Goal: Communication & Community: Ask a question

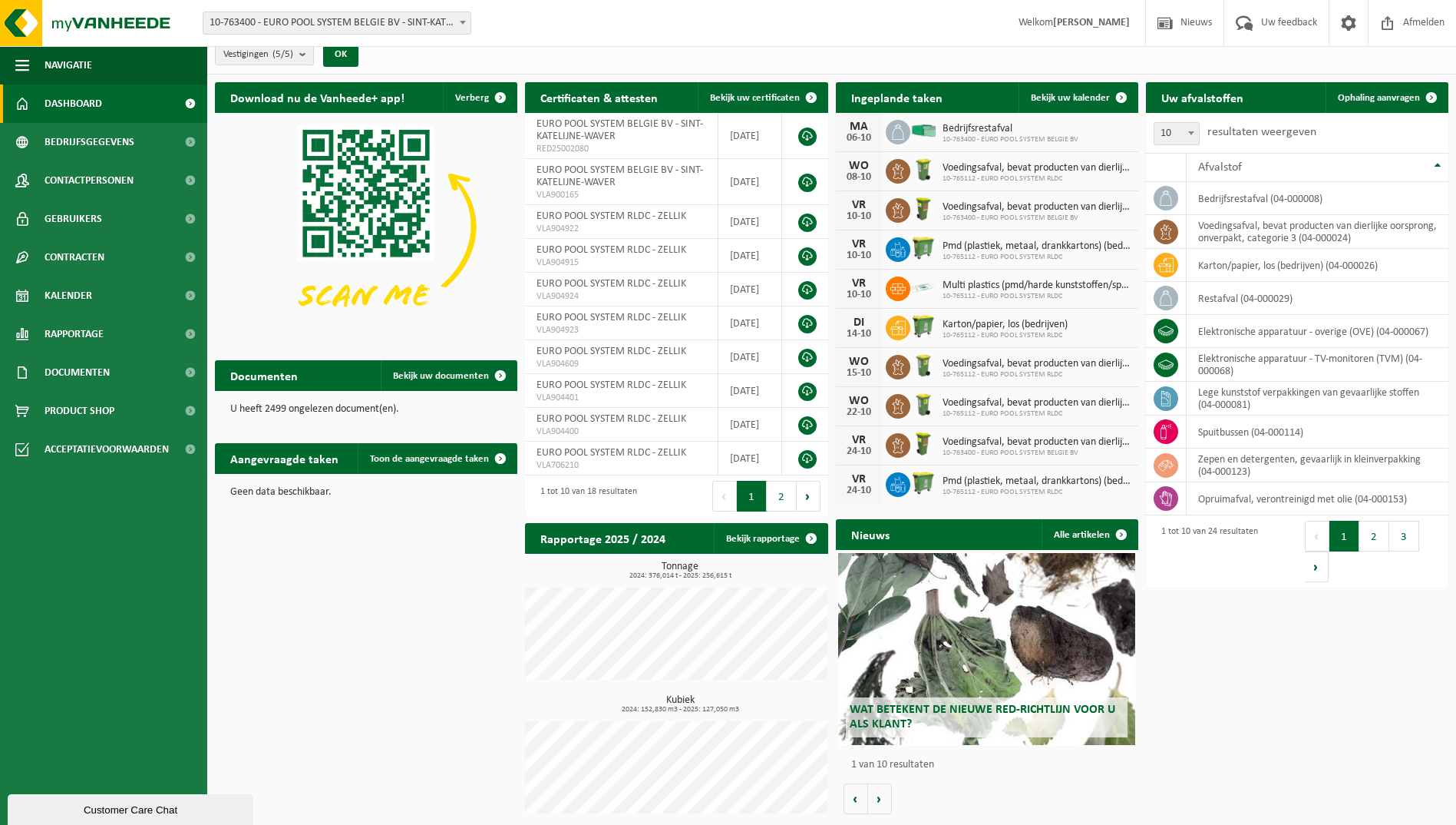
scroll to position [14, 0]
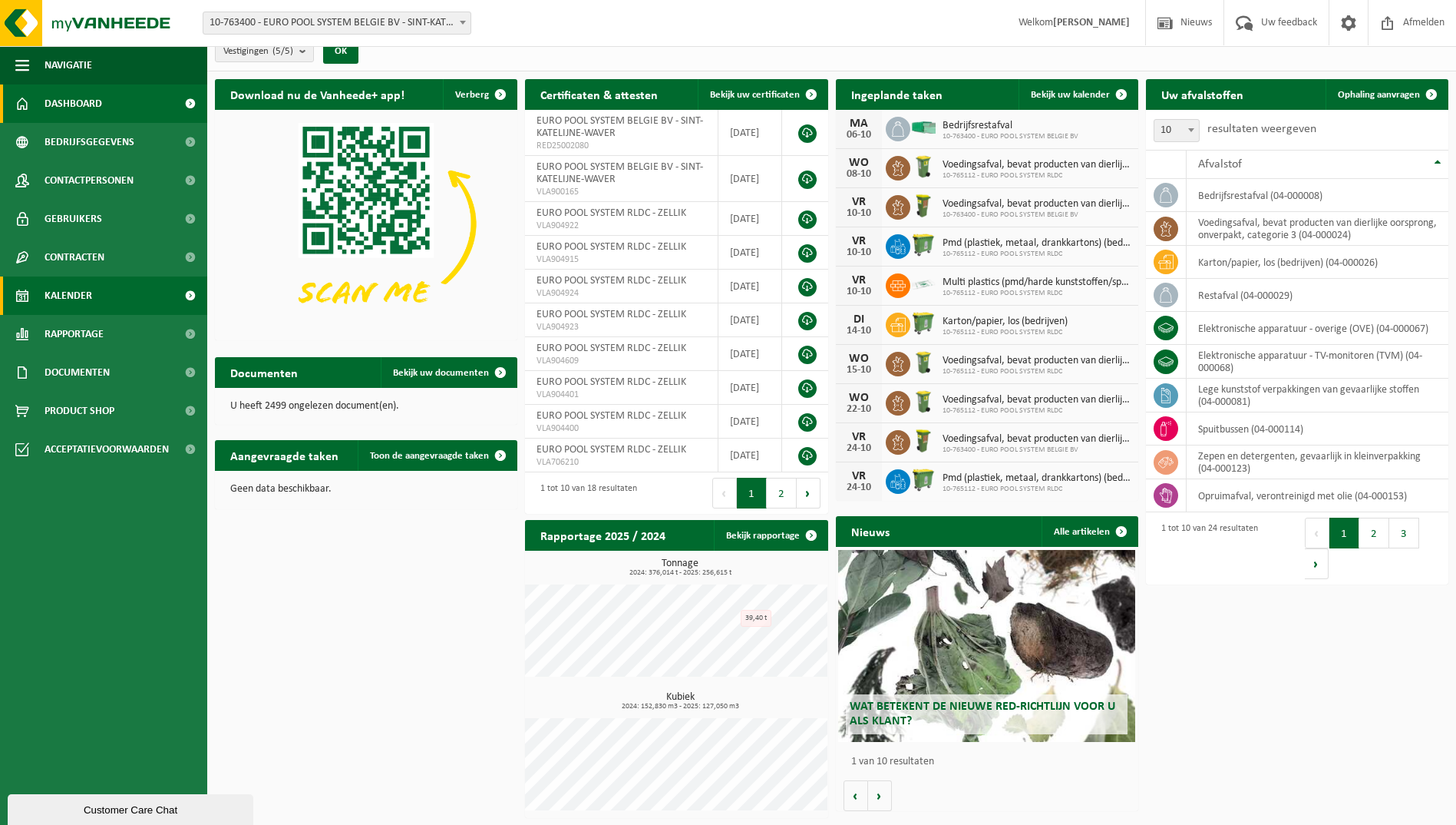
click at [113, 291] on link "Kalender" at bounding box center [104, 295] width 207 height 39
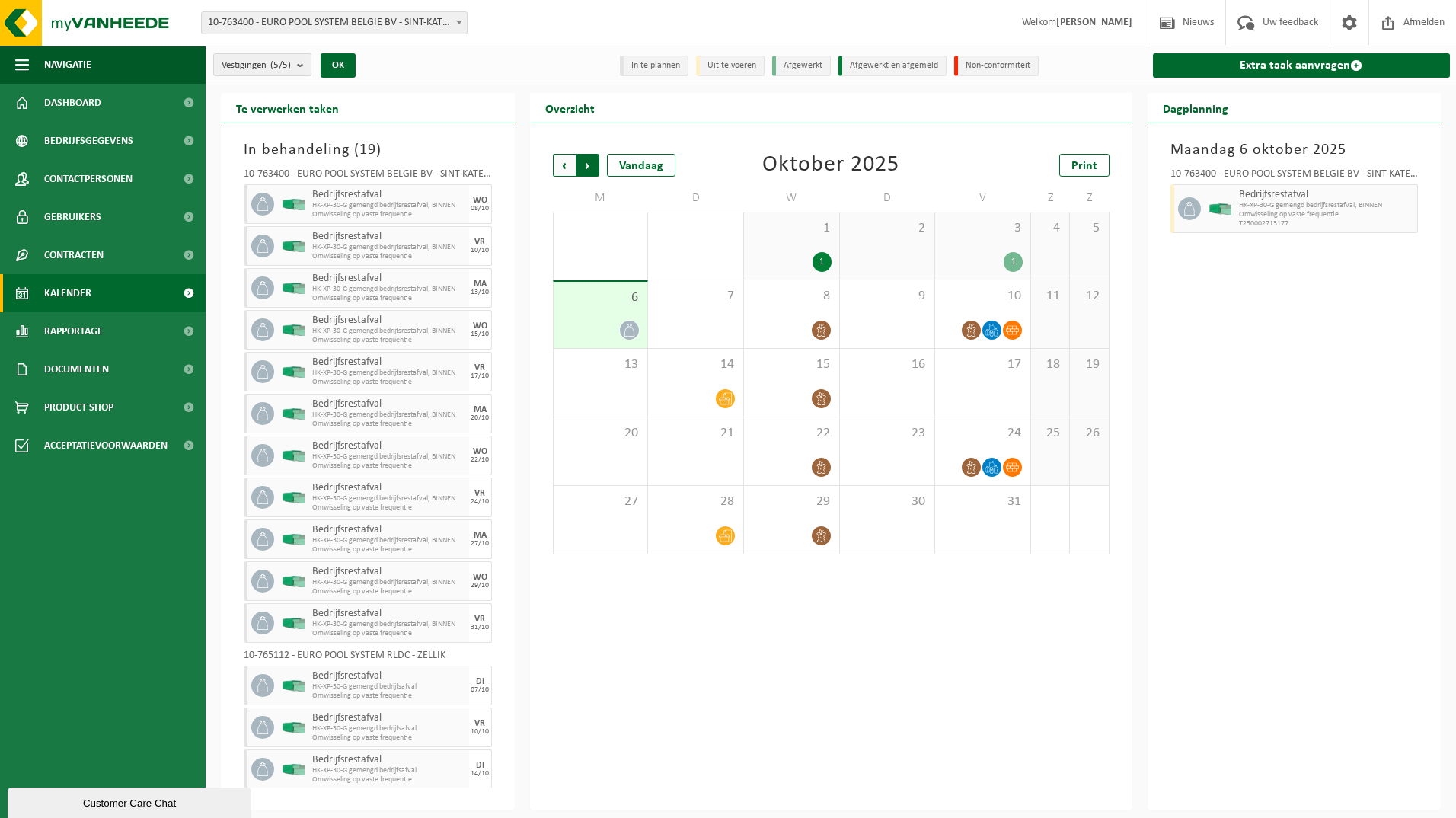
click at [560, 161] on span "Vorige" at bounding box center [564, 165] width 23 height 23
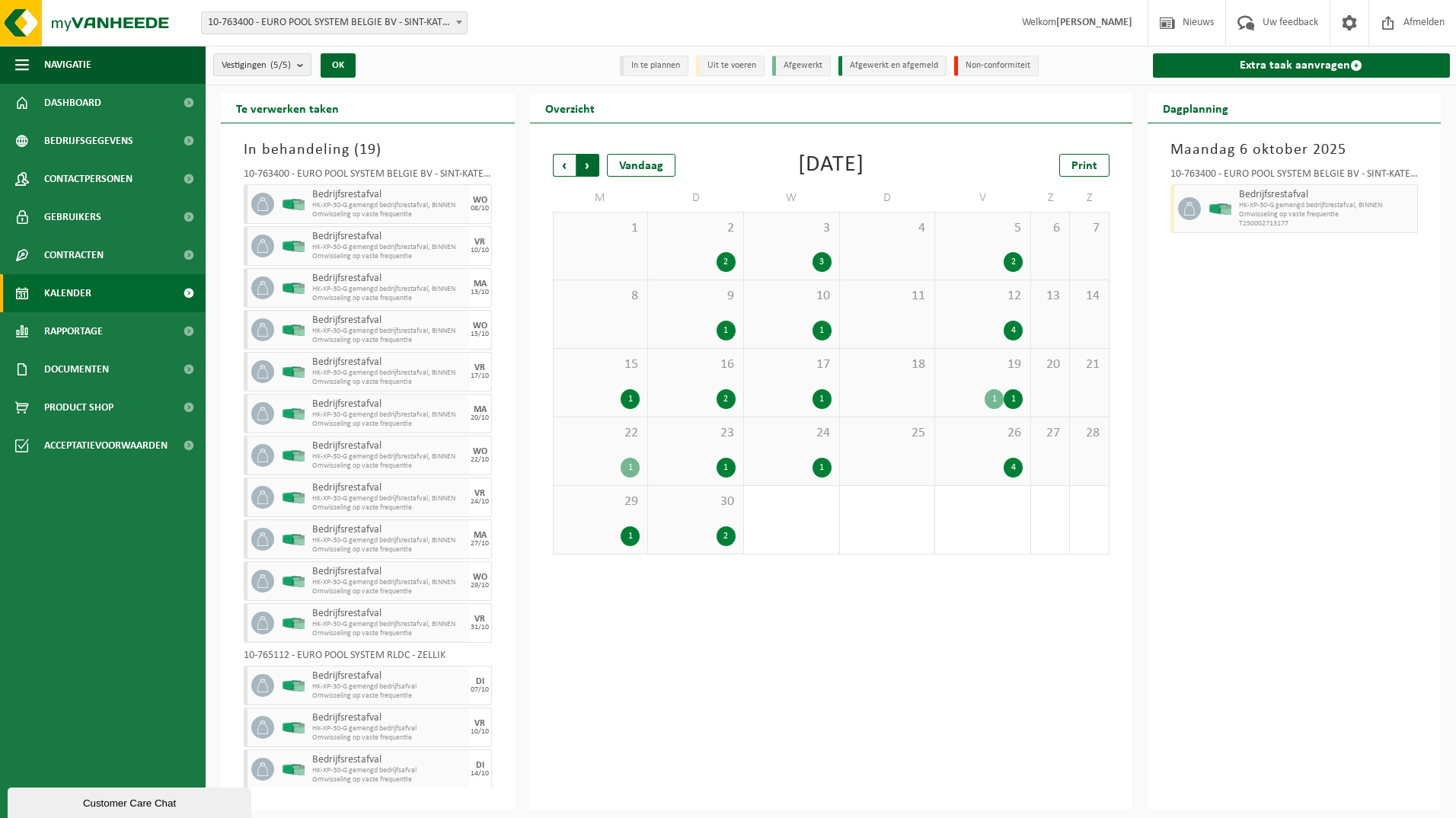
click at [564, 161] on span "Vorige" at bounding box center [564, 165] width 23 height 23
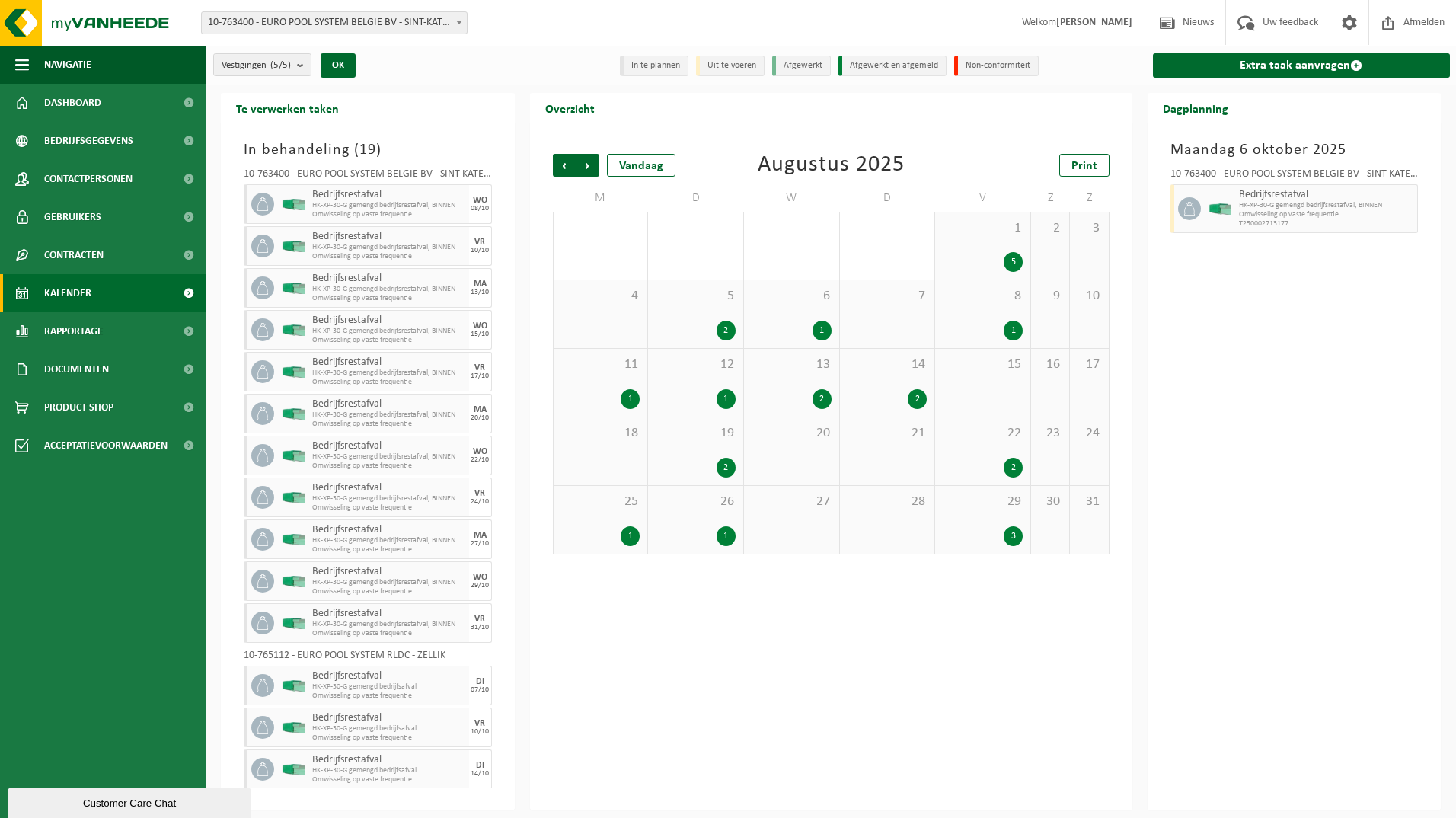
click at [986, 246] on div "1 5" at bounding box center [982, 246] width 95 height 67
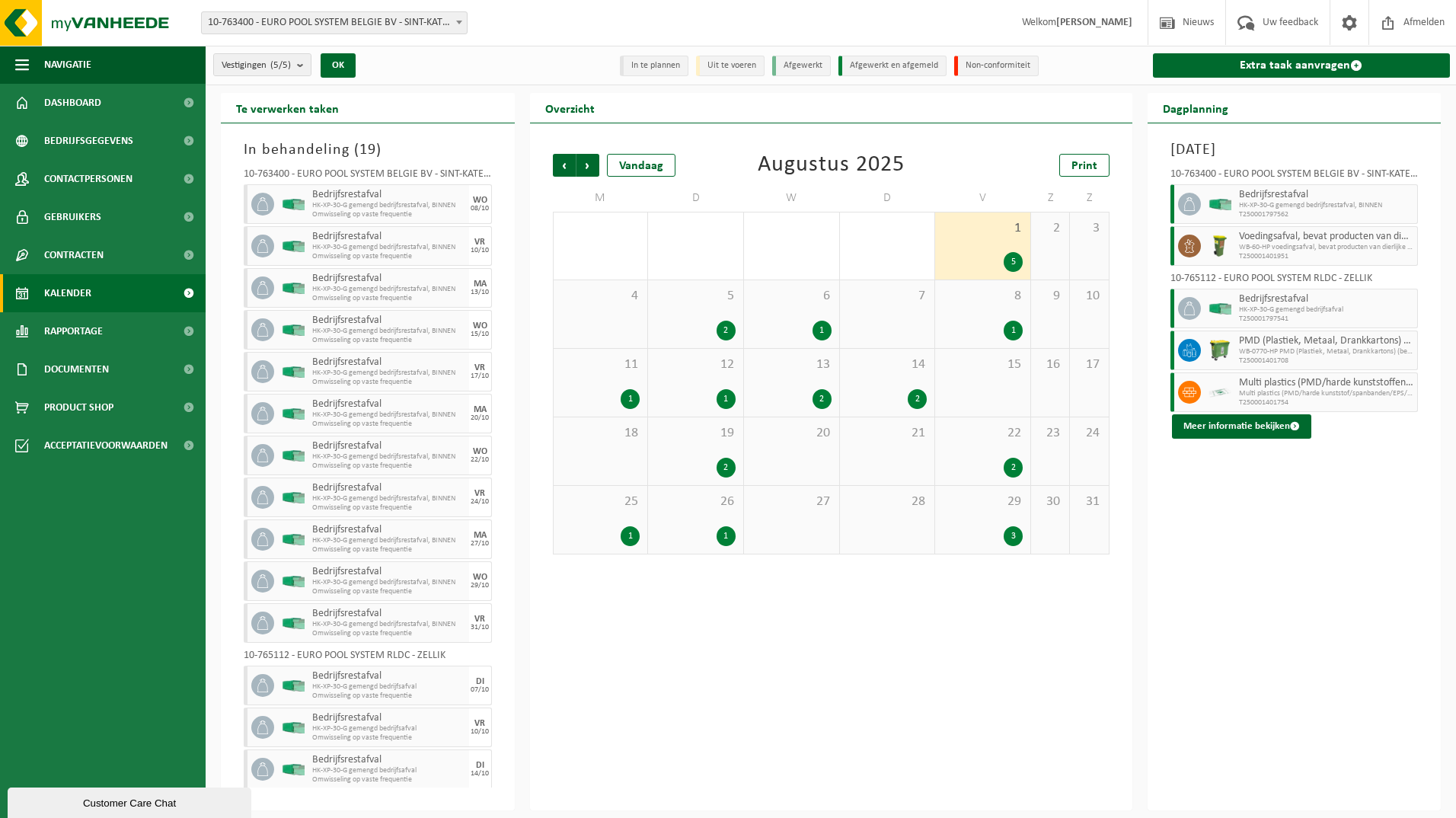
click at [1288, 208] on span "HK-XP-30-G gemengd bedrijfsrestafval, BINNEN" at bounding box center [1326, 206] width 175 height 9
click at [1268, 423] on button "Meer informatie bekijken" at bounding box center [1242, 426] width 140 height 24
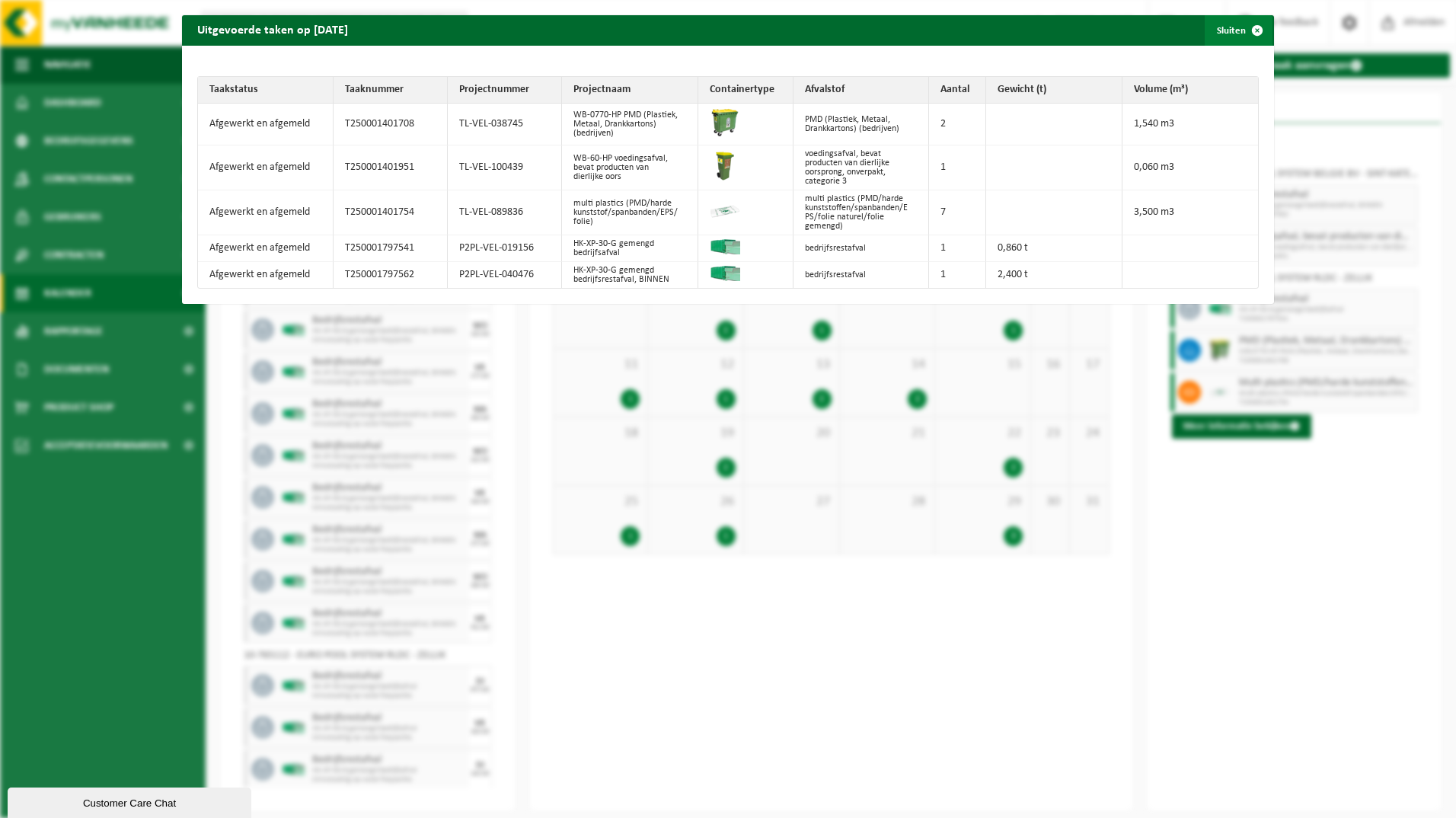
click at [1242, 24] on span "button" at bounding box center [1257, 30] width 31 height 31
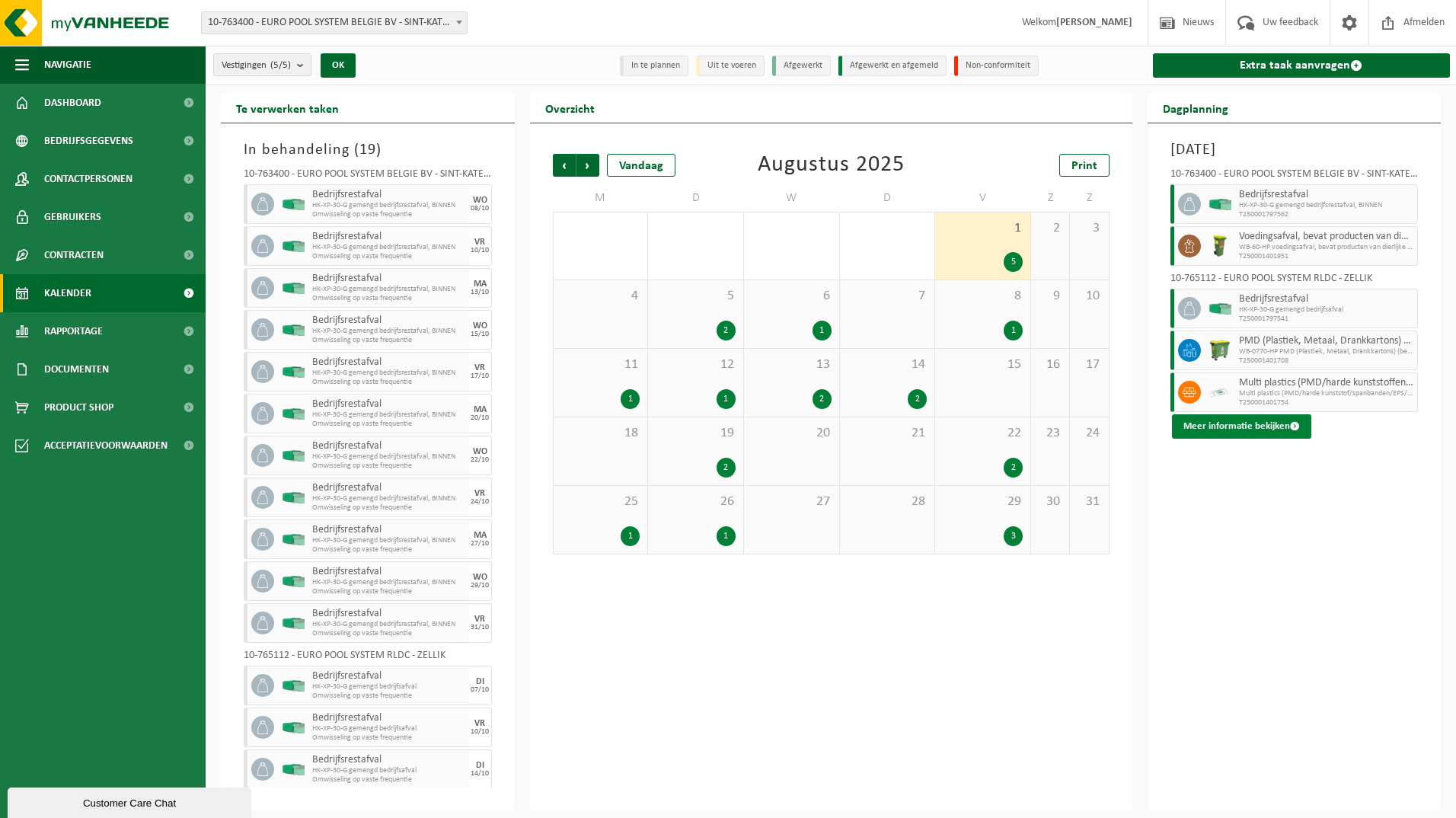
click at [1250, 428] on button "Meer informatie bekijken" at bounding box center [1242, 426] width 140 height 24
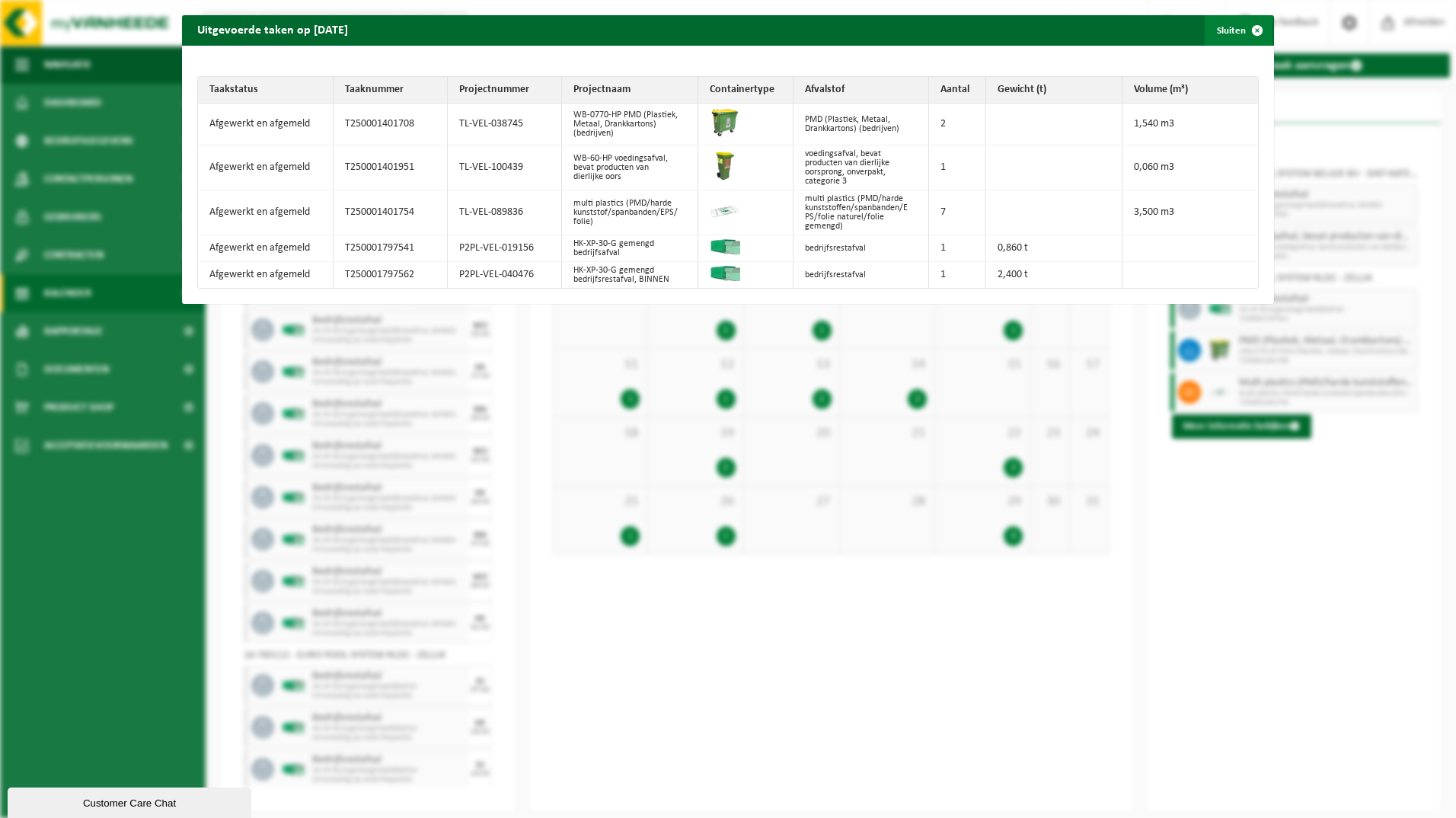
click at [1231, 29] on button "Sluiten" at bounding box center [1239, 30] width 68 height 31
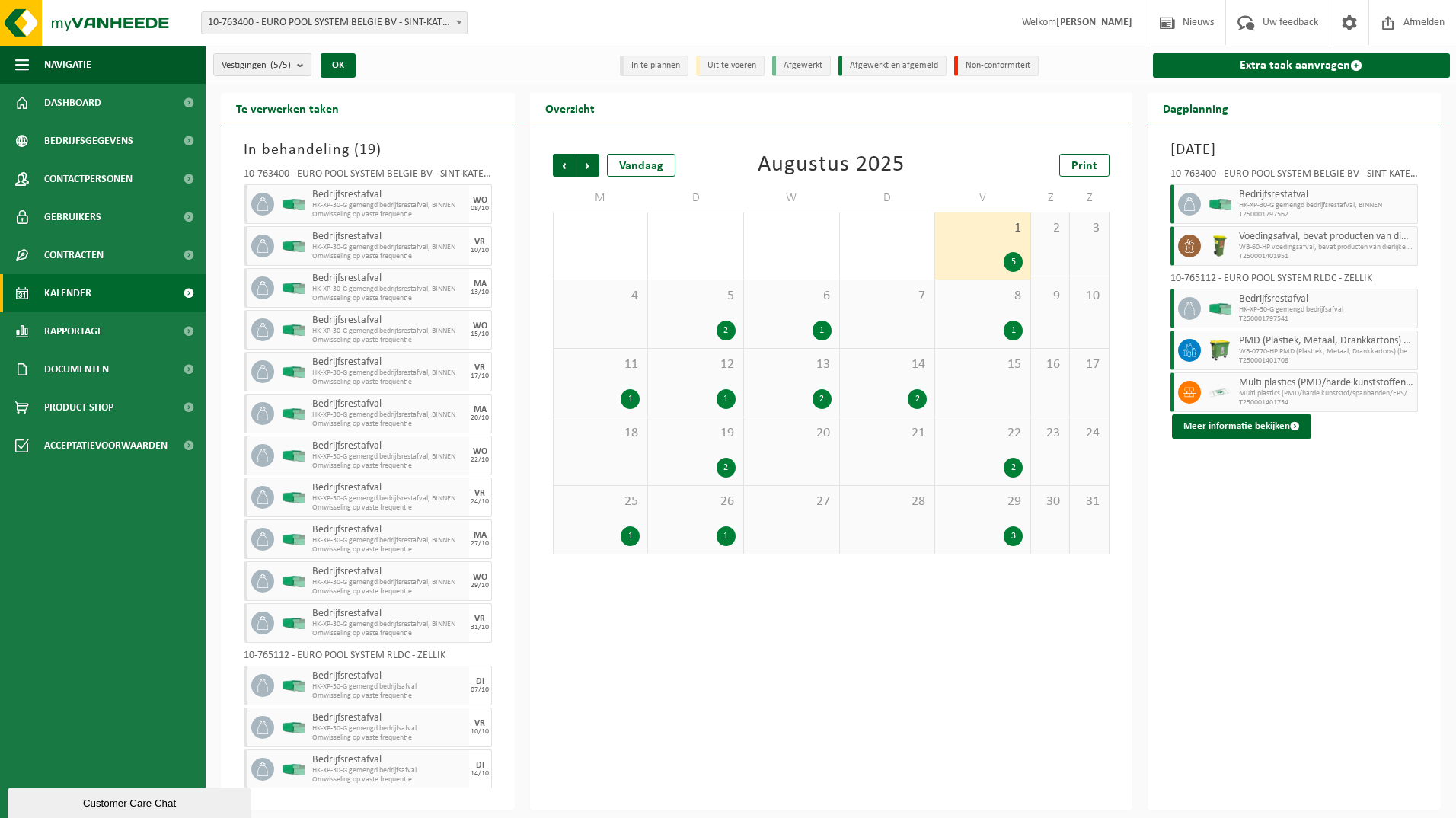
click at [1235, 444] on div "Vrijdag 1 augustus 2025 10-763400 - EURO POOL SYSTEM BELGIE BV - SINT-KATELIJNE…" at bounding box center [1294, 466] width 294 height 687
click at [1235, 429] on button "Meer informatie bekijken" at bounding box center [1242, 426] width 140 height 24
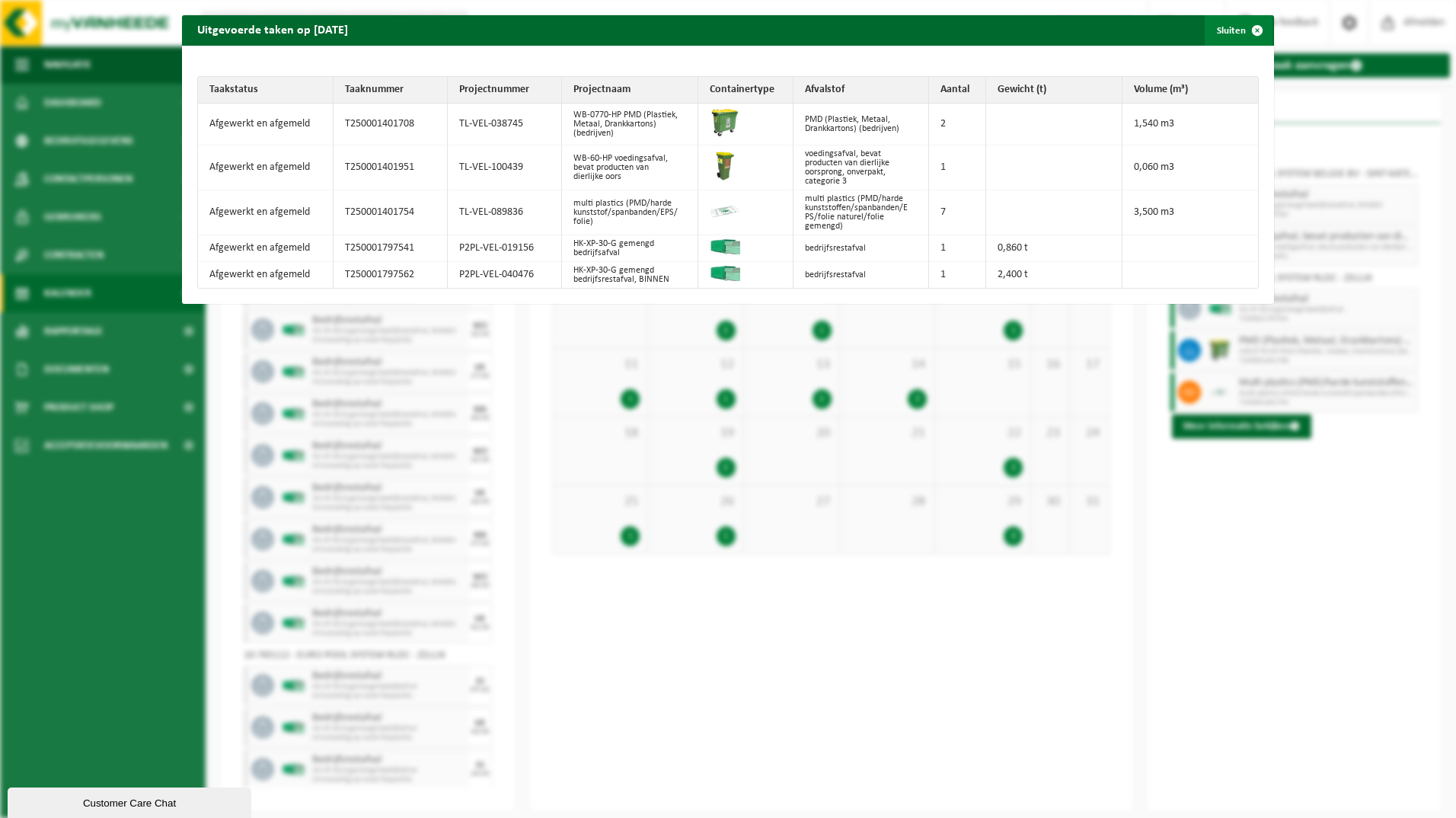
click at [1242, 26] on span "button" at bounding box center [1257, 30] width 31 height 31
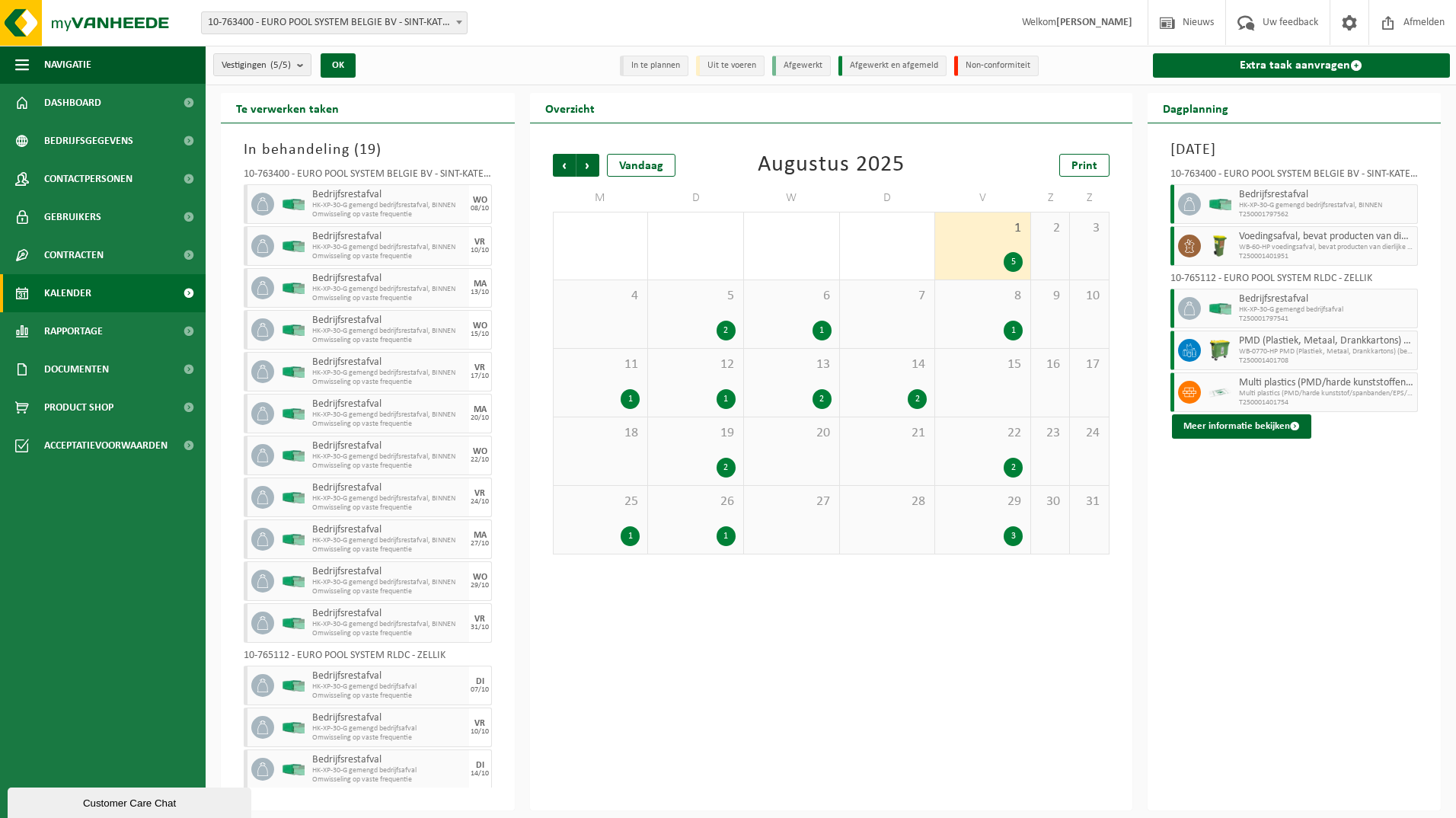
click at [592, 323] on div "4" at bounding box center [600, 314] width 94 height 68
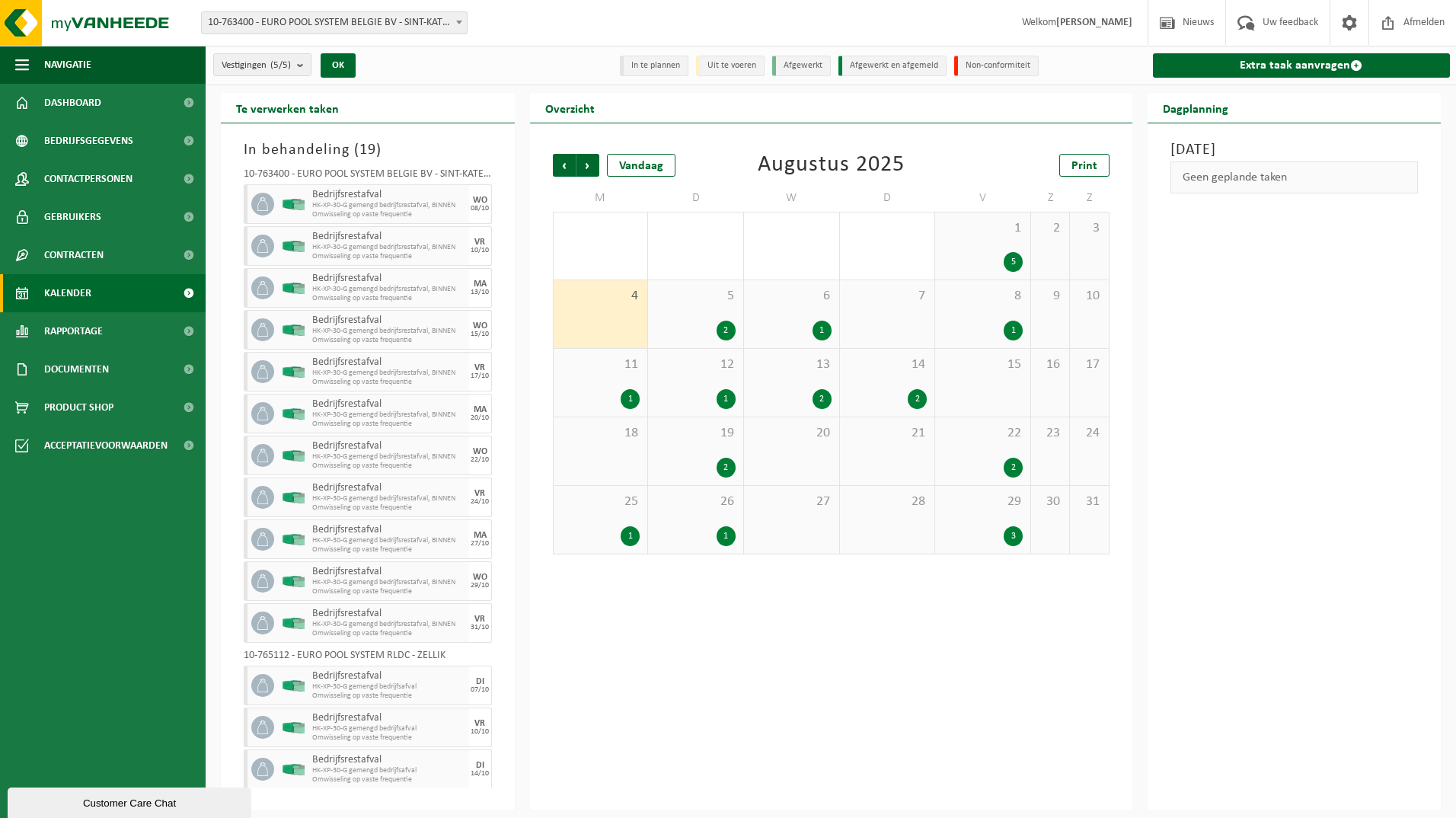
click at [600, 373] on div "11 1" at bounding box center [600, 382] width 94 height 68
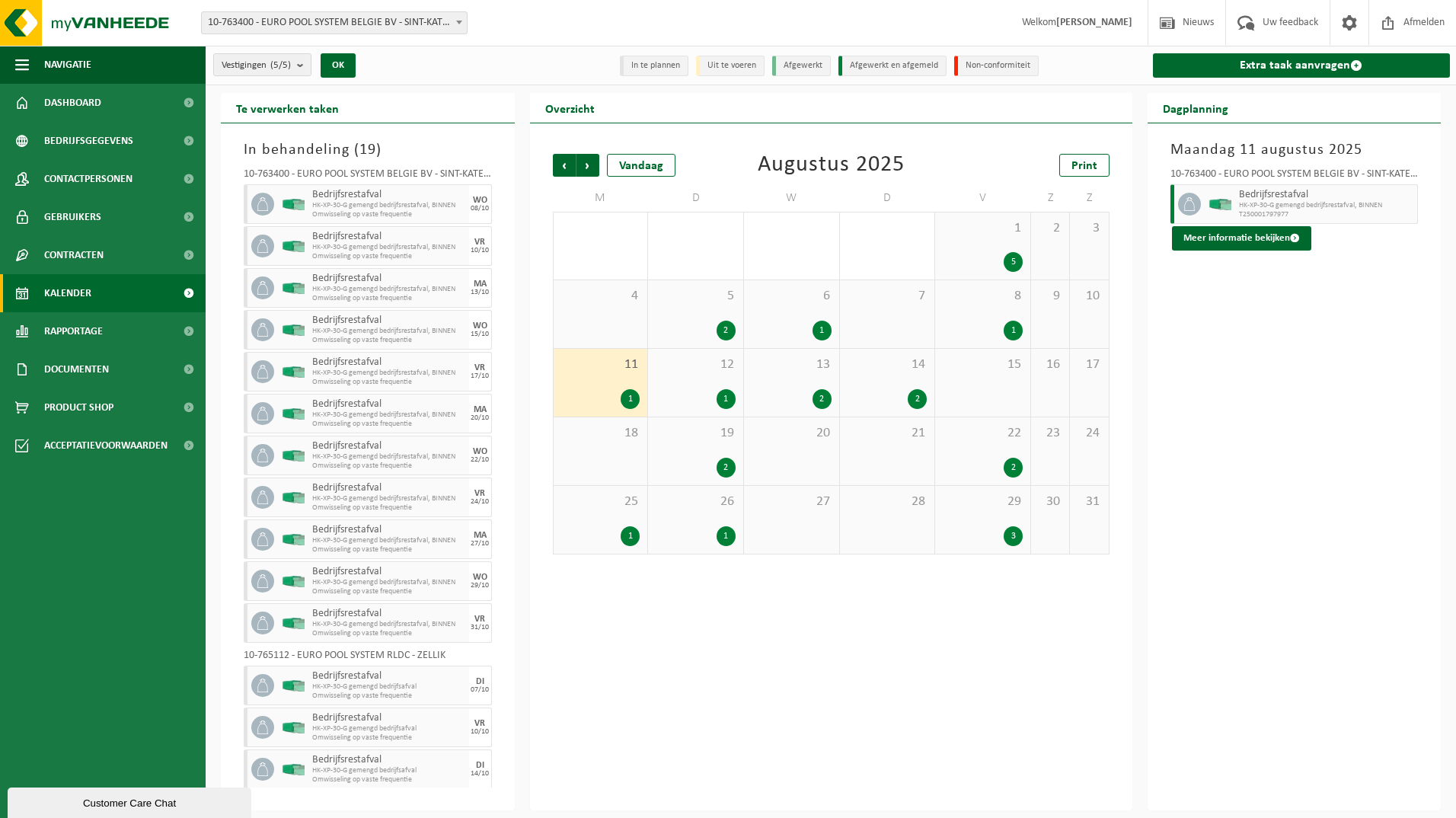
click at [591, 433] on span "18" at bounding box center [600, 433] width 79 height 16
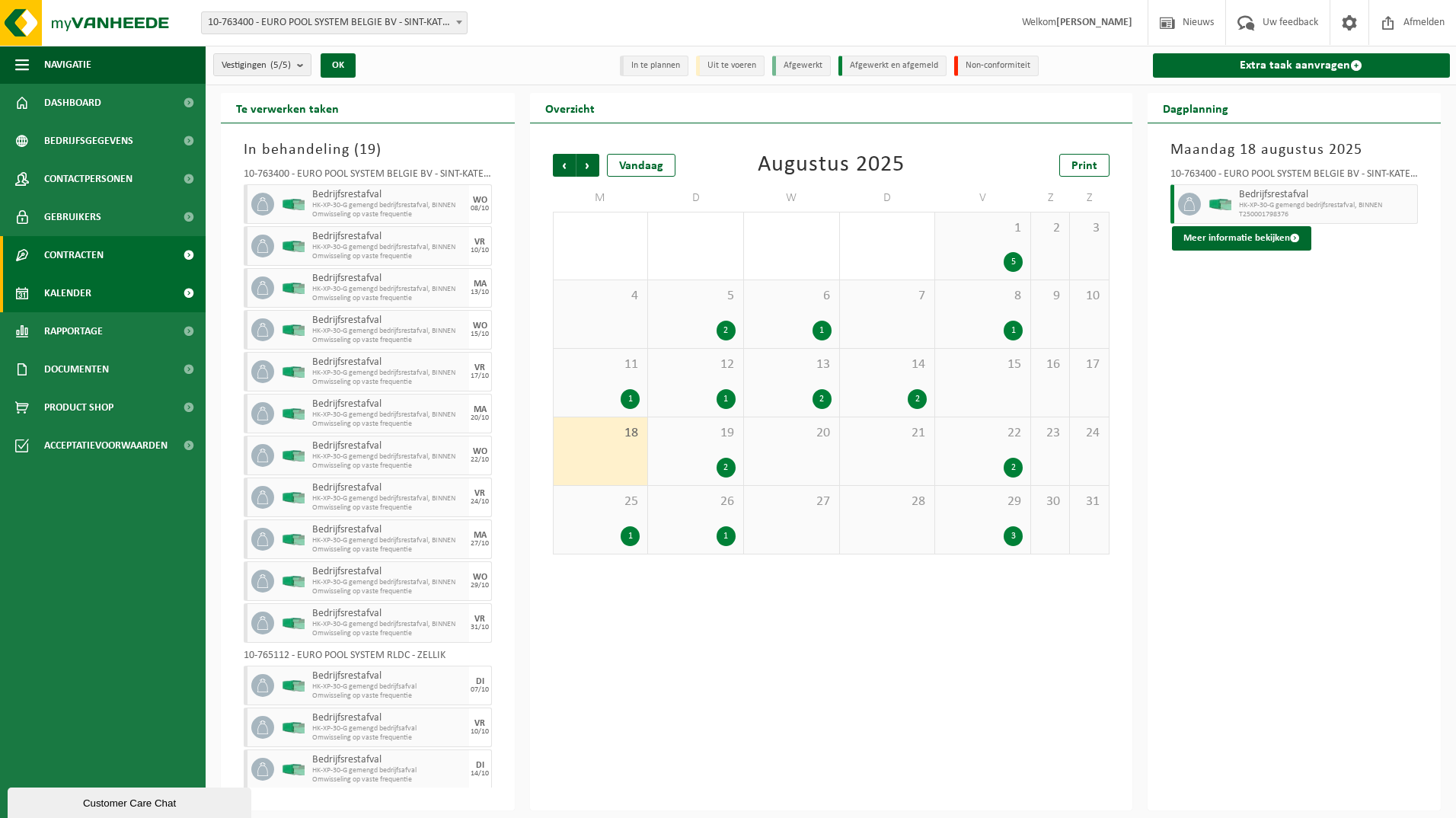
click at [115, 254] on link "Contracten" at bounding box center [103, 255] width 206 height 38
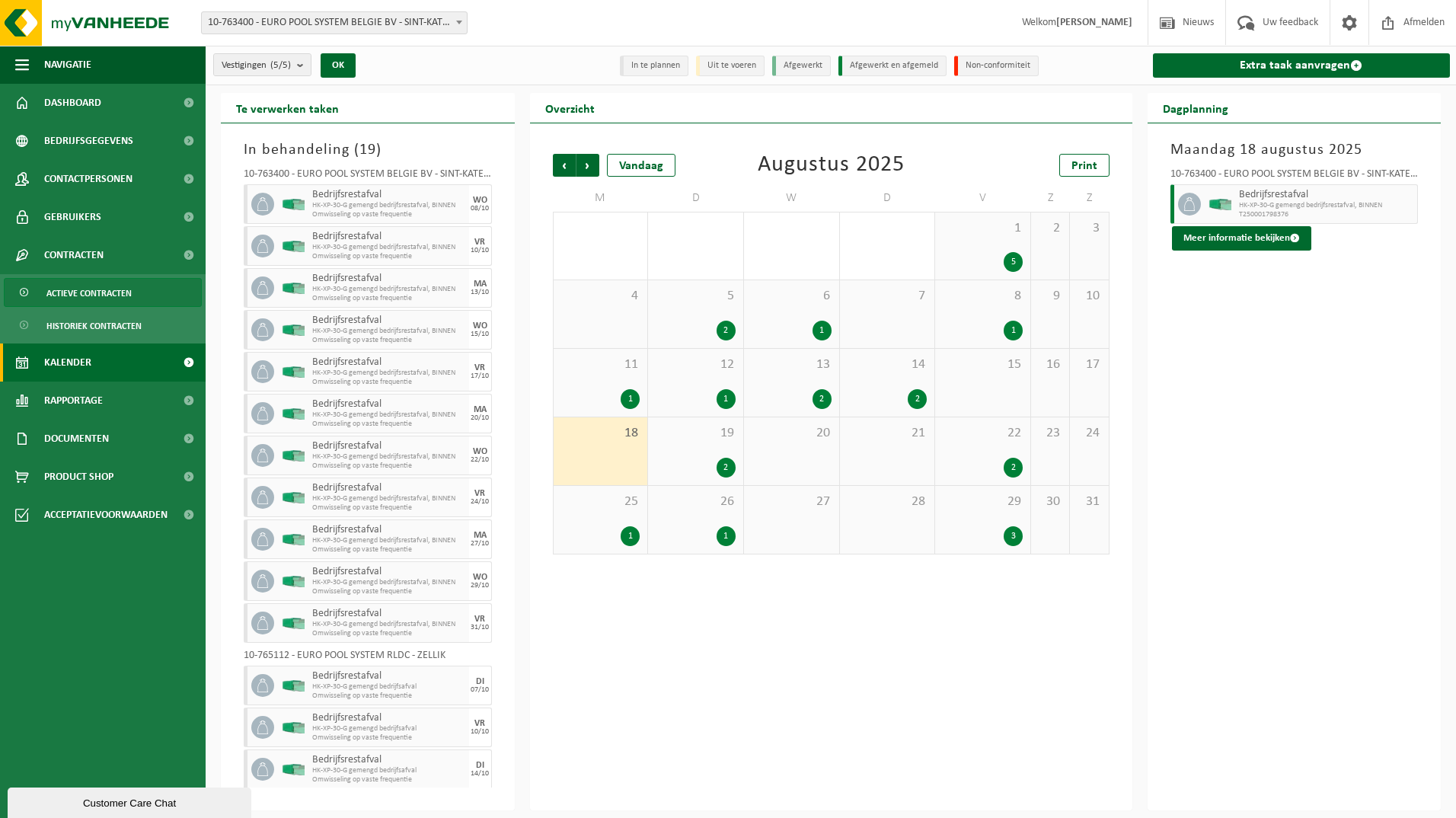
click at [115, 299] on span "Actieve contracten" at bounding box center [89, 293] width 86 height 29
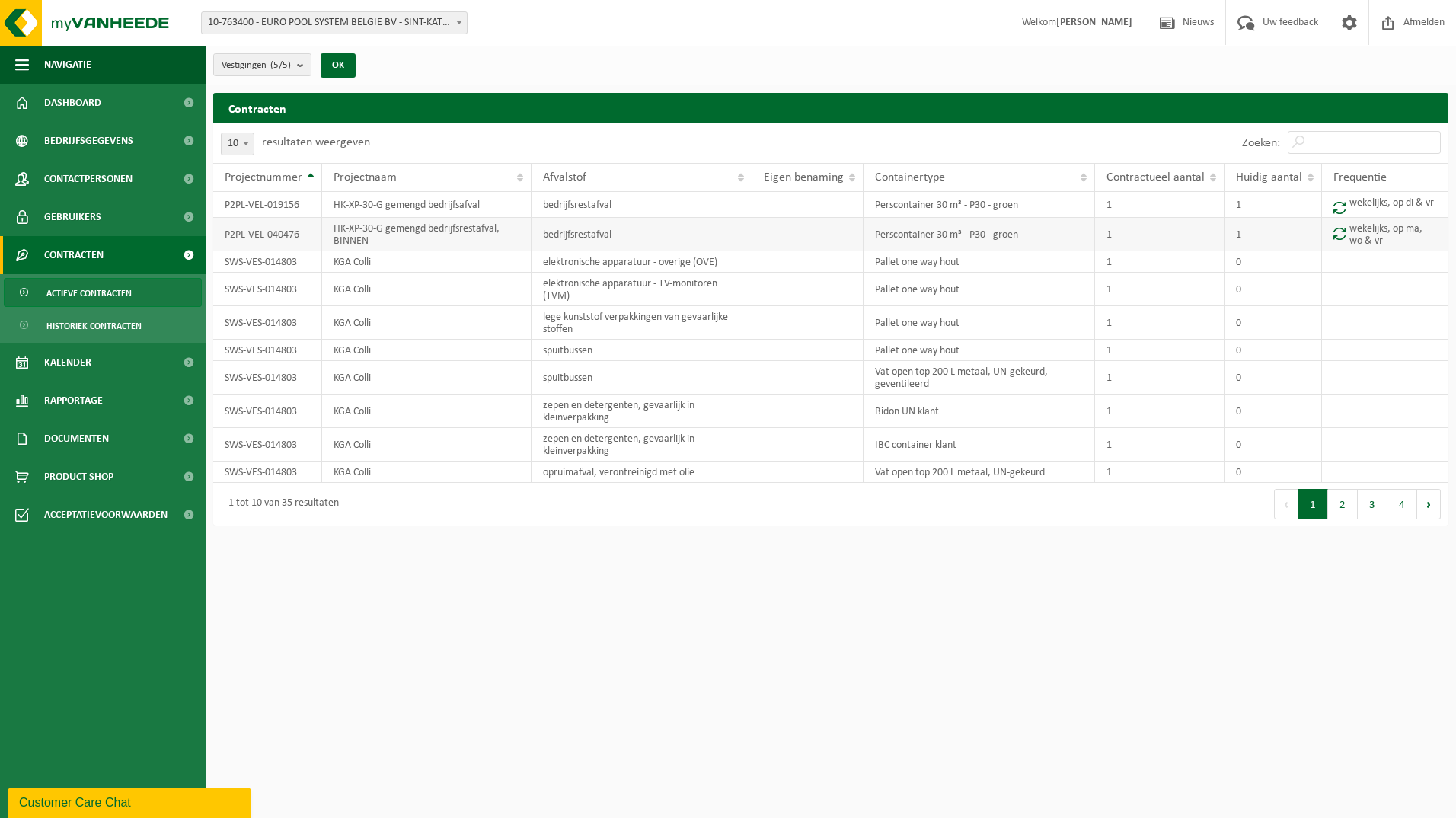
click at [474, 242] on td "HK-XP-30-G gemengd bedrijfsrestafval, BINNEN" at bounding box center [426, 234] width 210 height 34
click at [297, 71] on button "Vestigingen (5/5)" at bounding box center [262, 64] width 98 height 23
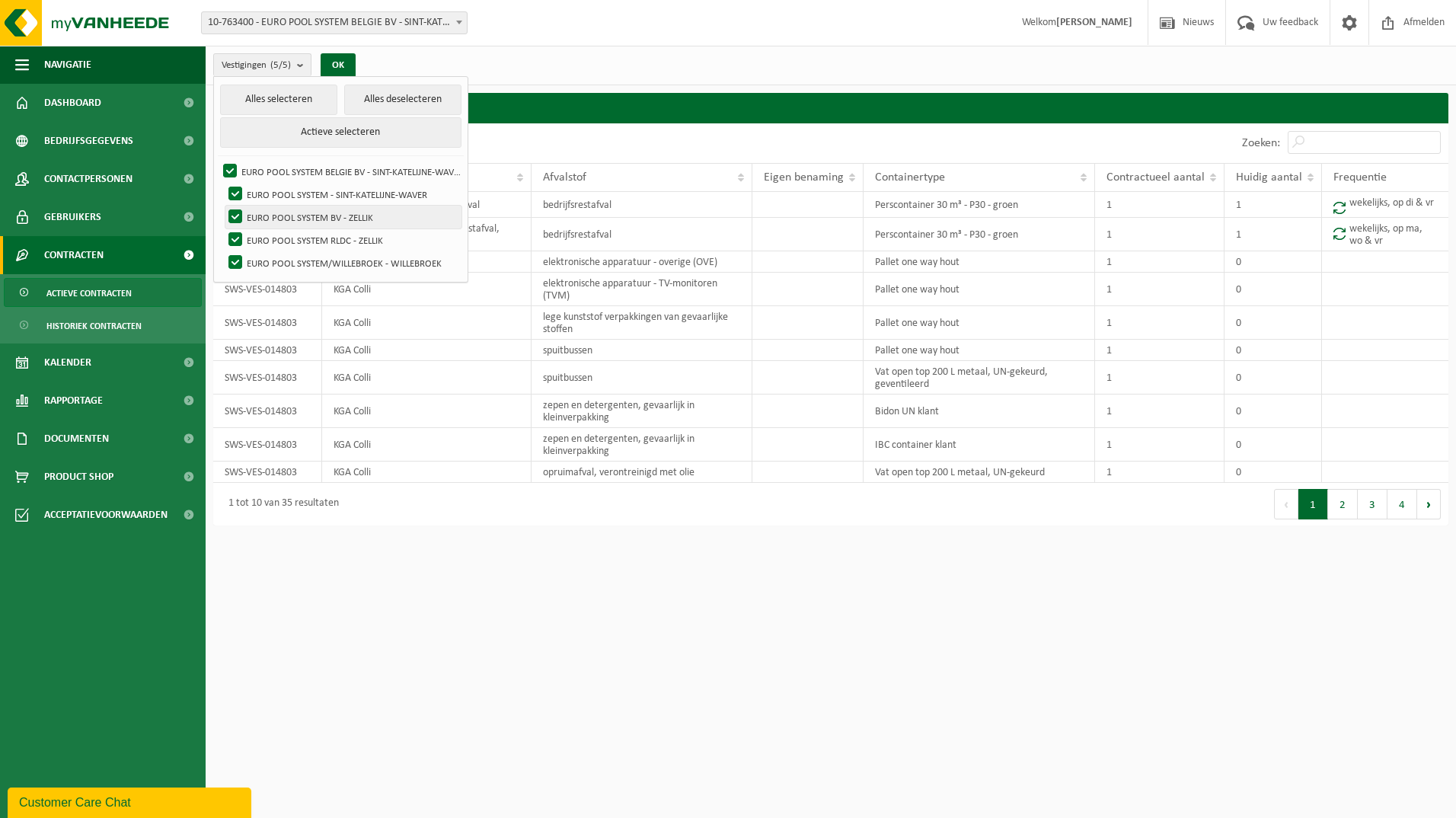
click at [290, 221] on label "EURO POOL SYSTEM BV - ZELLIK" at bounding box center [343, 217] width 236 height 23
click at [223, 206] on input "EURO POOL SYSTEM BV - ZELLIK" at bounding box center [222, 205] width 1 height 1
checkbox input "false"
click at [290, 242] on label "EURO POOL SYSTEM RLDC - ZELLIK" at bounding box center [343, 239] width 236 height 23
click at [223, 228] on input "EURO POOL SYSTEM RLDC - ZELLIK" at bounding box center [222, 228] width 1 height 1
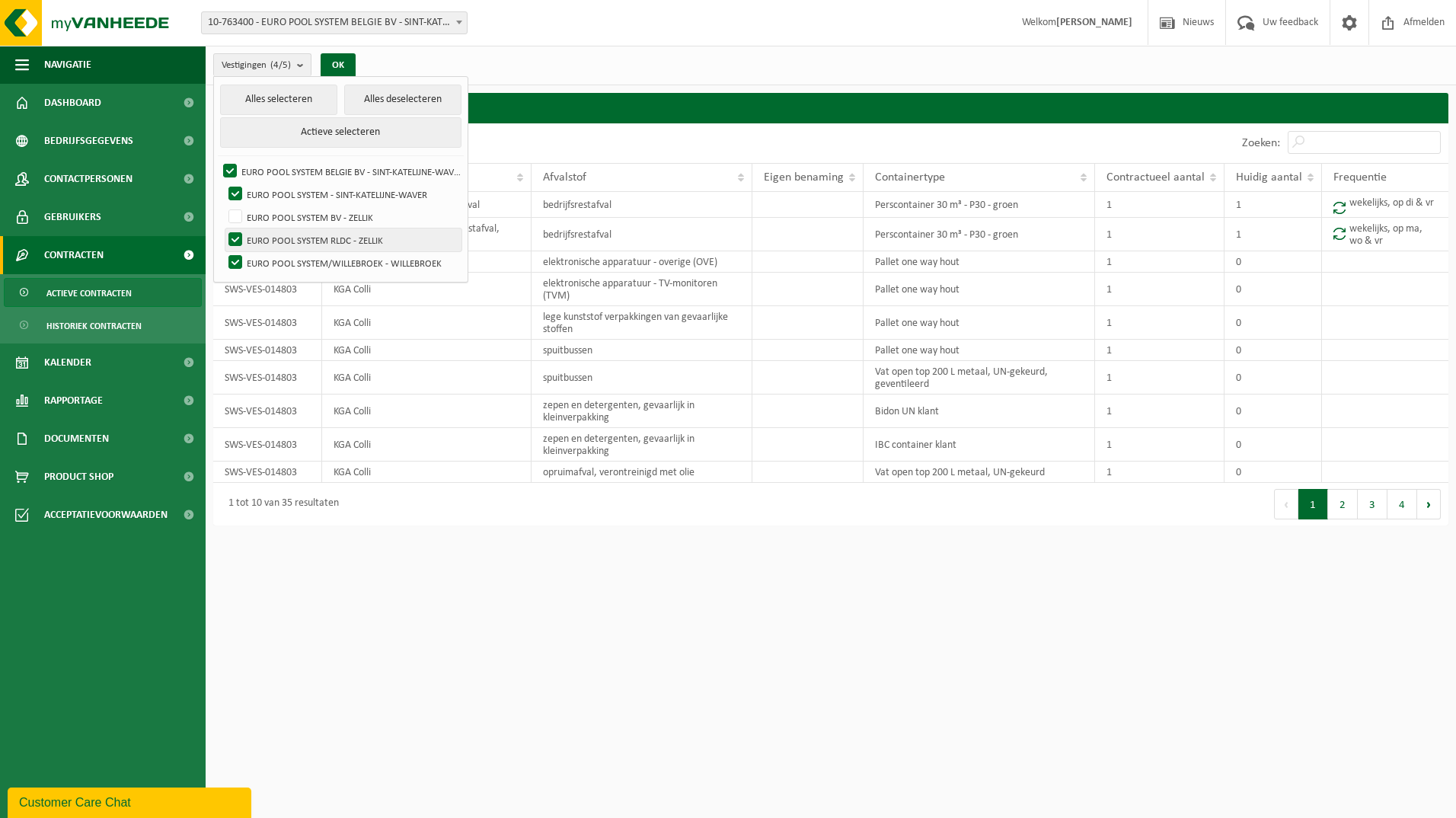
checkbox input "false"
click at [290, 264] on label "EURO POOL SYSTEM/WILLEBROEK - WILLEBROEK" at bounding box center [343, 262] width 236 height 23
click at [223, 251] on input "EURO POOL SYSTEM/WILLEBROEK - WILLEBROEK" at bounding box center [222, 250] width 1 height 1
checkbox input "false"
click at [336, 68] on button "OK" at bounding box center [338, 65] width 35 height 24
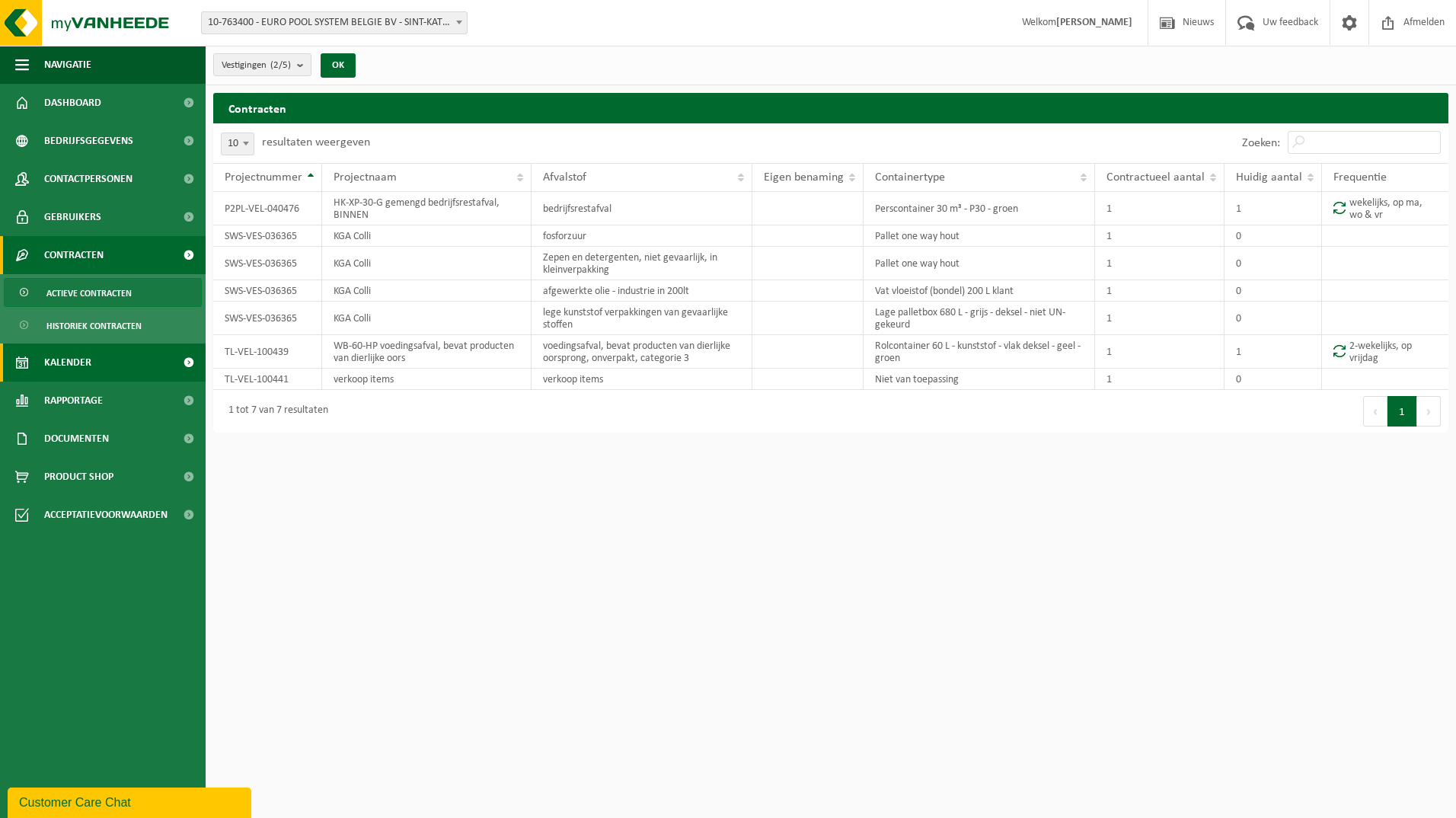
click at [103, 358] on link "Kalender" at bounding box center [103, 363] width 206 height 38
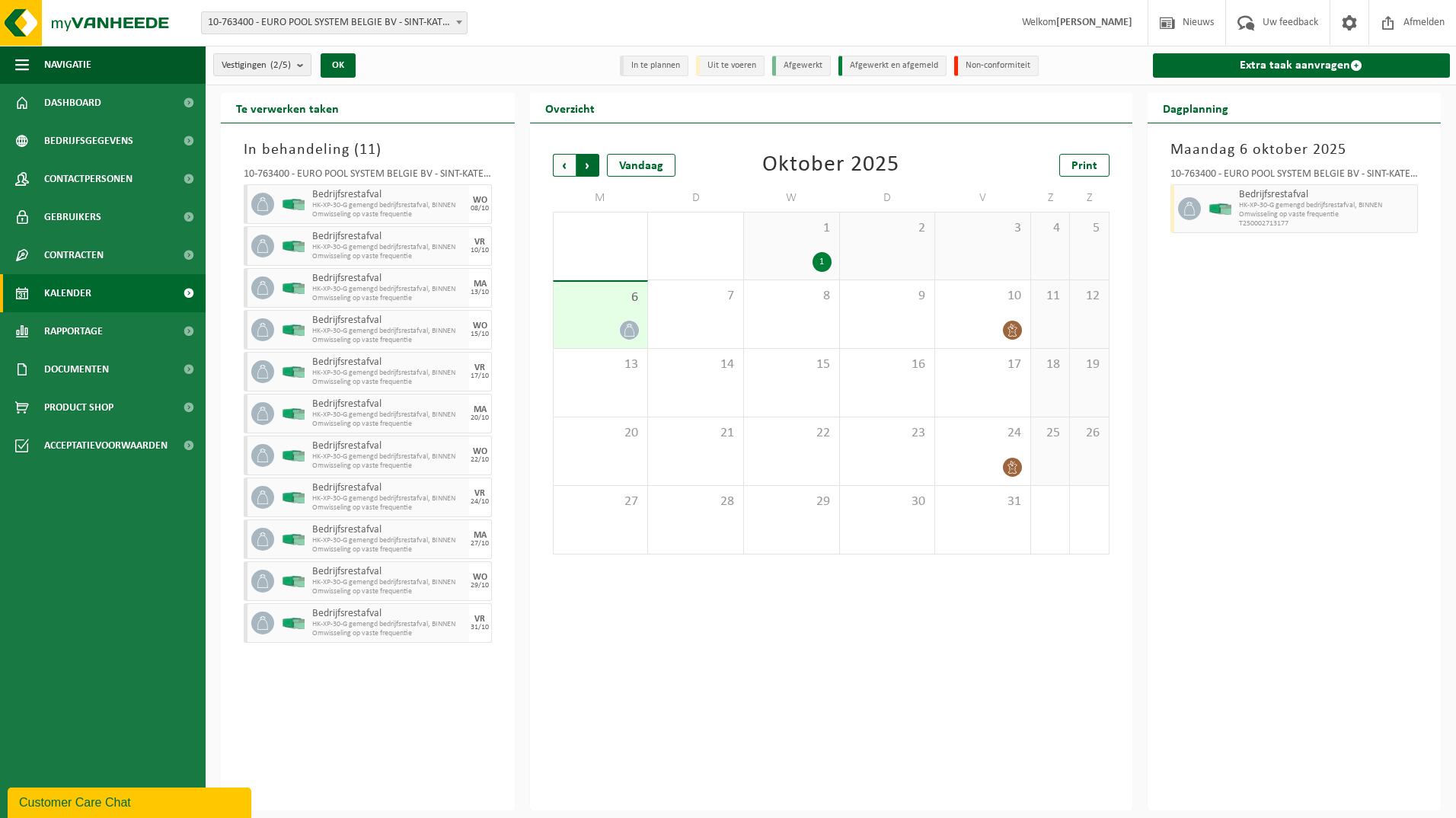
click at [560, 171] on span "Vorige" at bounding box center [564, 165] width 23 height 23
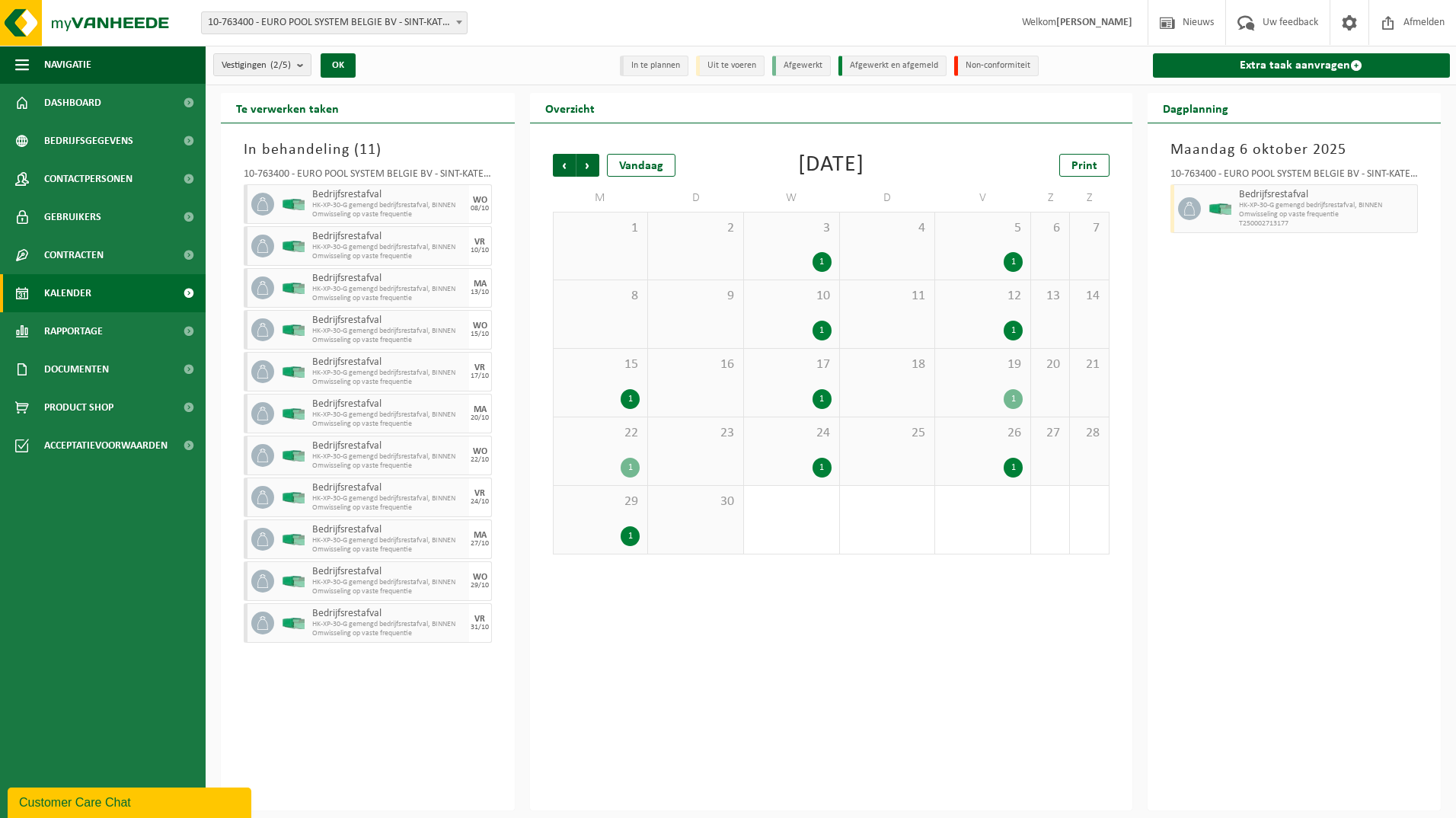
click at [560, 171] on span "Vorige" at bounding box center [564, 165] width 23 height 23
click at [635, 441] on div "18" at bounding box center [600, 451] width 94 height 68
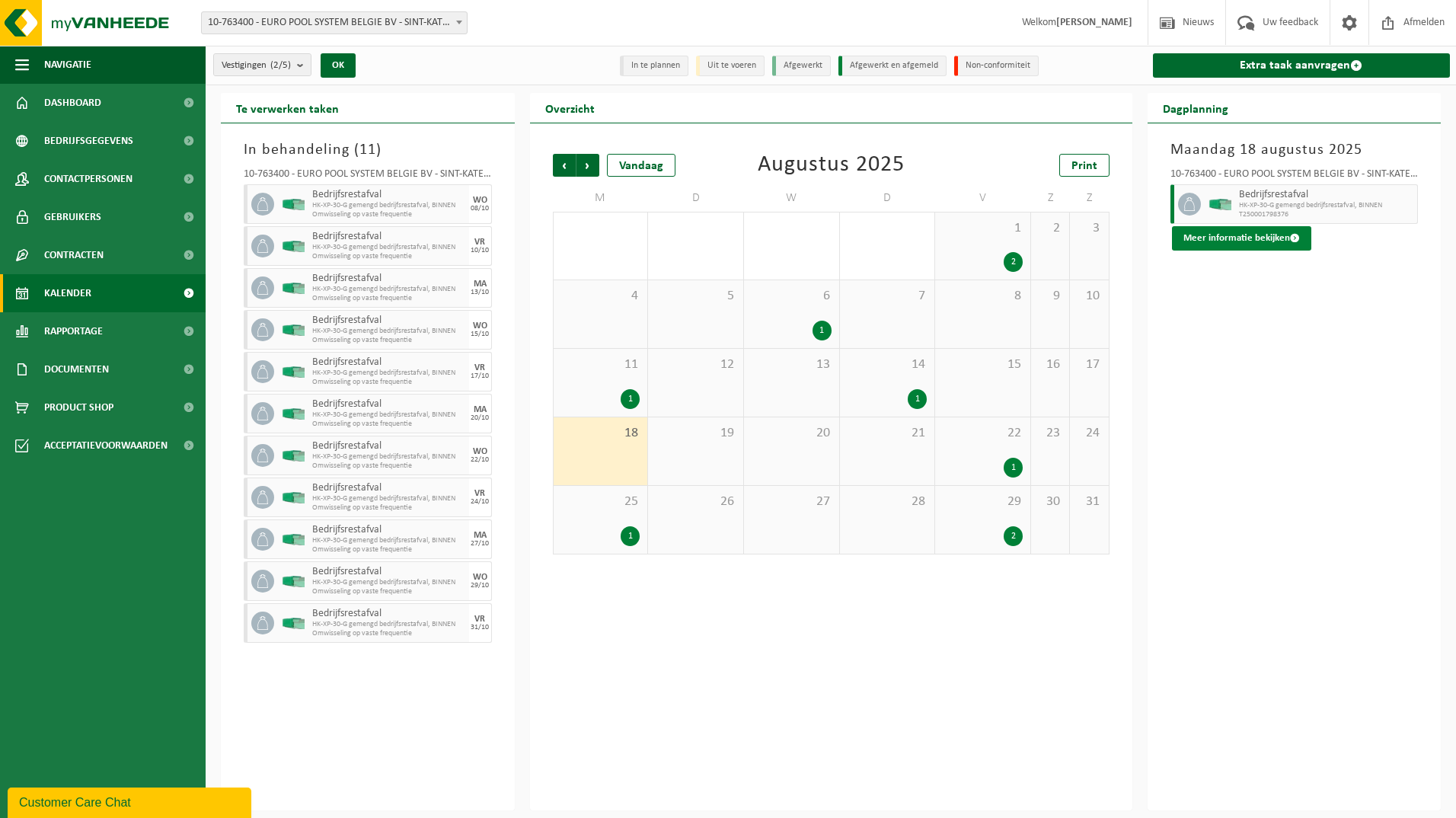
click at [1226, 248] on button "Meer informatie bekijken" at bounding box center [1242, 238] width 140 height 24
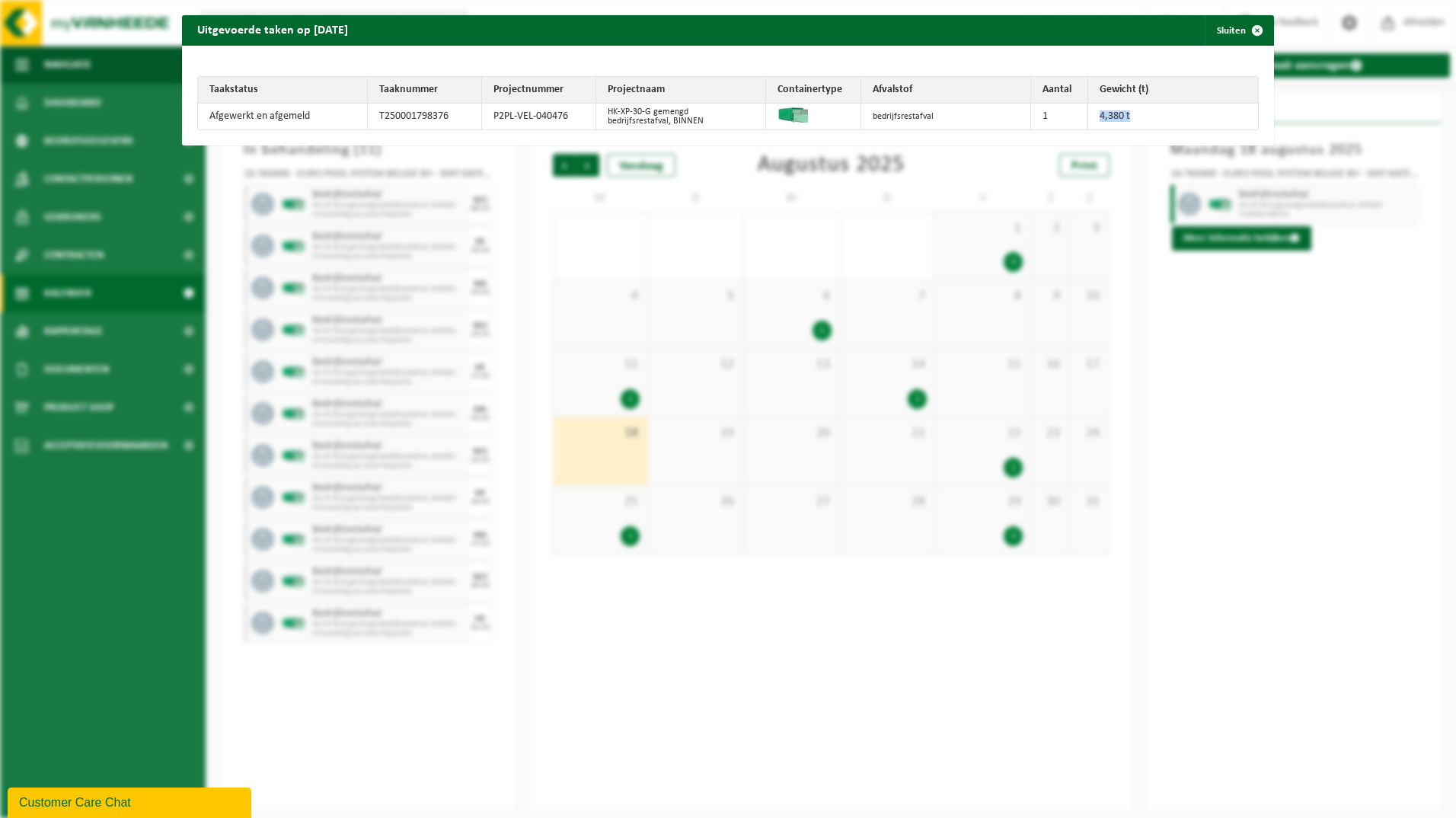
drag, startPoint x: 1128, startPoint y: 117, endPoint x: 1052, endPoint y: 106, distance: 76.8
click at [1060, 107] on tr "Afgewerkt en afgemeld T250001798376 P2PL-VEL-040476 HK-XP-30-G gemengd bedrijfs…" at bounding box center [728, 116] width 1060 height 26
click at [1242, 24] on span "button" at bounding box center [1257, 30] width 31 height 31
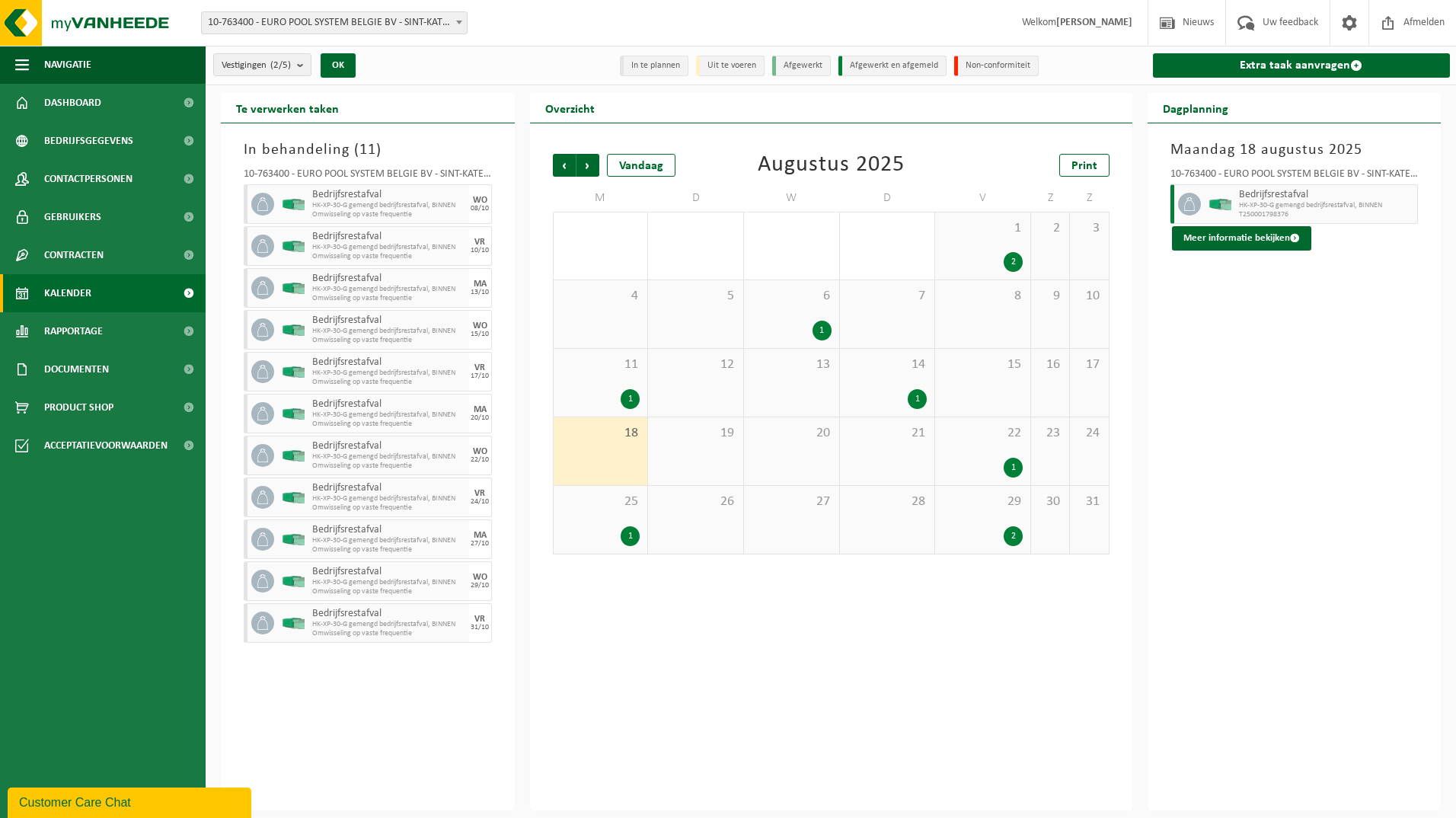
click at [871, 378] on div "14 1" at bounding box center [887, 382] width 95 height 68
click at [787, 389] on div "13" at bounding box center [791, 382] width 95 height 68
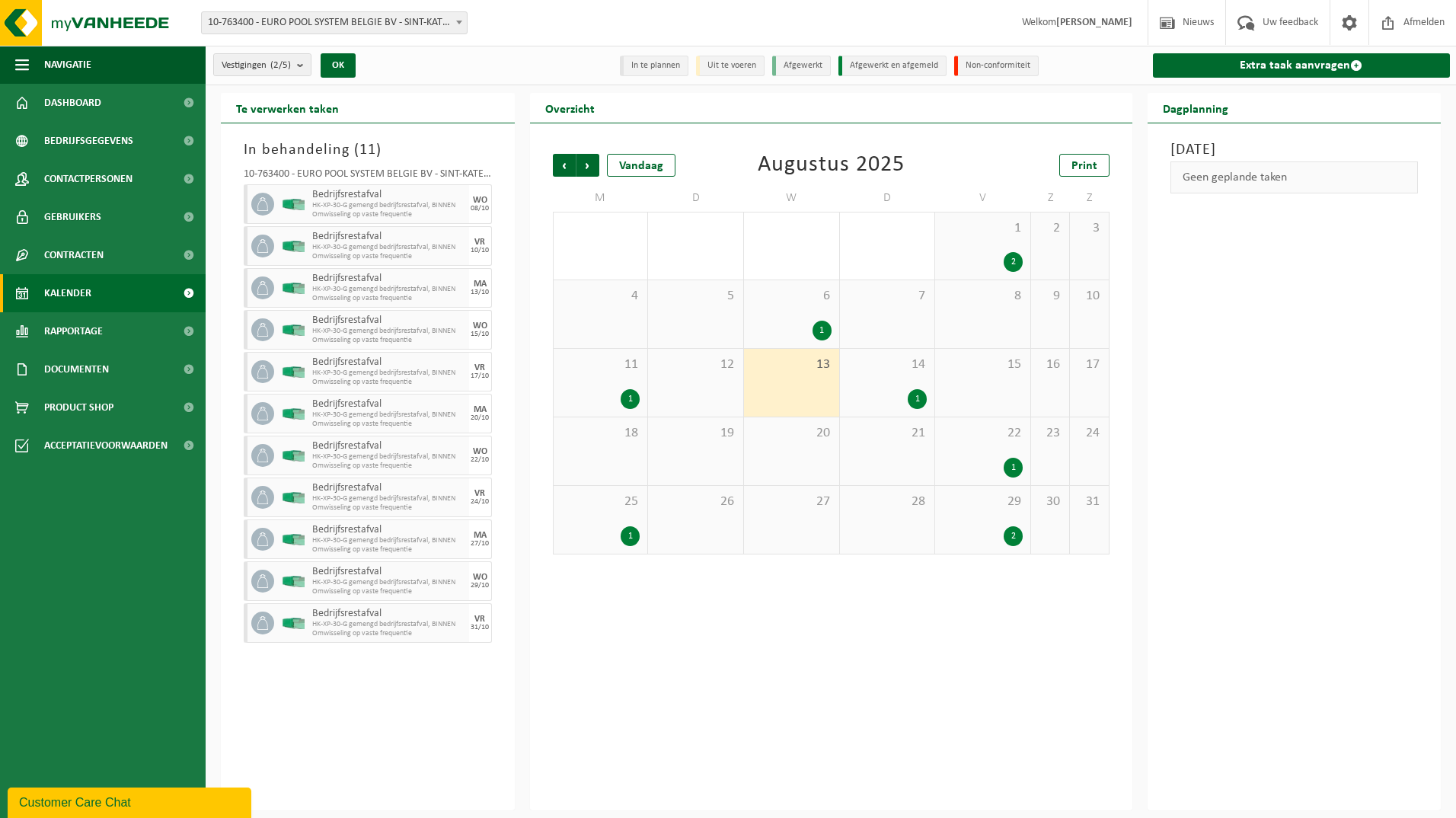
click at [909, 389] on div "1" at bounding box center [888, 399] width 80 height 20
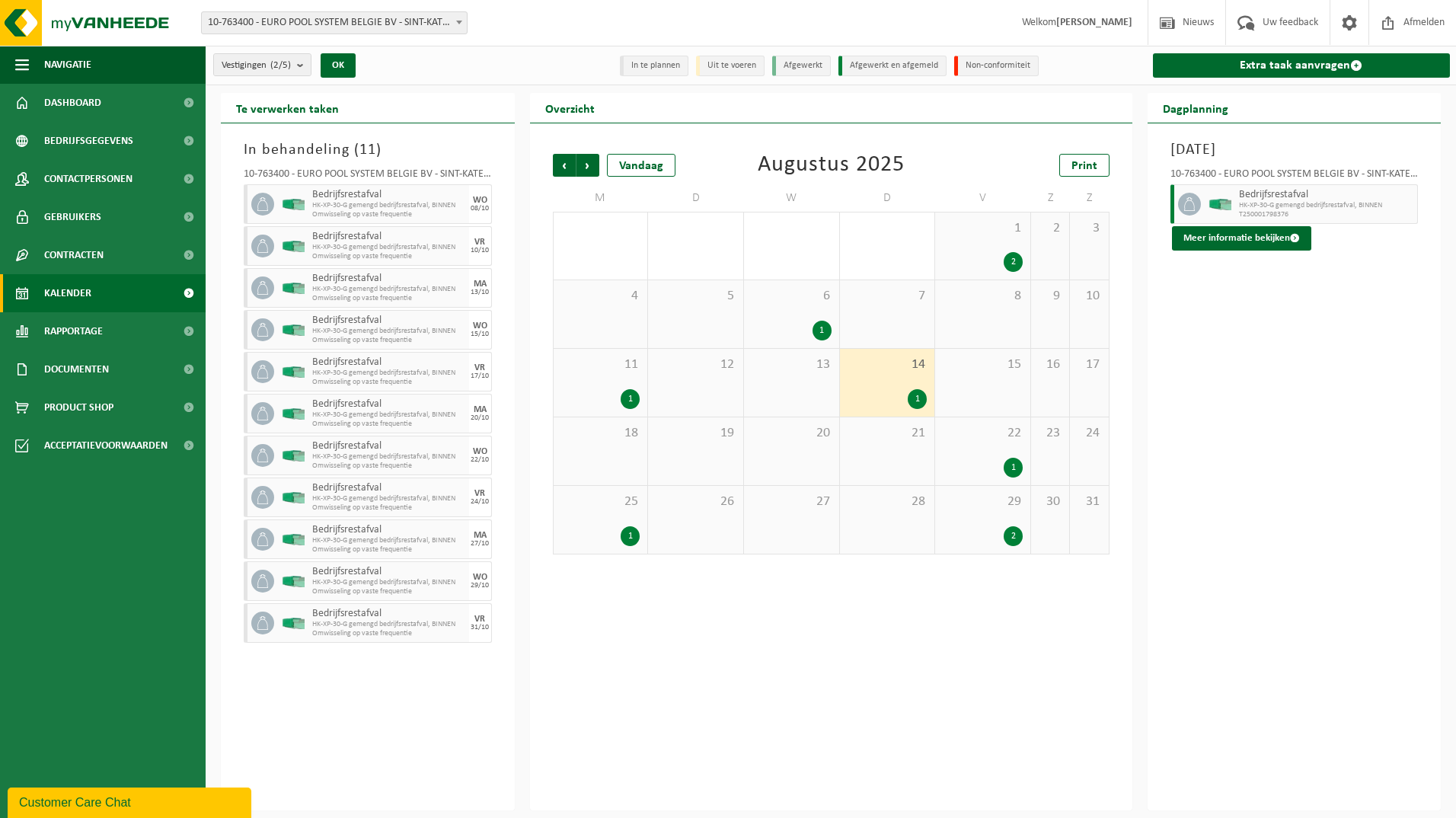
click at [977, 364] on span "15" at bounding box center [983, 364] width 80 height 16
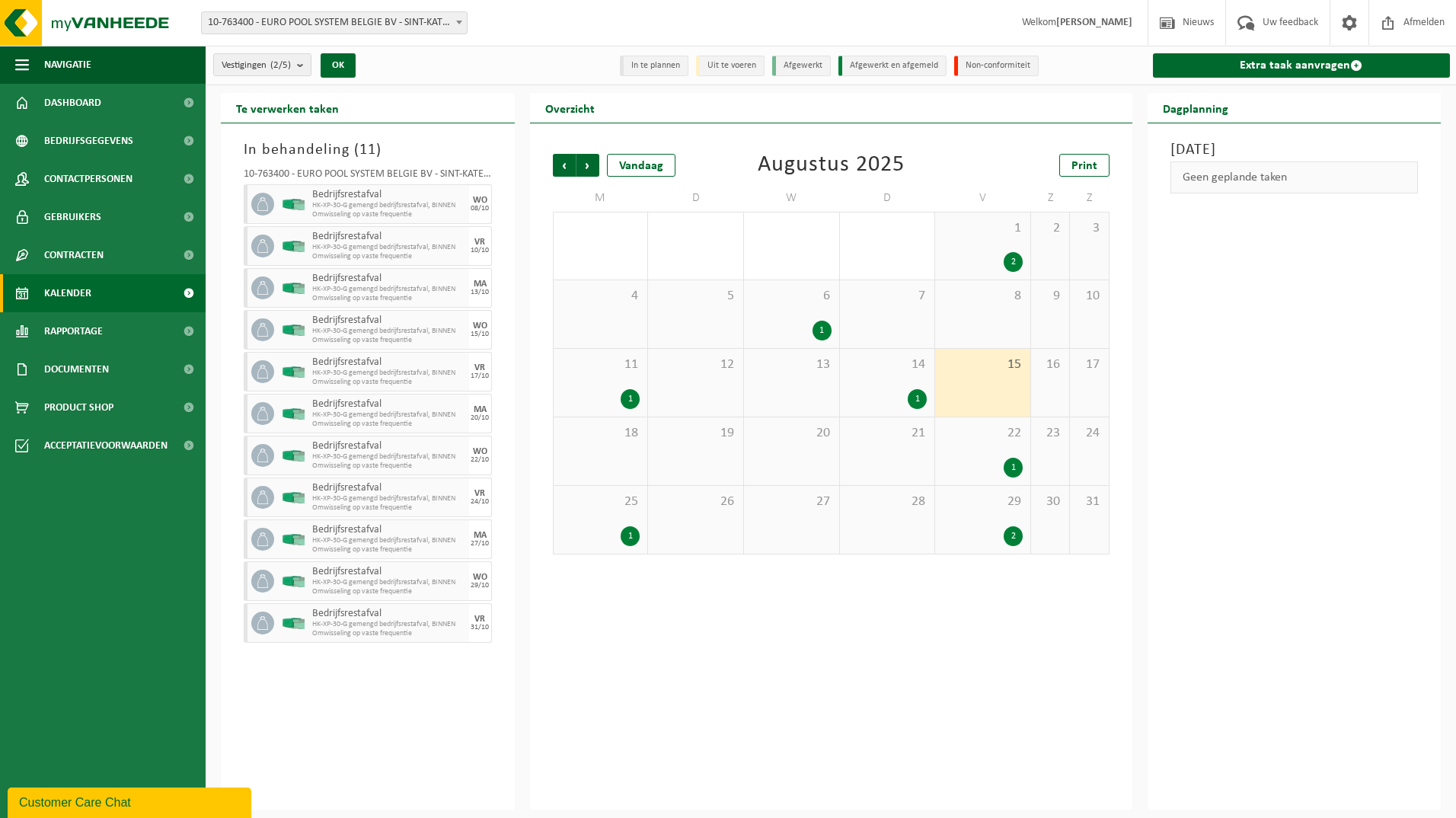
click at [674, 378] on div "12" at bounding box center [695, 382] width 95 height 68
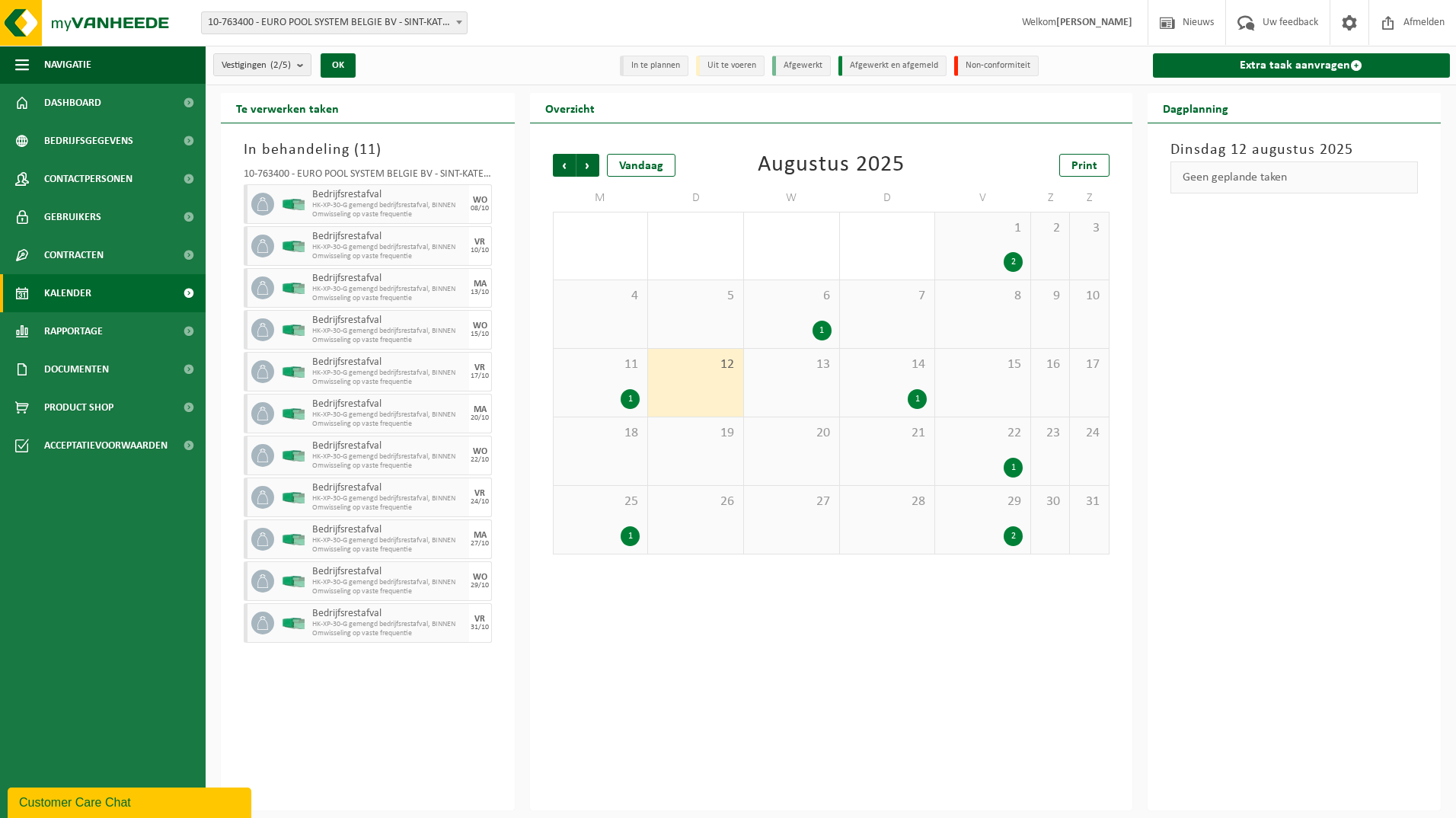
click at [832, 382] on div "13" at bounding box center [791, 382] width 95 height 68
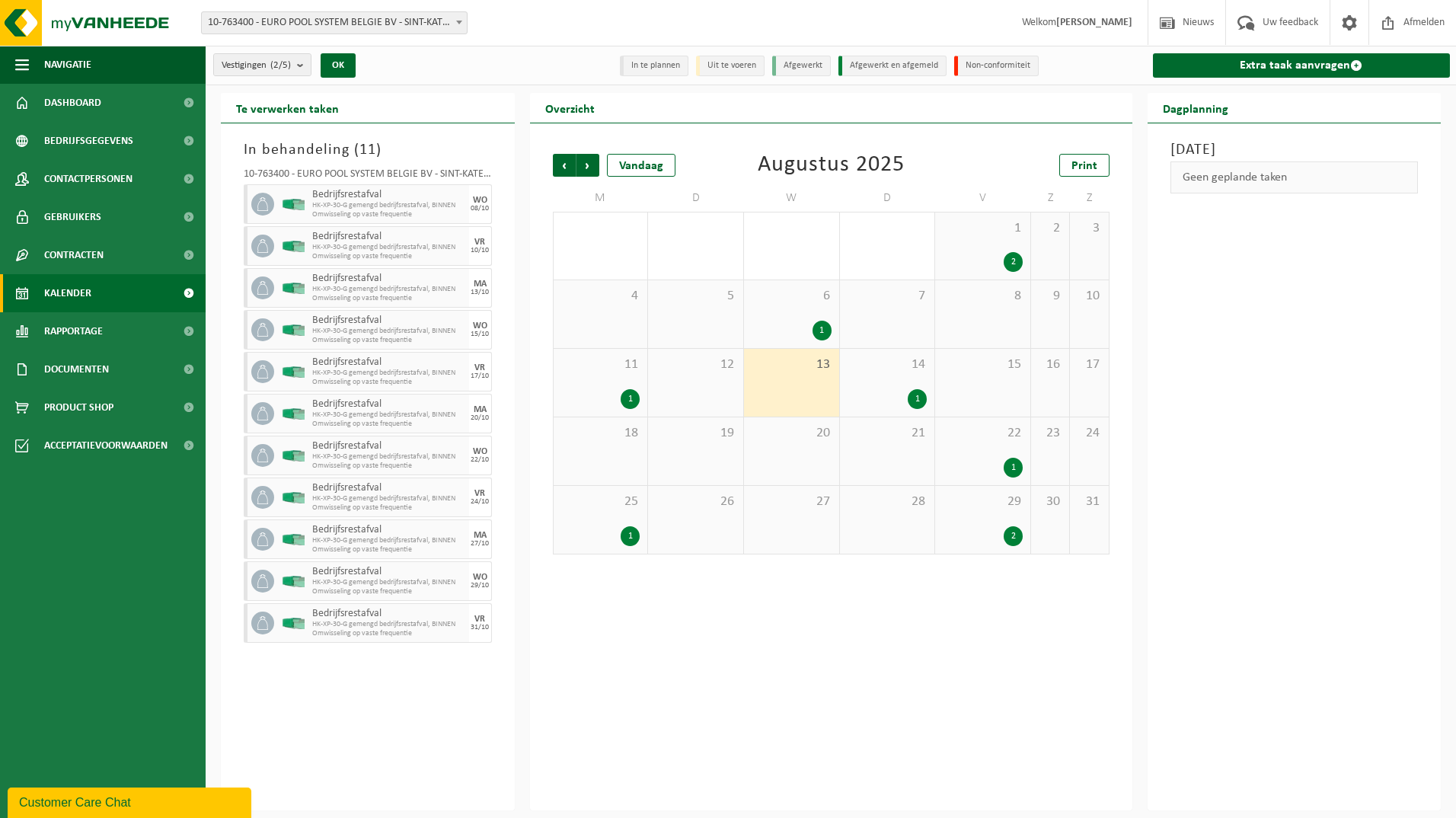
click at [617, 441] on div "18" at bounding box center [600, 451] width 94 height 68
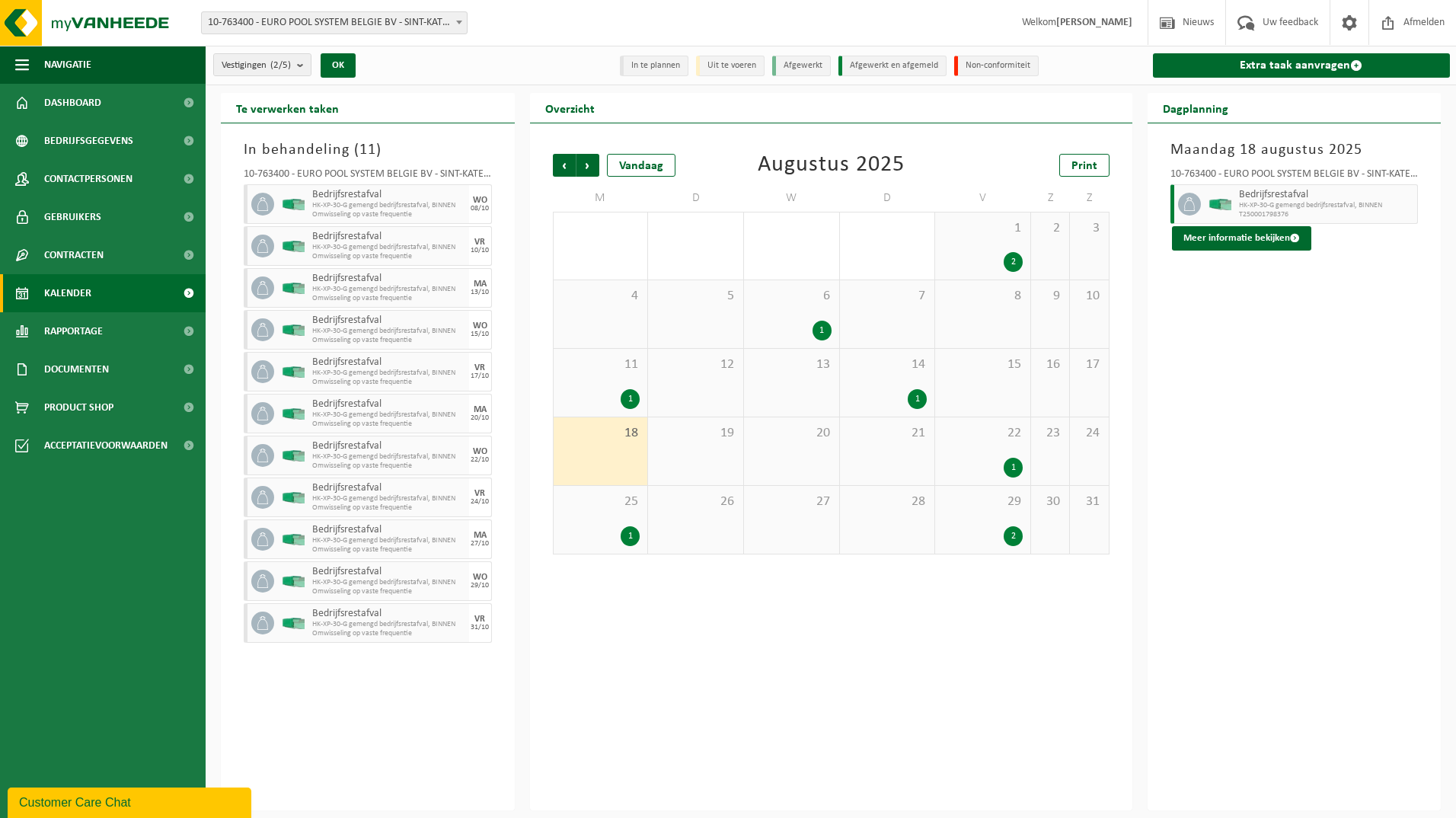
click at [138, 789] on button "Customer Care Chat" at bounding box center [130, 802] width 243 height 31
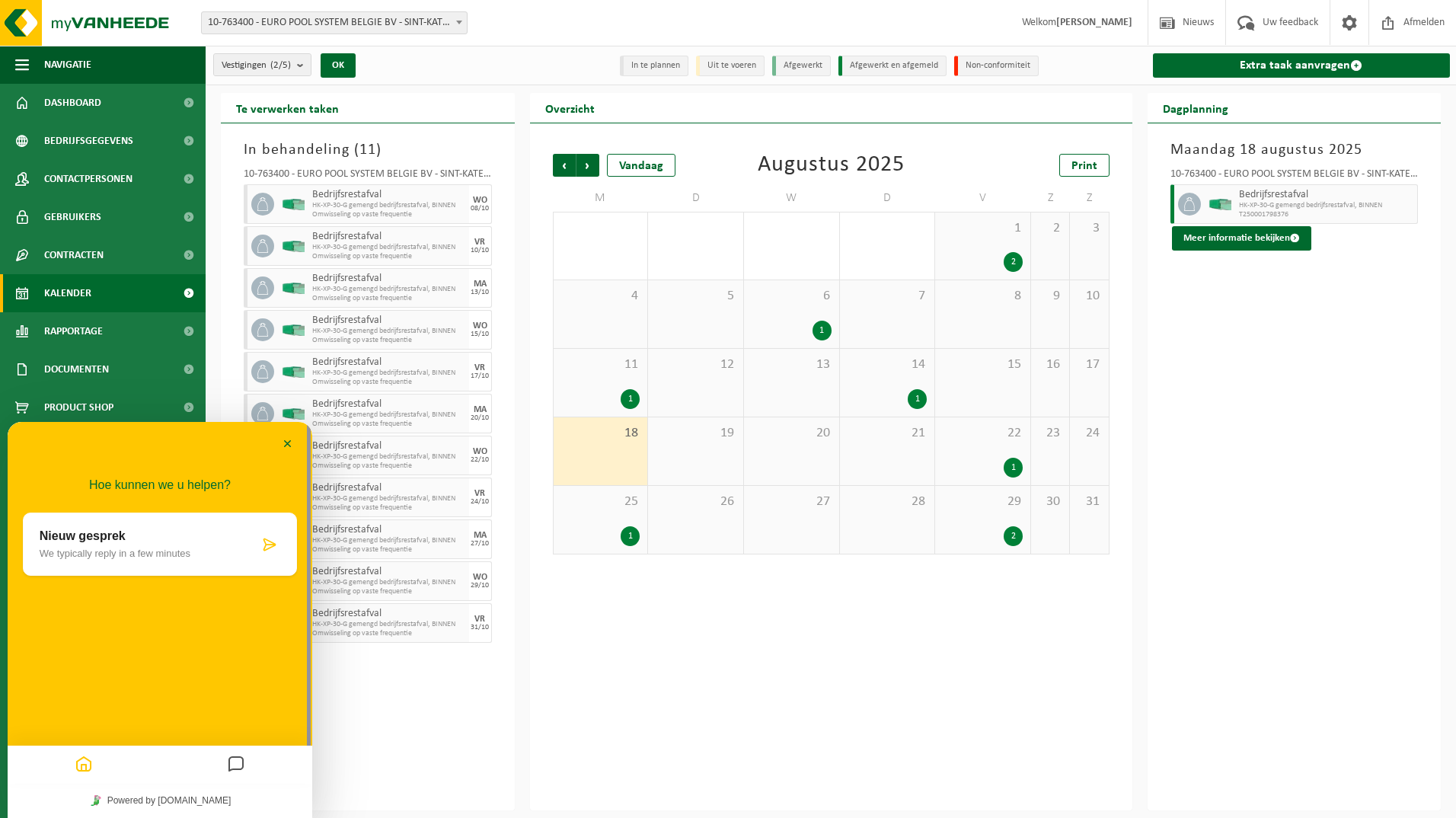
click at [193, 542] on p "Nieuw gesprek" at bounding box center [148, 535] width 219 height 13
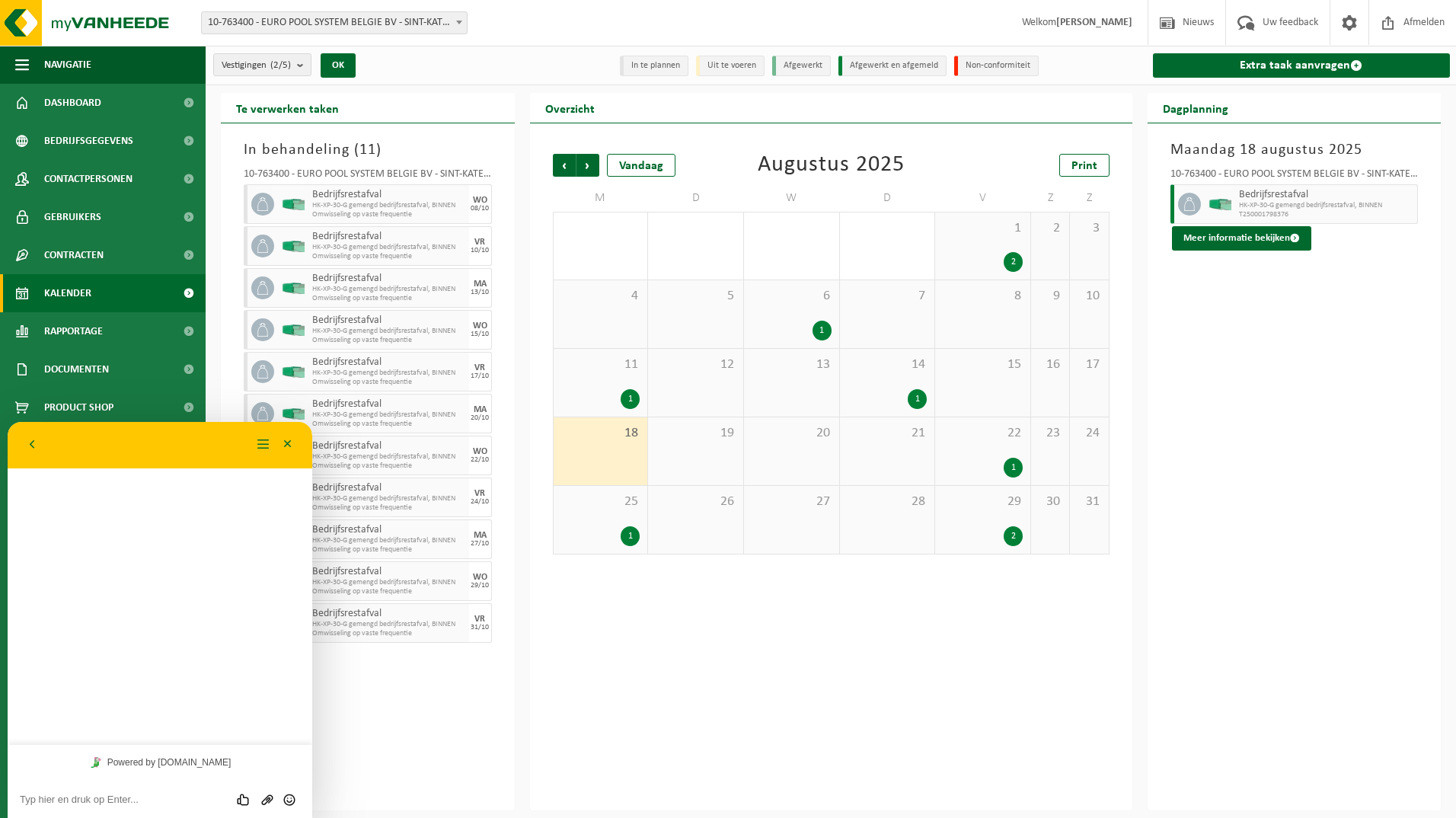
click at [166, 803] on textarea at bounding box center [159, 800] width 280 height 13
click at [202, 798] on textarea "Goede namiddag. Ik vroeg me af of je me zou kunnen helpen met een vraag rond fa…" at bounding box center [159, 789] width 280 height 35
paste textarea "HK-XP-30-G gemengd bedrijfsrestafval, BINNEN"
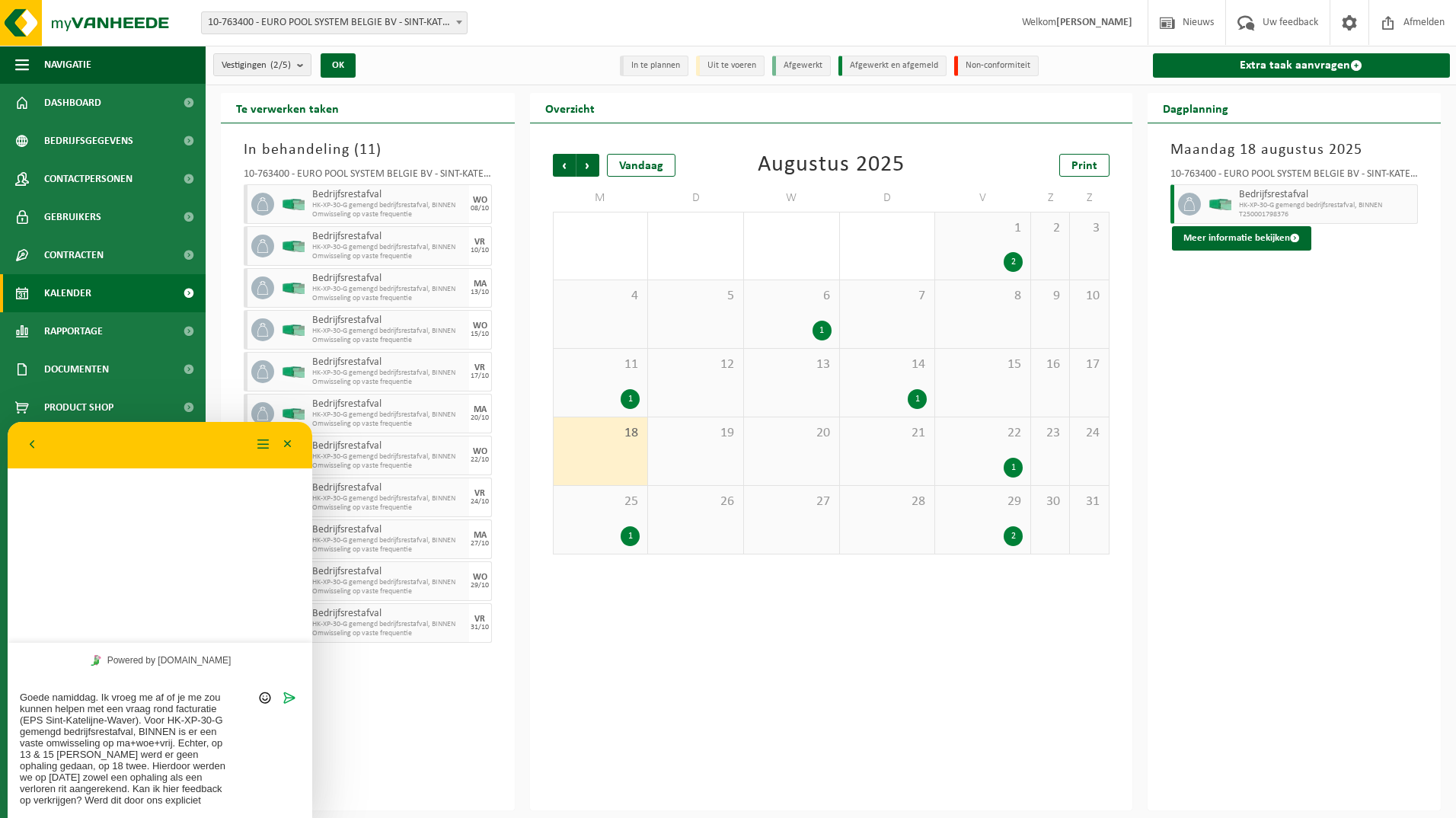
scroll to position [12, 0]
type textarea "Goede namiddag. Ik vroeg me af of je me zou kunnen helpen met een vraag rond fa…"
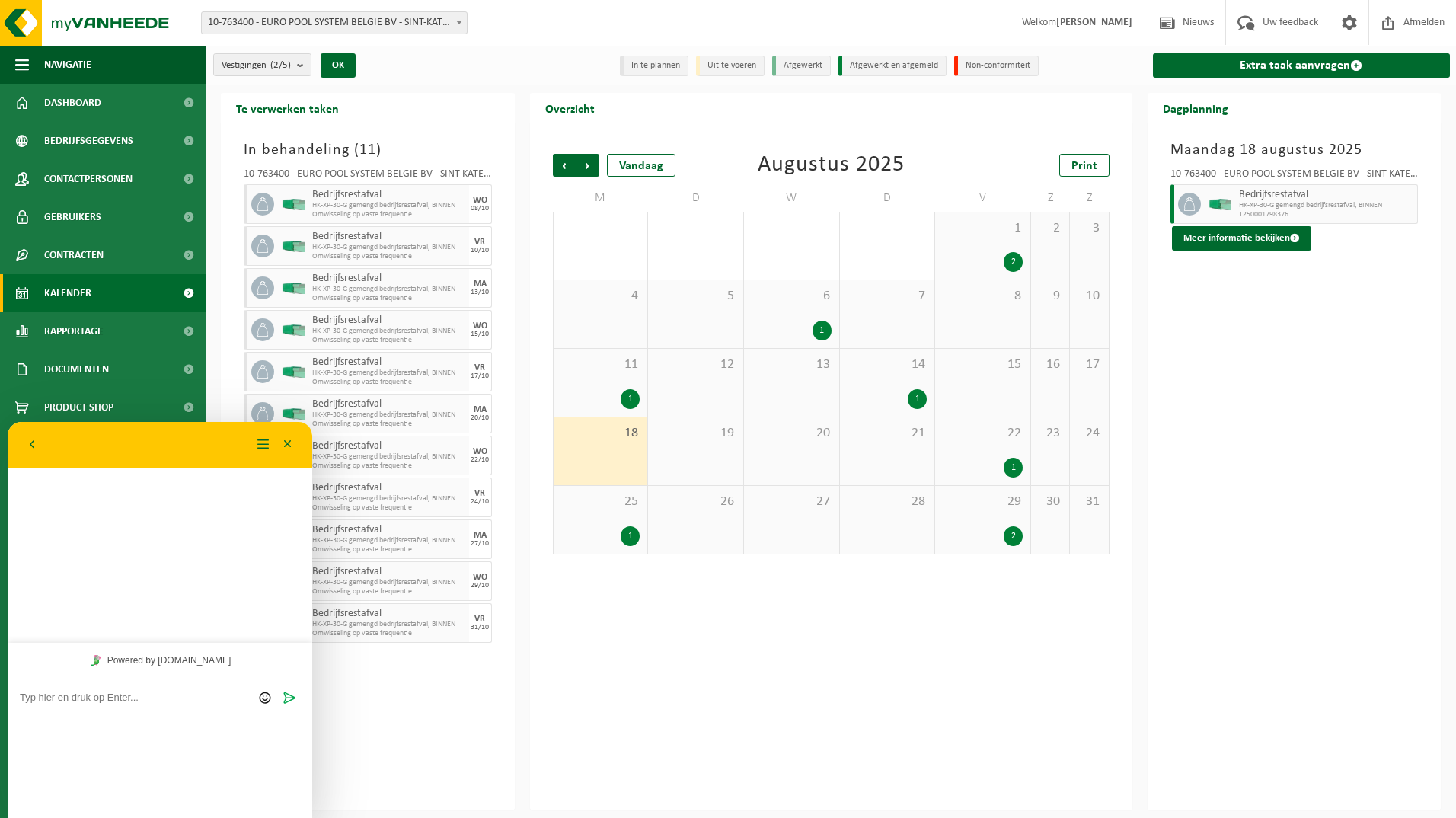
scroll to position [0, 0]
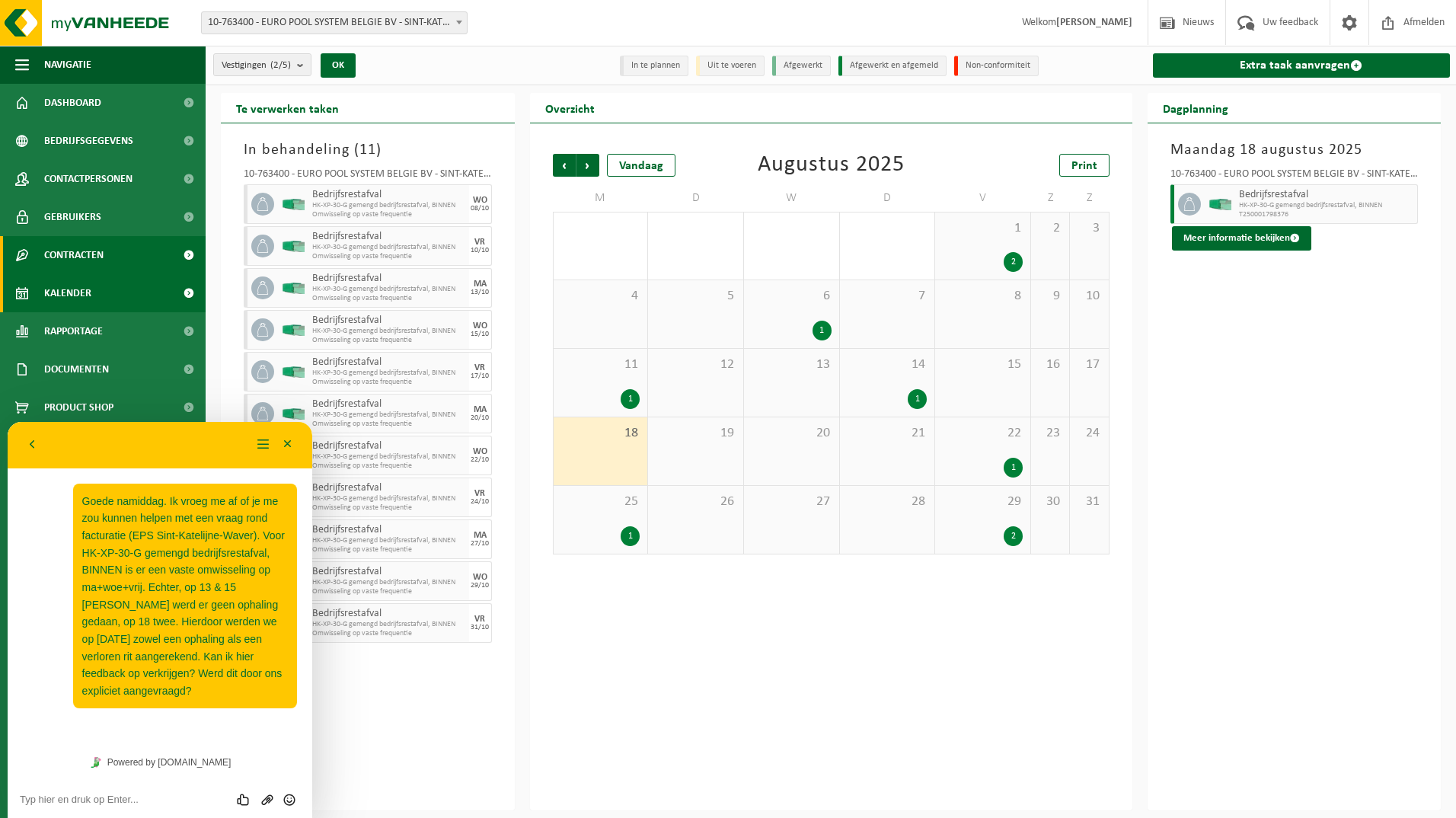
click at [122, 257] on link "Contracten" at bounding box center [103, 255] width 206 height 38
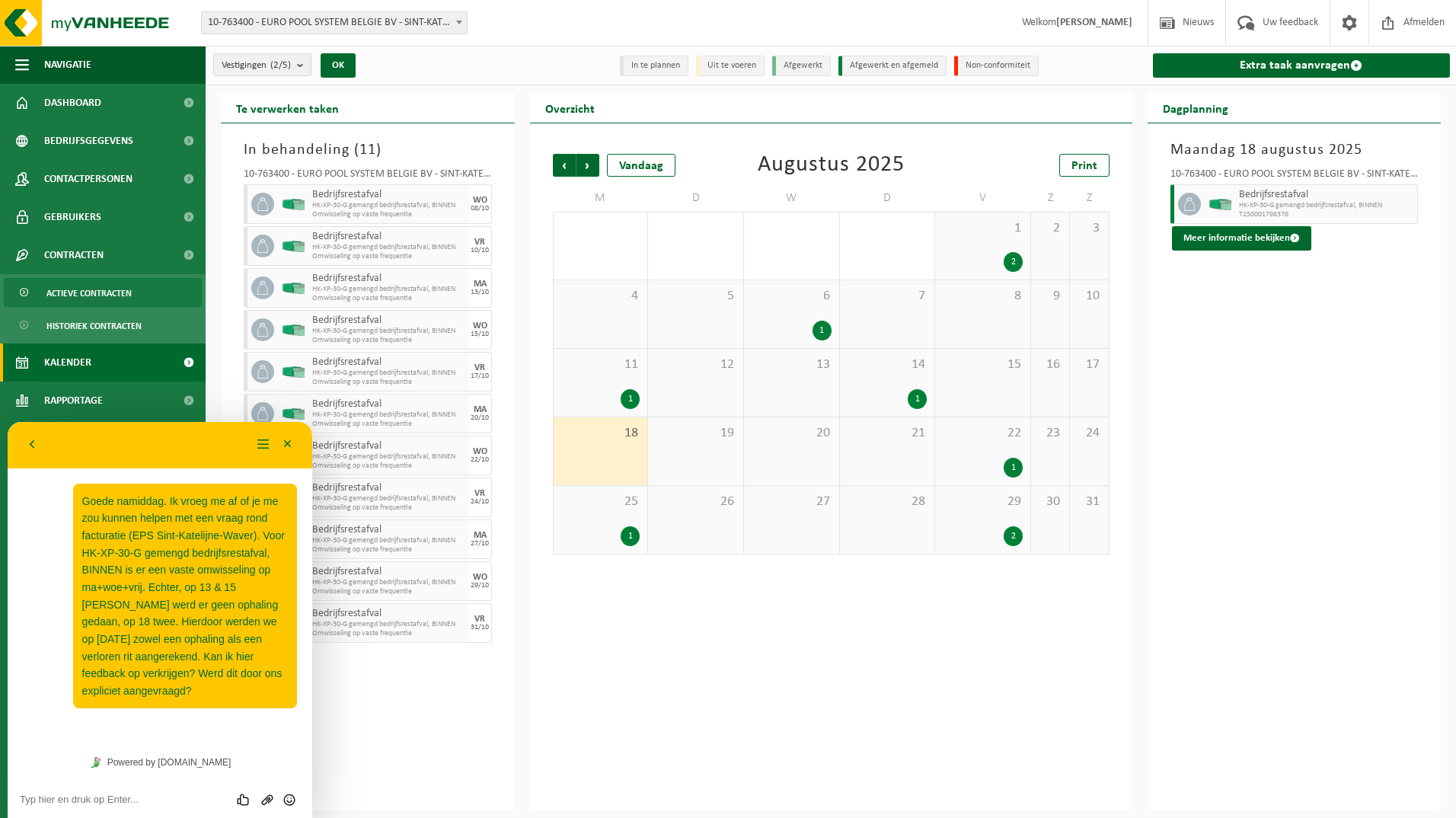
click at [122, 293] on span "Actieve contracten" at bounding box center [89, 293] width 86 height 29
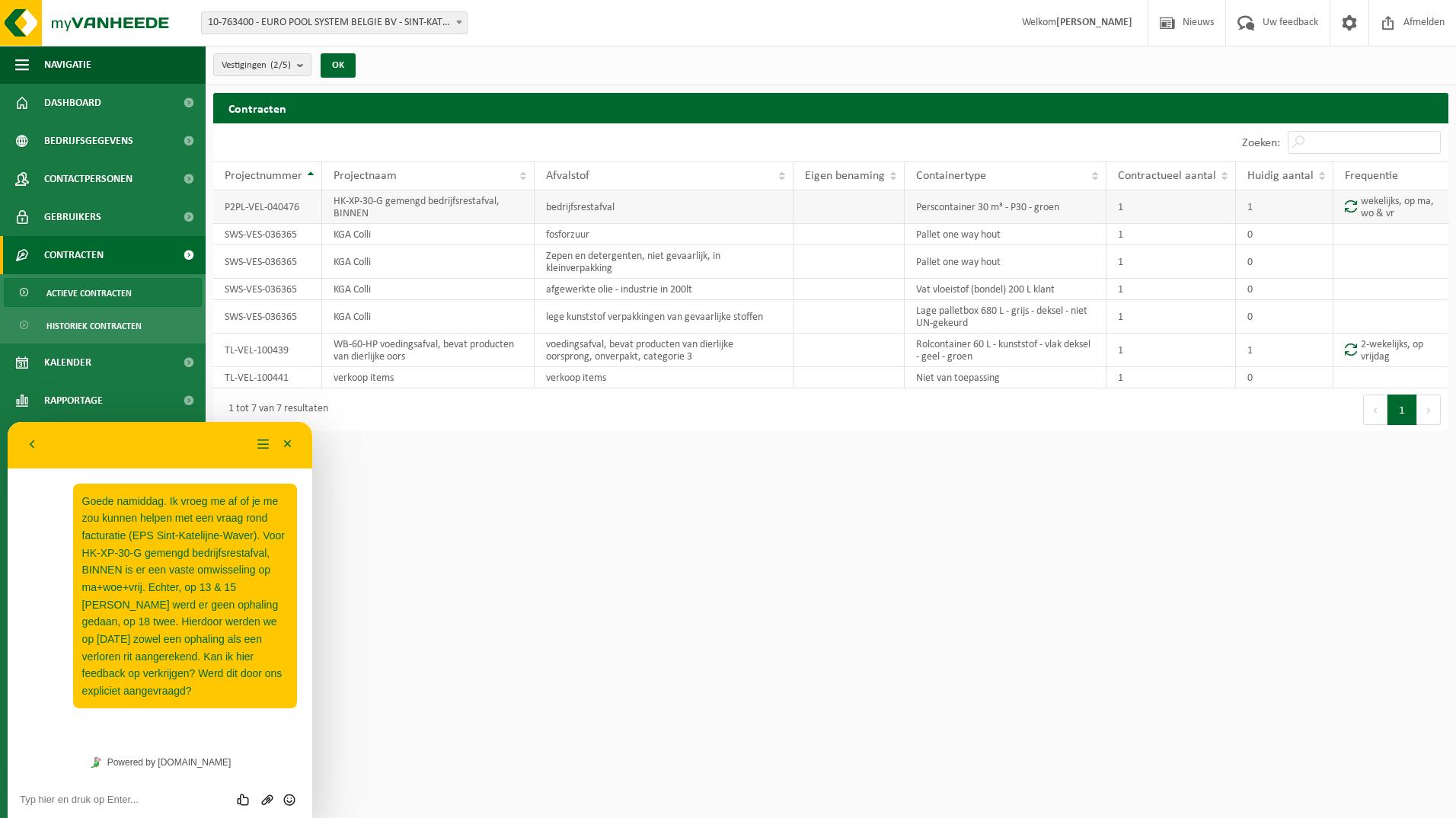
click at [1027, 201] on td "Perscontainer 30 m³ - P30 - groen" at bounding box center [1005, 207] width 202 height 34
drag, startPoint x: 643, startPoint y: 212, endPoint x: 521, endPoint y: 217, distance: 122.1
click at [641, 212] on td "bedrijfsrestafval" at bounding box center [664, 207] width 260 height 34
click at [345, 217] on td "HK-XP-30-G gemengd bedrijfsrestafval, BINNEN" at bounding box center [428, 207] width 213 height 34
drag, startPoint x: 211, startPoint y: 217, endPoint x: 1217, endPoint y: 217, distance: 1006.0
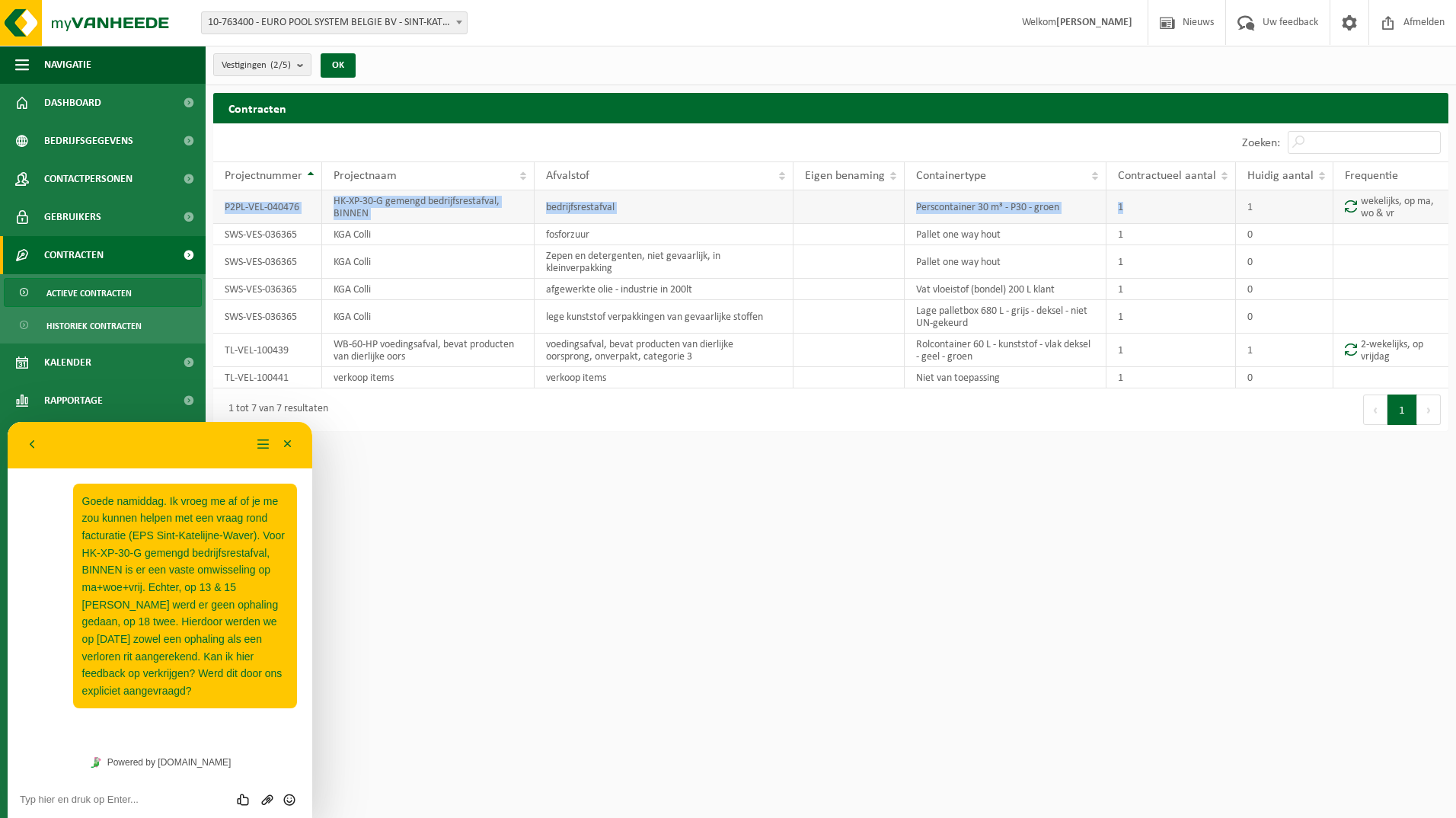
click at [1217, 217] on div "Contracten Even geduld. Door de grote hoeveelheid gegevens duurt het laden even…" at bounding box center [830, 265] width 1250 height 345
click at [251, 196] on td "P2PL-VEL-040476" at bounding box center [268, 207] width 109 height 34
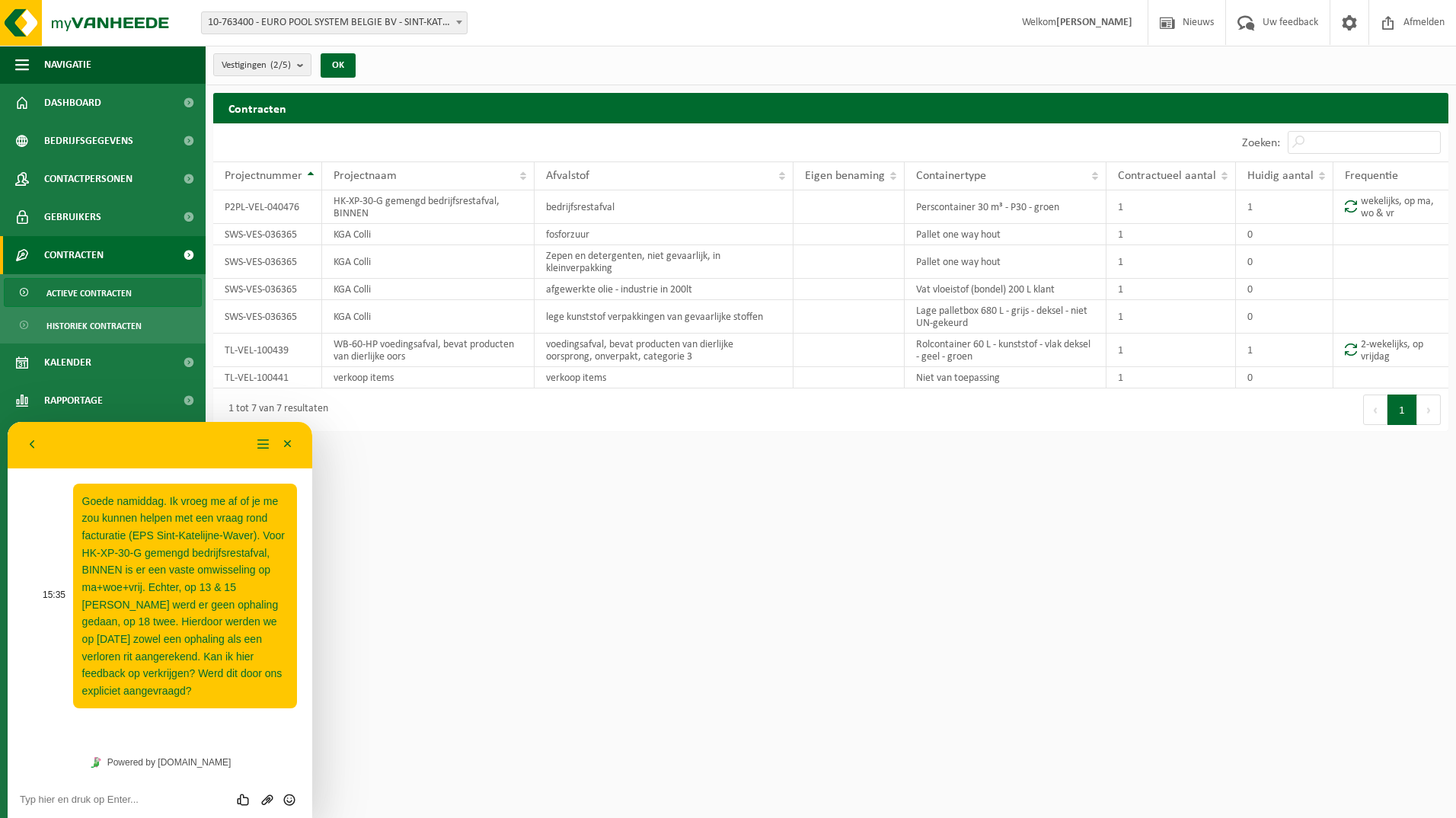
drag, startPoint x: 233, startPoint y: 656, endPoint x: 231, endPoint y: 645, distance: 11.2
click at [232, 655] on span "Goede namiddag. Ik vroeg me af of je me zou kunnen helpen met een vraag rond fa…" at bounding box center [184, 596] width 203 height 202
click at [93, 371] on link "Kalender" at bounding box center [103, 363] width 206 height 38
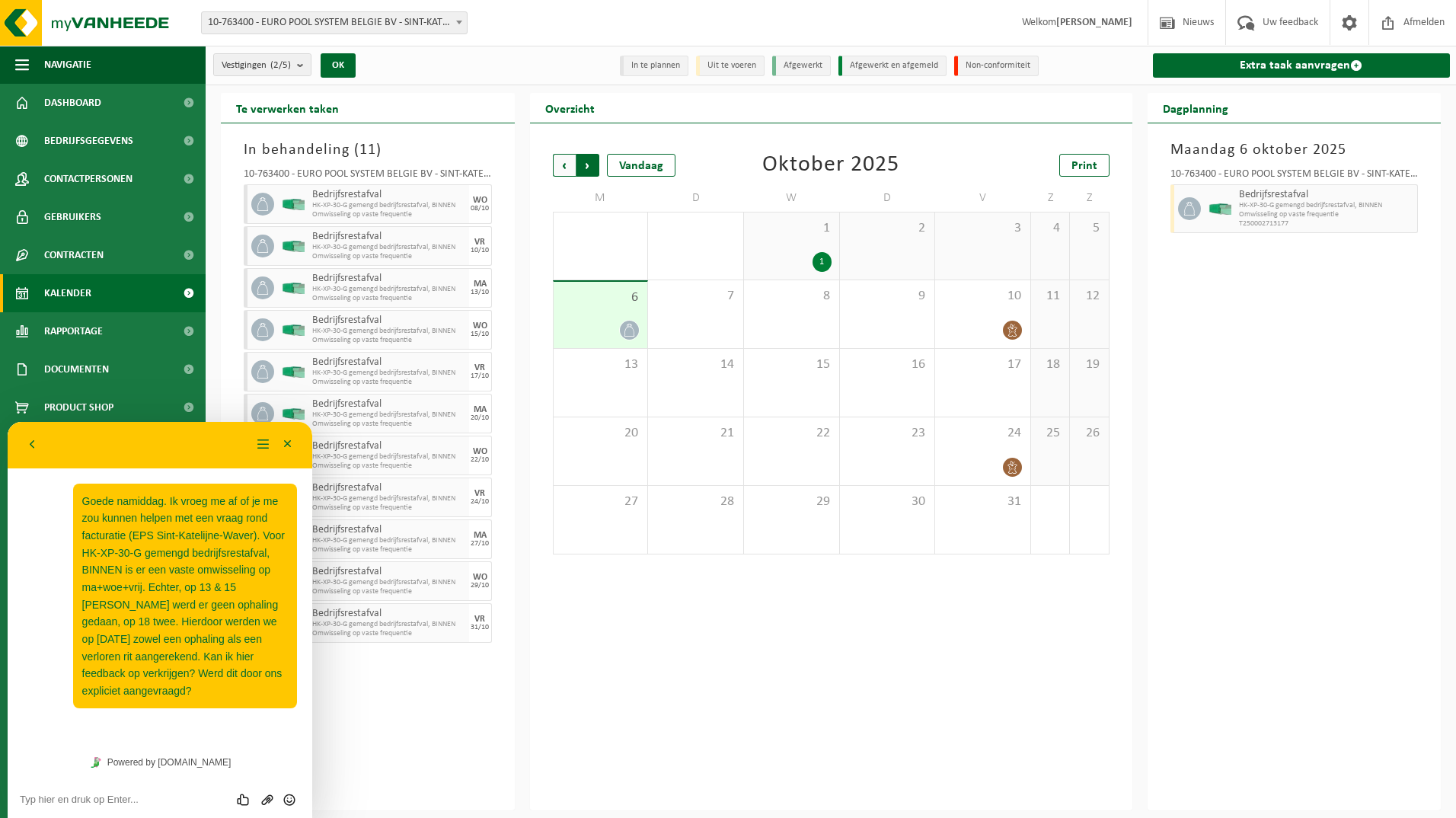
click at [556, 163] on span "Vorige" at bounding box center [564, 165] width 23 height 23
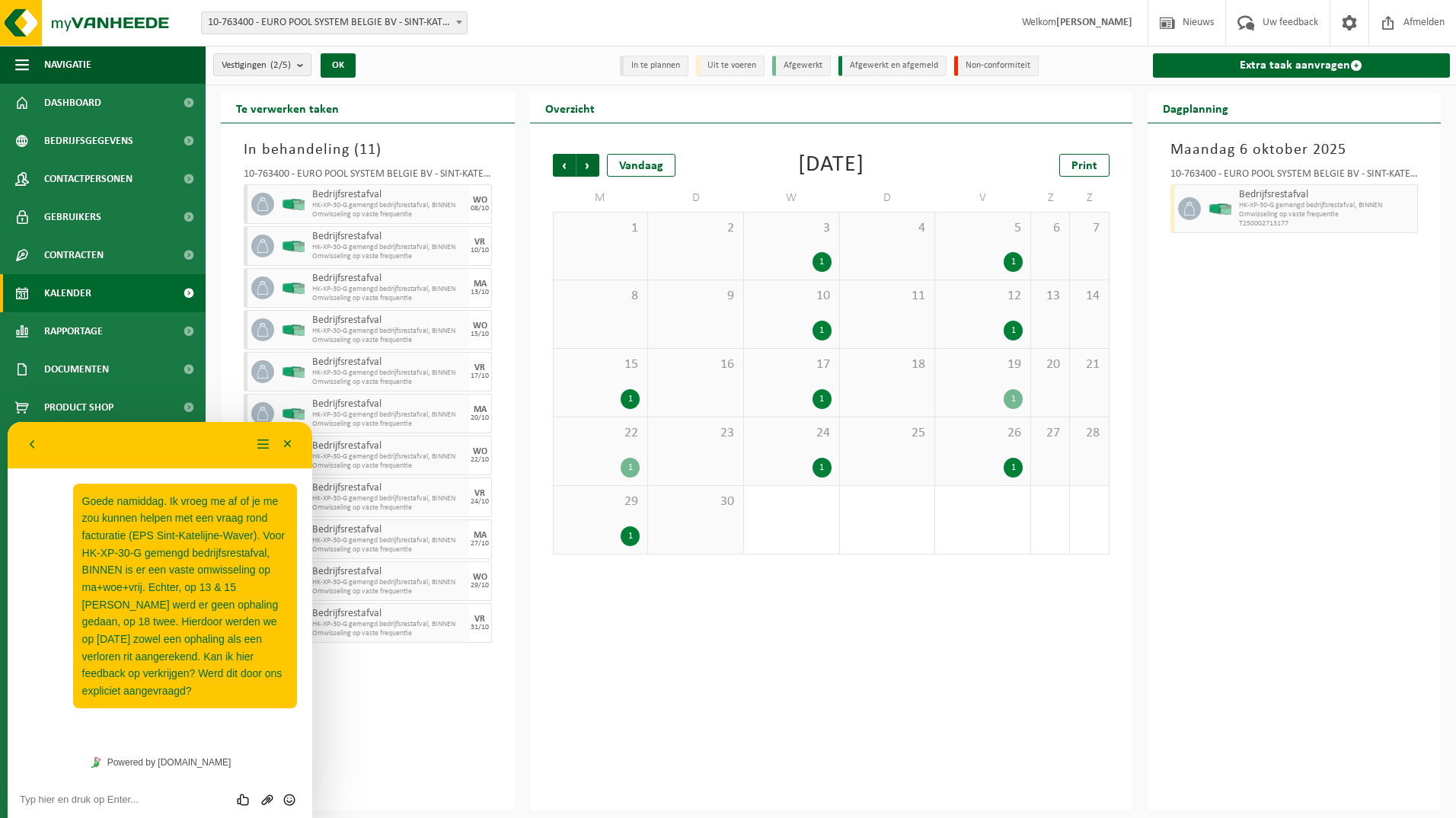
click at [556, 163] on span "Vorige" at bounding box center [564, 165] width 23 height 23
click at [306, 70] on b "submit" at bounding box center [303, 64] width 13 height 21
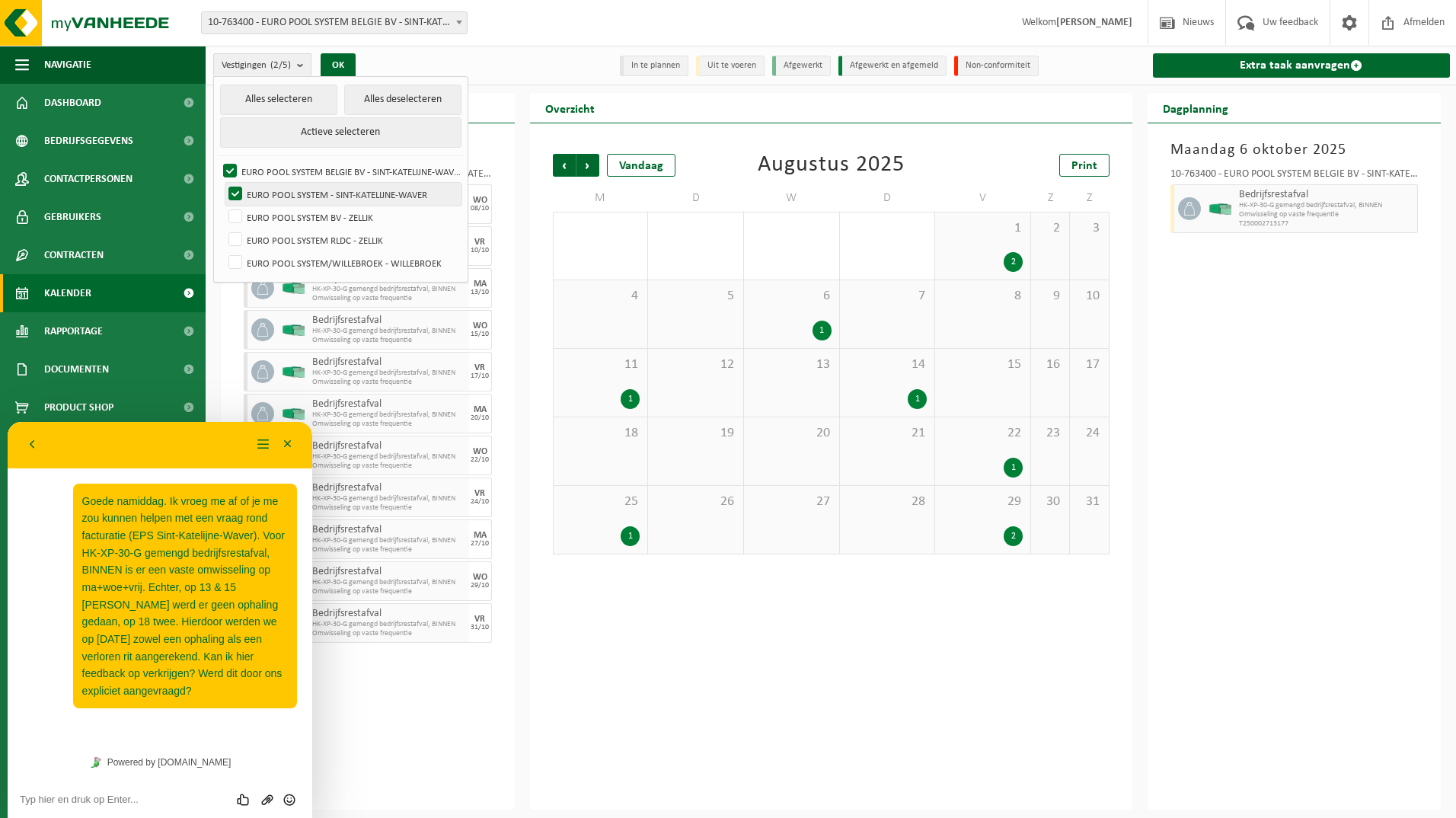
click at [263, 199] on label "EURO POOL SYSTEM - SINT-KATELIJNE-WAVER" at bounding box center [343, 194] width 236 height 23
click at [223, 183] on input "EURO POOL SYSTEM - SINT-KATELIJNE-WAVER" at bounding box center [222, 182] width 1 height 1
checkbox input "false"
click at [252, 174] on label "EURO POOL SYSTEM BELGIE BV - SINT-KATELIJNE-WAVER" at bounding box center [341, 171] width 242 height 23
click at [217, 160] on input "EURO POOL SYSTEM BELGIE BV - SINT-KATELIJNE-WAVER" at bounding box center [217, 159] width 1 height 1
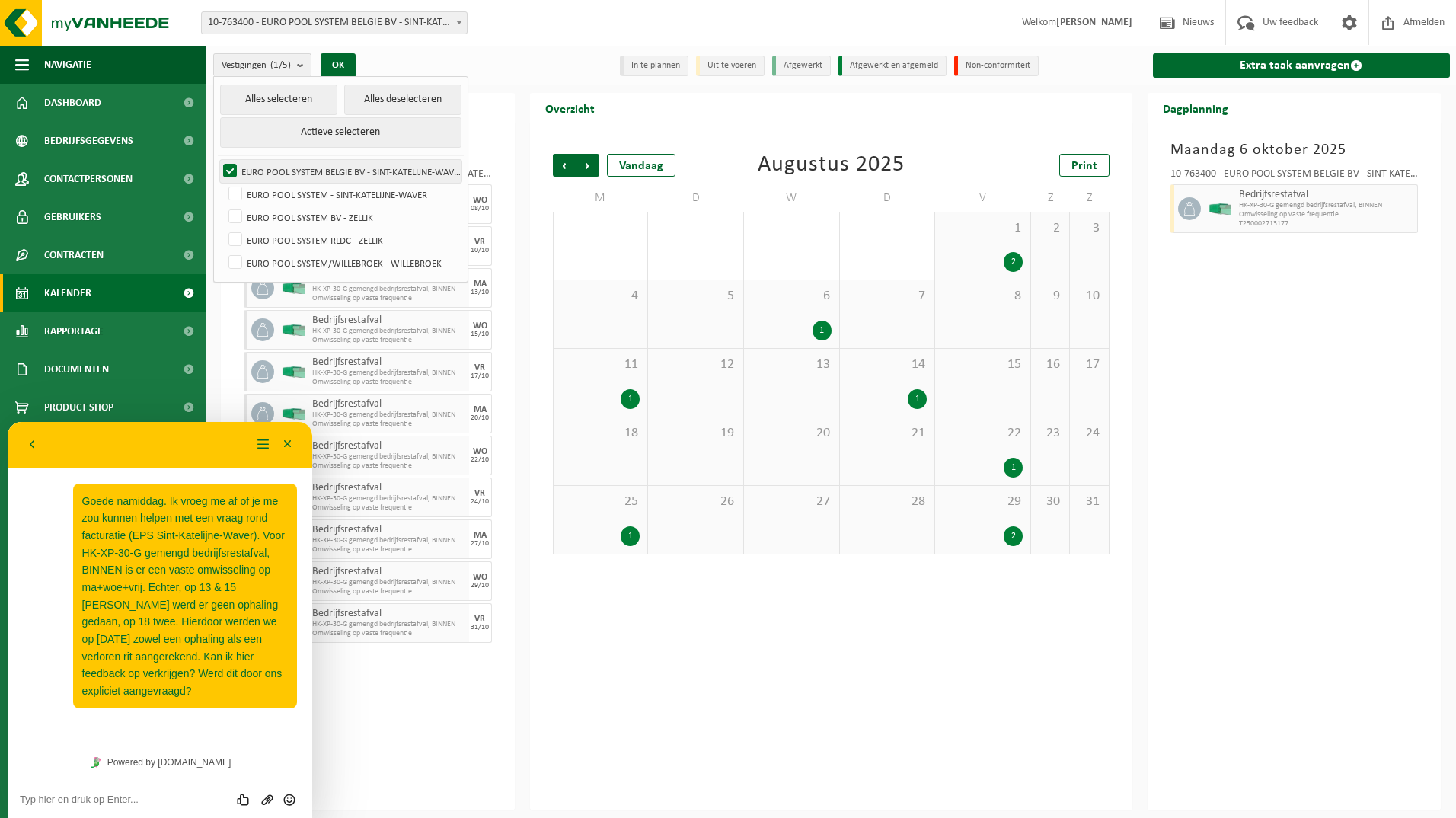
checkbox input "false"
drag, startPoint x: 261, startPoint y: 218, endPoint x: 264, endPoint y: 229, distance: 11.4
click at [261, 219] on label "EURO POOL SYSTEM BV - ZELLIK" at bounding box center [343, 217] width 236 height 23
click at [223, 206] on input "EURO POOL SYSTEM BV - ZELLIK" at bounding box center [222, 205] width 1 height 1
checkbox input "true"
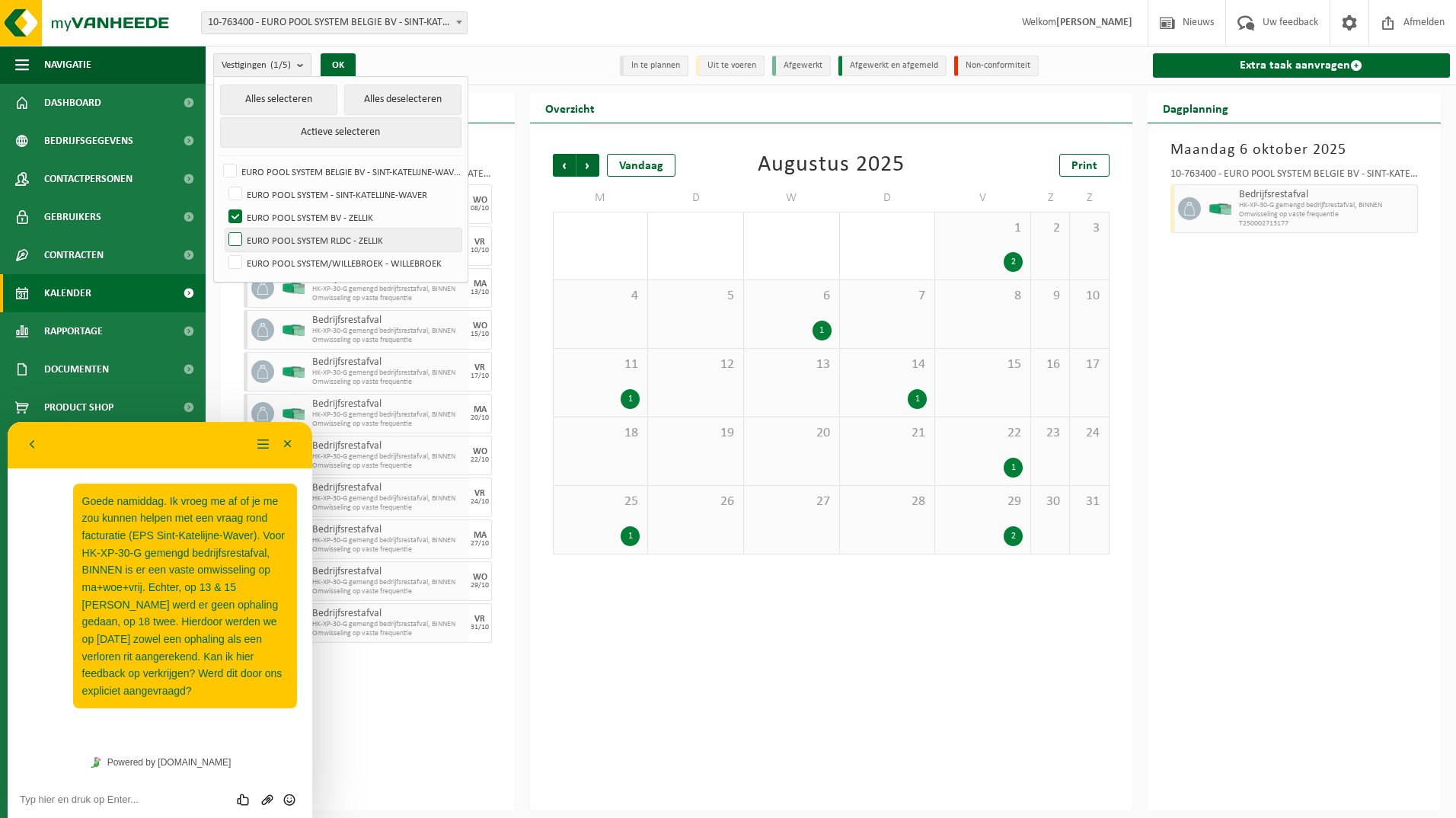
click at [264, 232] on label "EURO POOL SYSTEM RLDC - ZELLIK" at bounding box center [343, 239] width 236 height 23
click at [223, 228] on input "EURO POOL SYSTEM RLDC - ZELLIK" at bounding box center [222, 228] width 1 height 1
checkbox input "true"
click at [345, 66] on button "OK" at bounding box center [338, 65] width 35 height 24
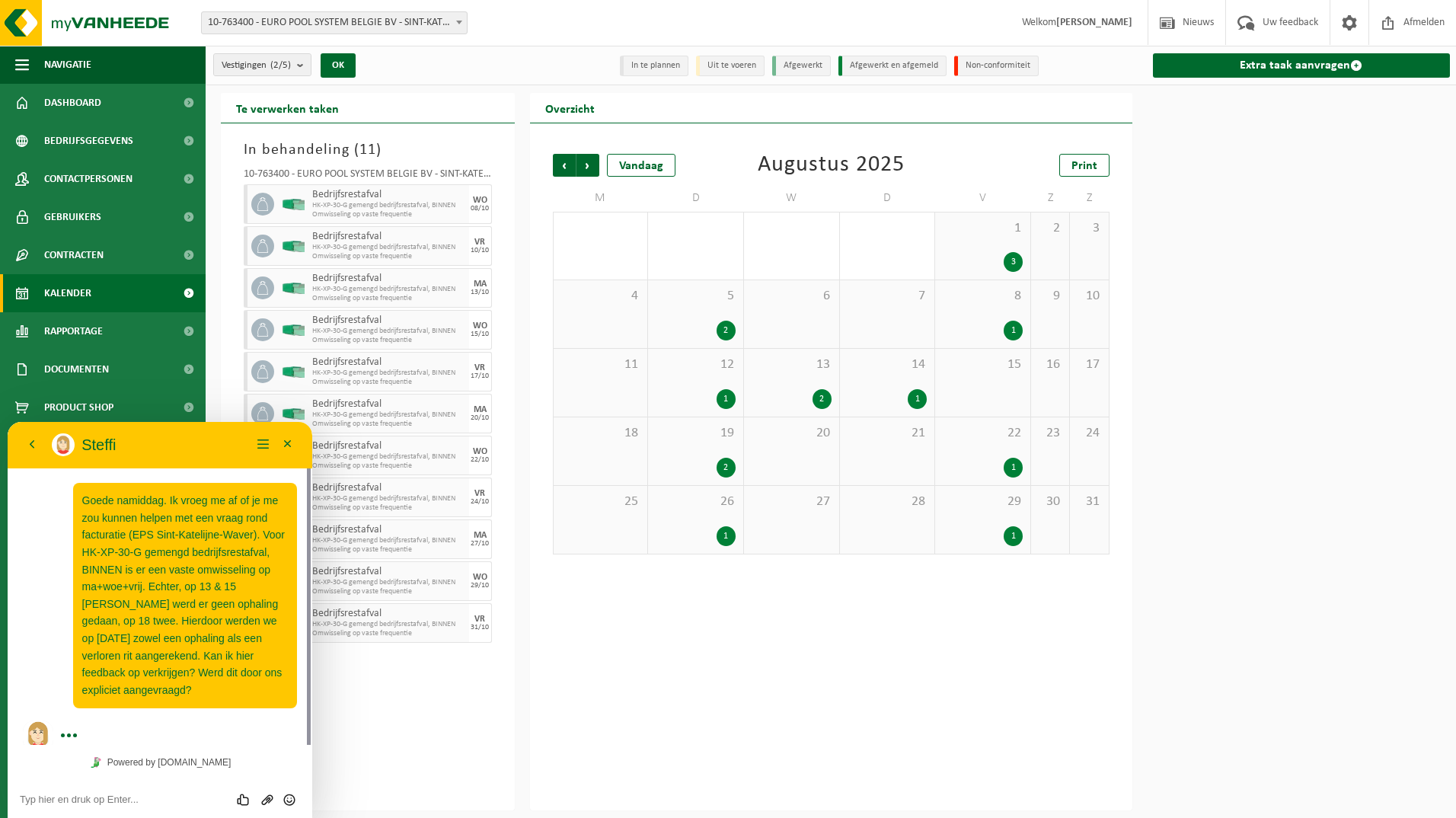
scroll to position [18, 0]
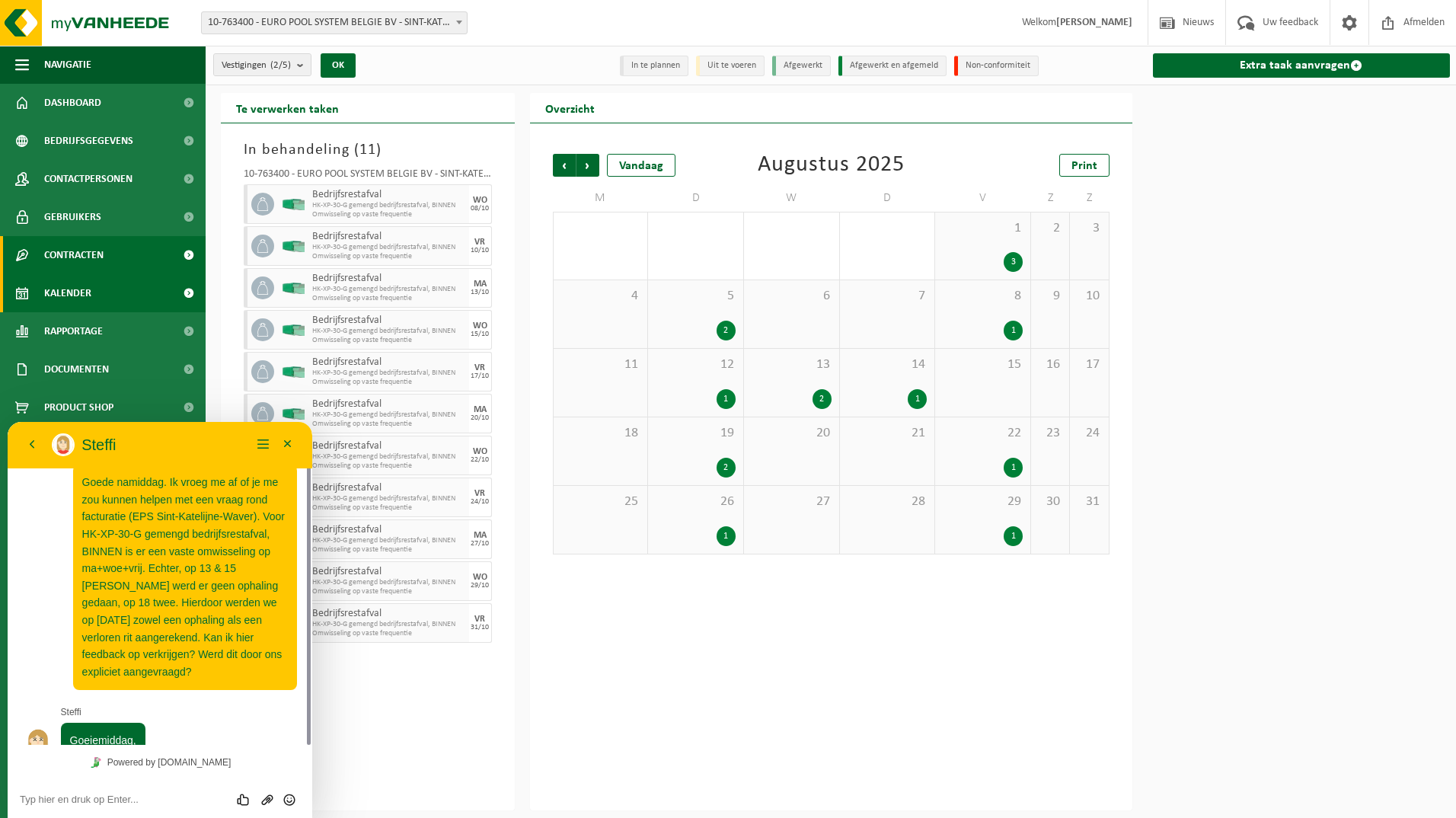
click at [97, 263] on span "Contracten" at bounding box center [74, 255] width 60 height 38
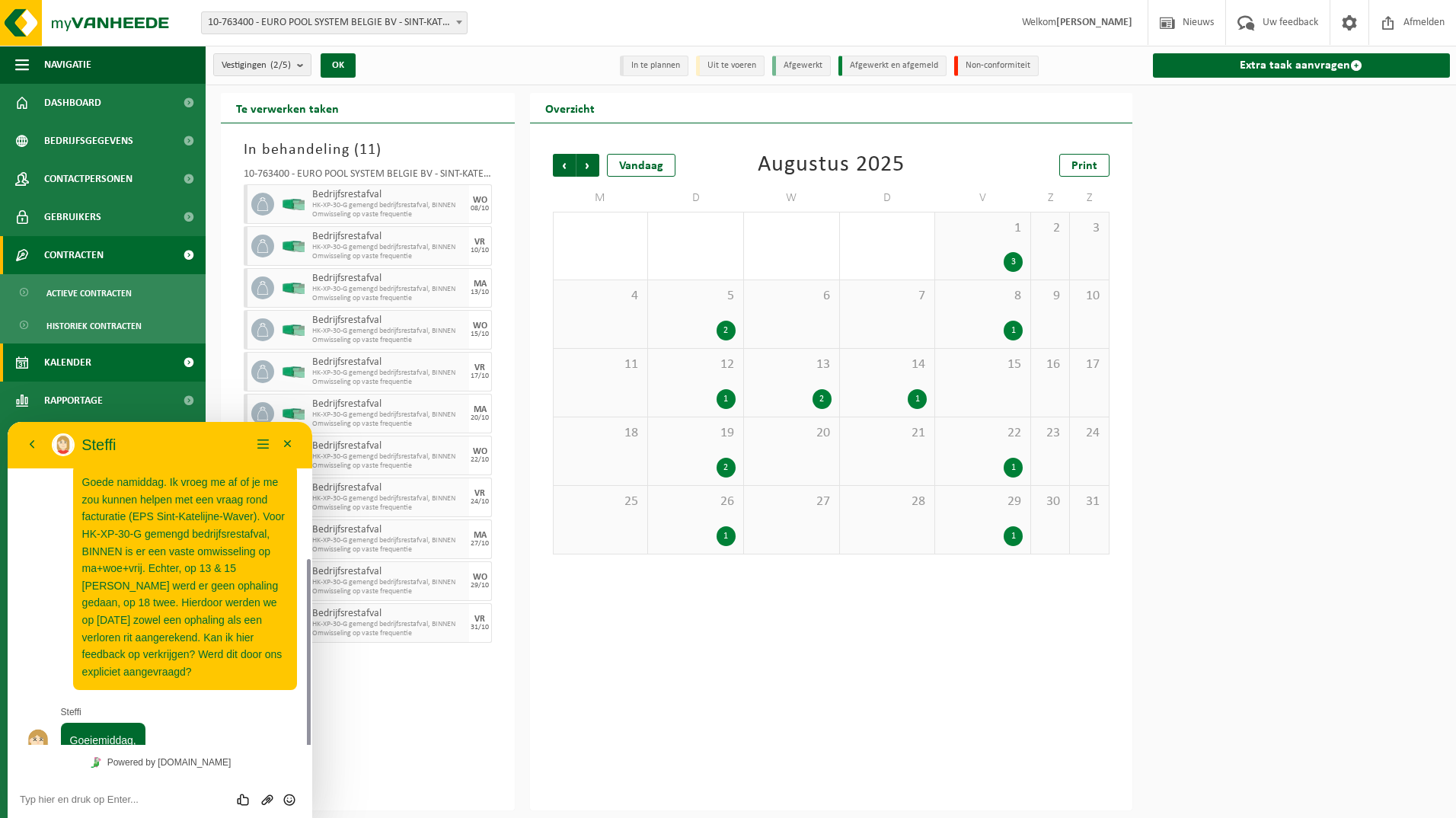
scroll to position [87, 0]
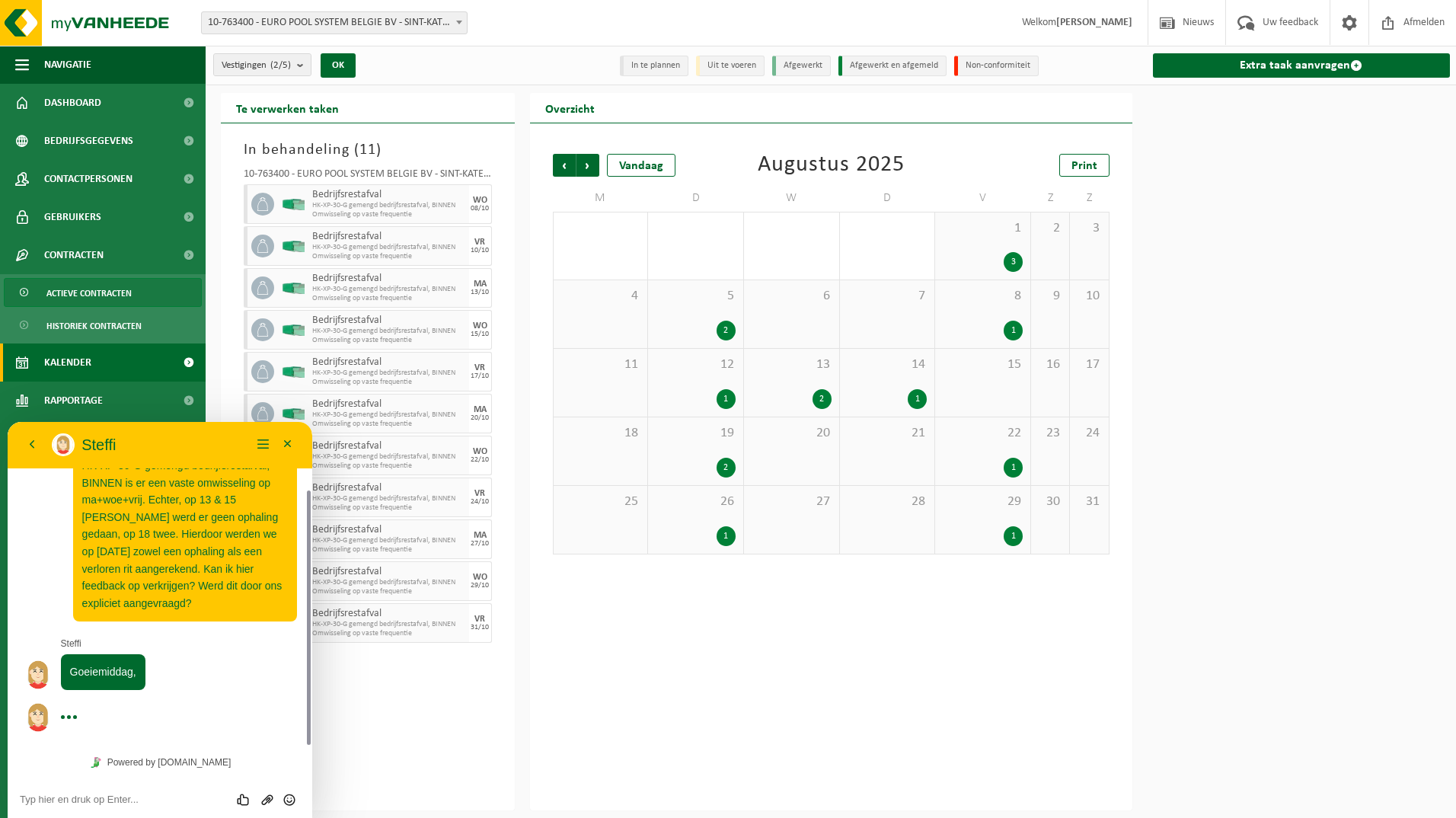
click at [126, 295] on span "Actieve contracten" at bounding box center [89, 293] width 86 height 29
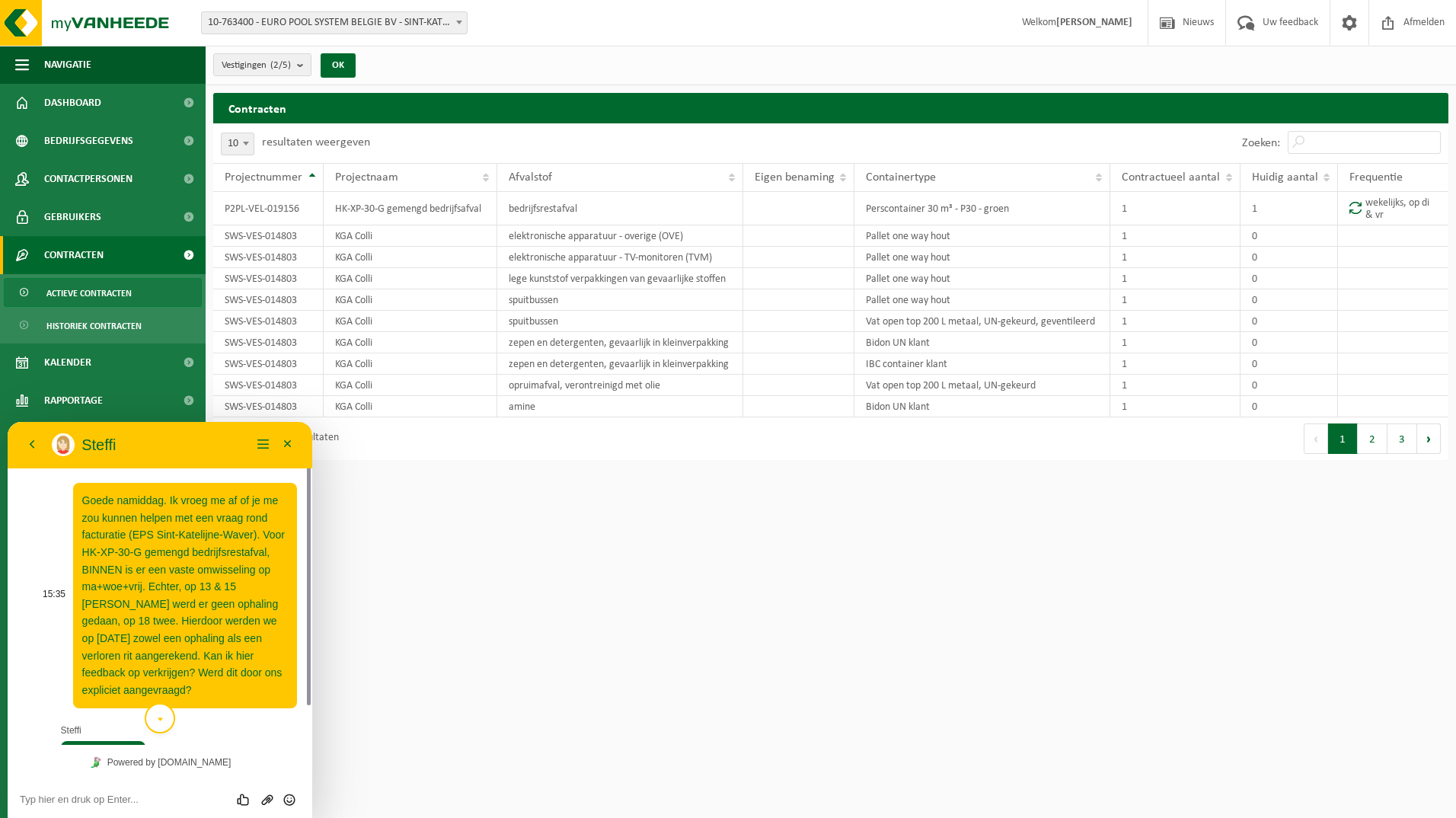
drag, startPoint x: 172, startPoint y: 437, endPoint x: 176, endPoint y: 516, distance: 79.1
click at [176, 524] on div "[PERSON_NAME] Menu Minimaliseer Terug Powered by [DOMAIN_NAME] Beoordeel deze c…" at bounding box center [160, 619] width 305 height 396
click at [251, 445] on button "Menu" at bounding box center [263, 444] width 24 height 23
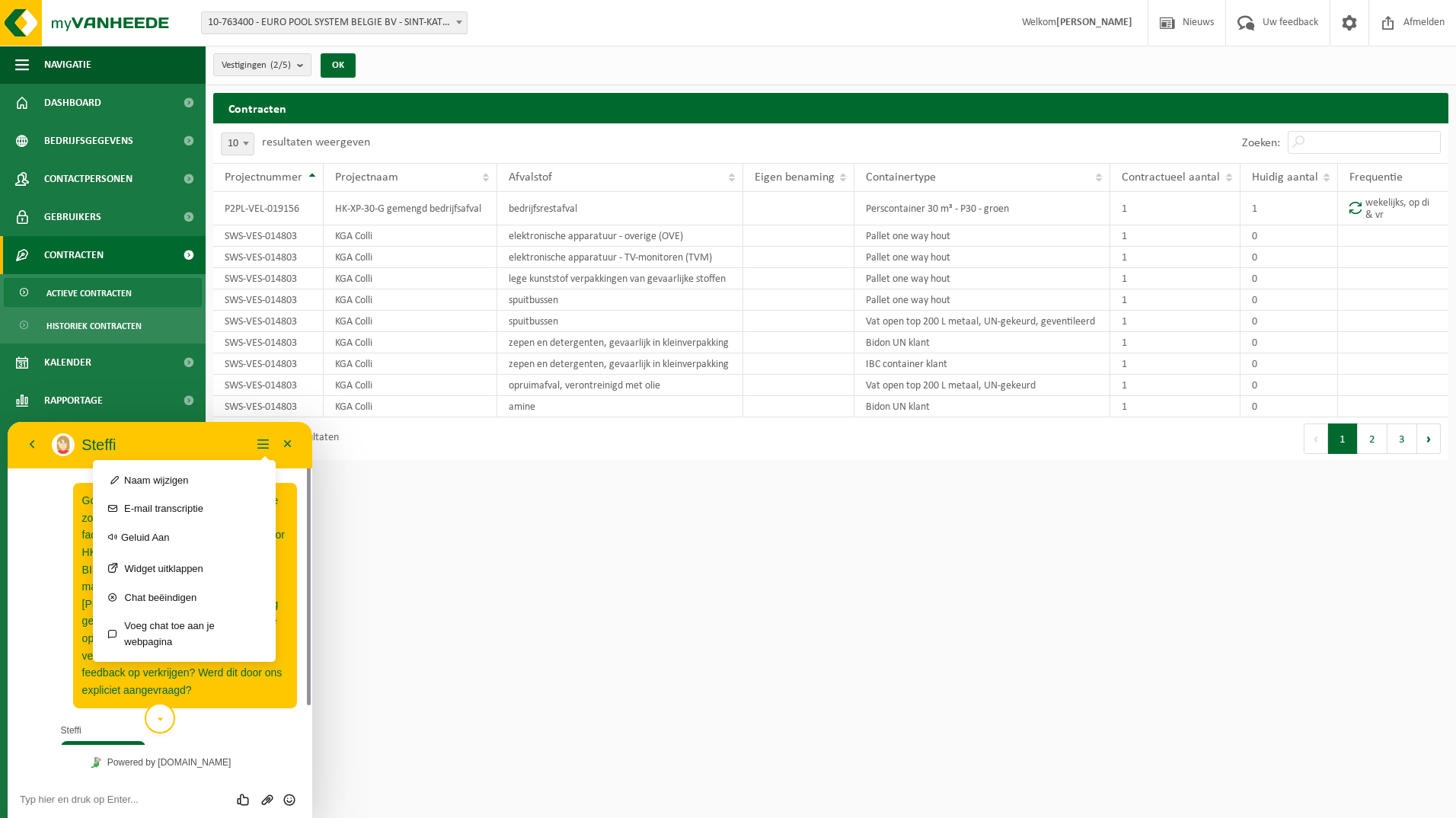
click at [187, 435] on div "[PERSON_NAME]" at bounding box center [151, 444] width 199 height 23
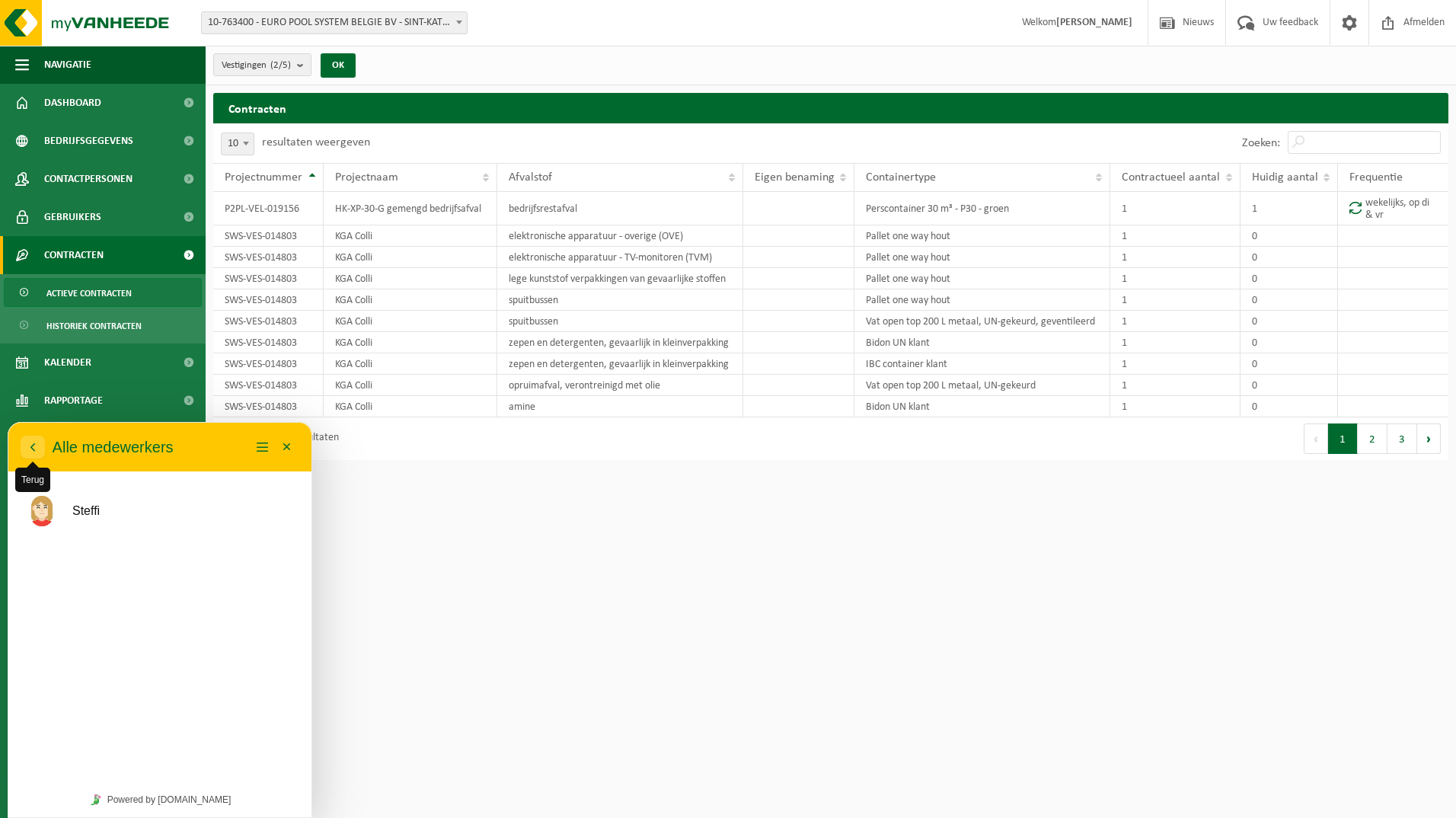
click at [28, 444] on icon "button" at bounding box center [32, 447] width 13 height 18
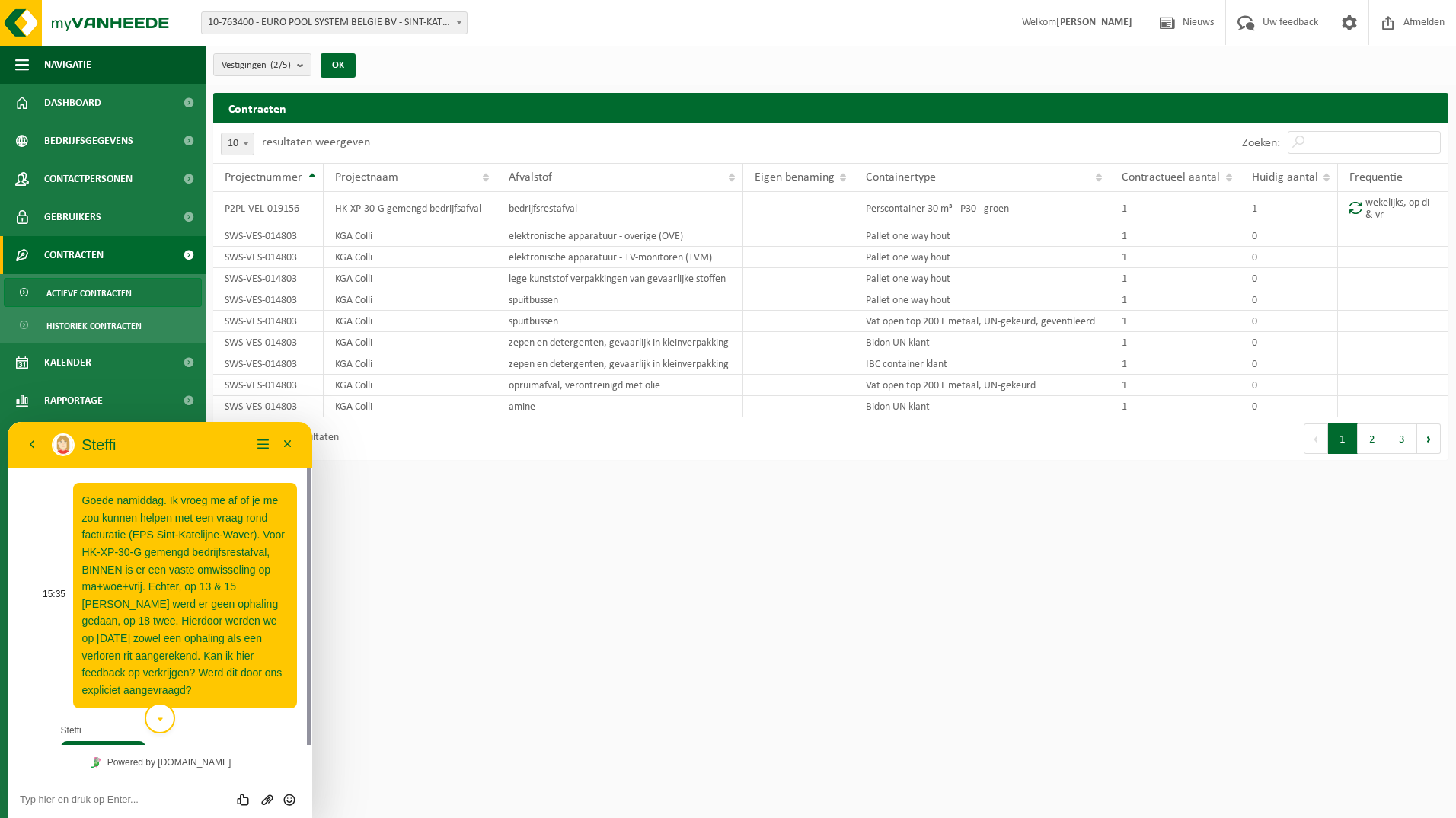
scroll to position [44, 0]
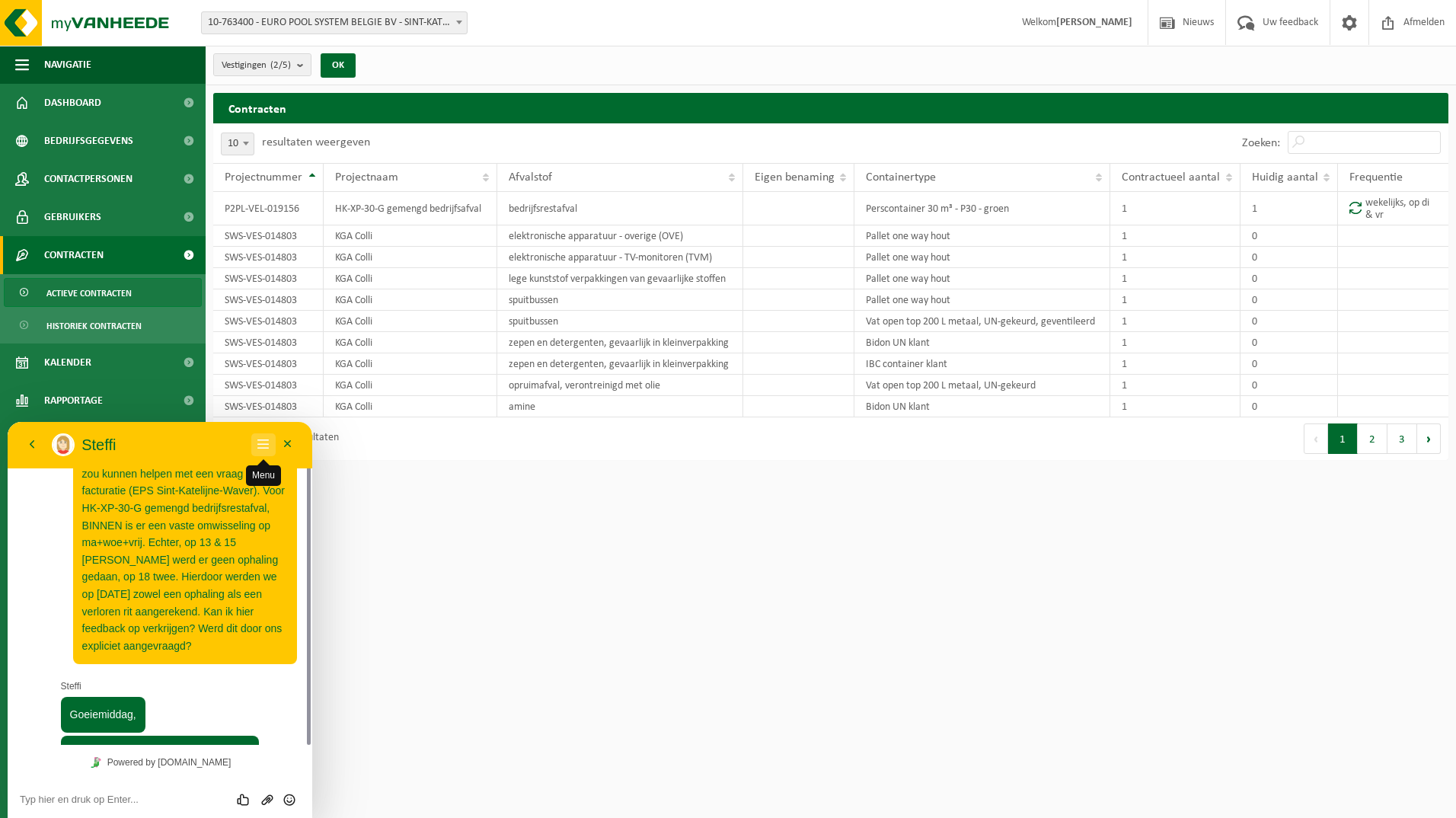
click at [265, 439] on button "Menu" at bounding box center [263, 444] width 24 height 23
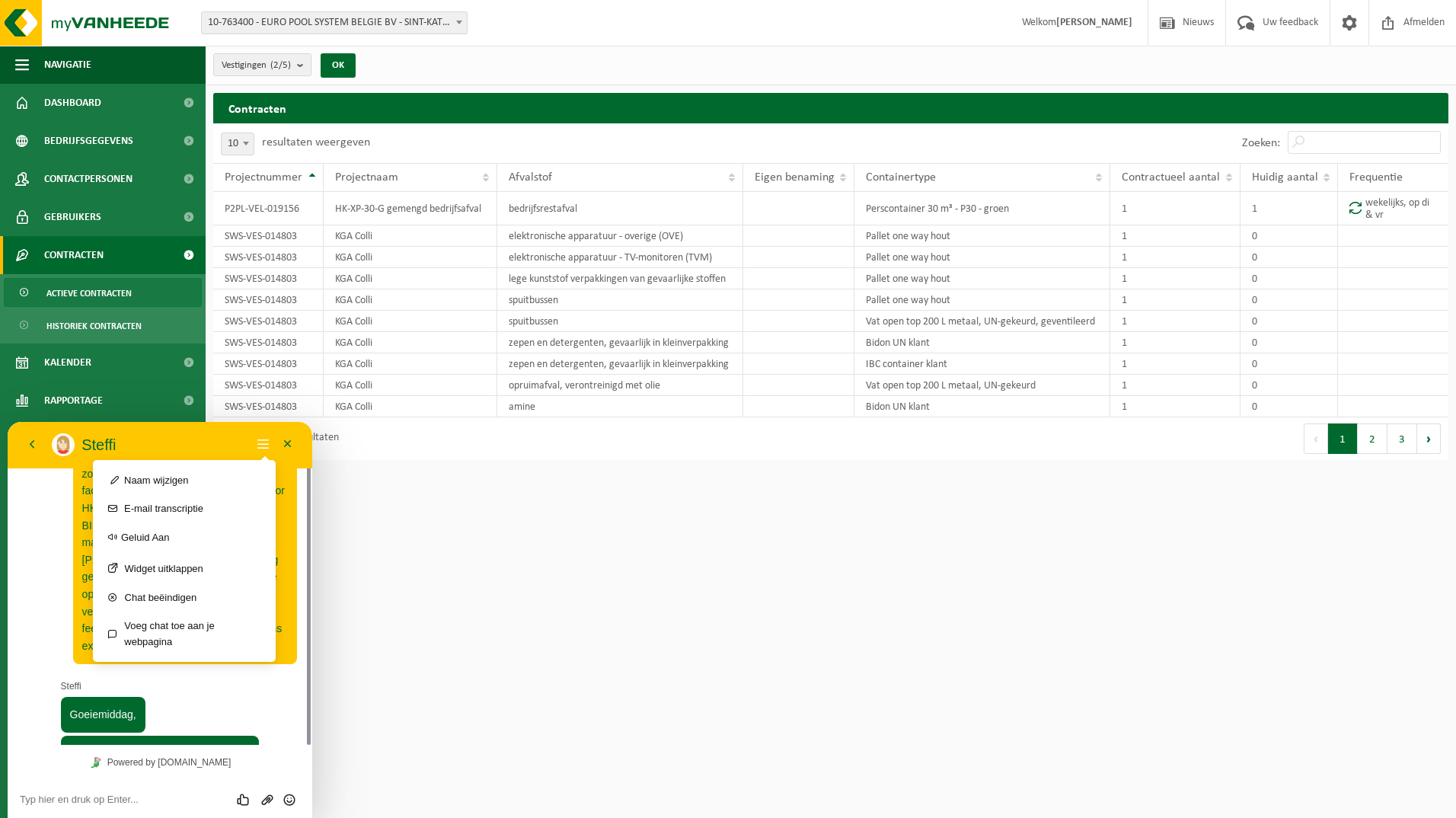
scroll to position [117, 0]
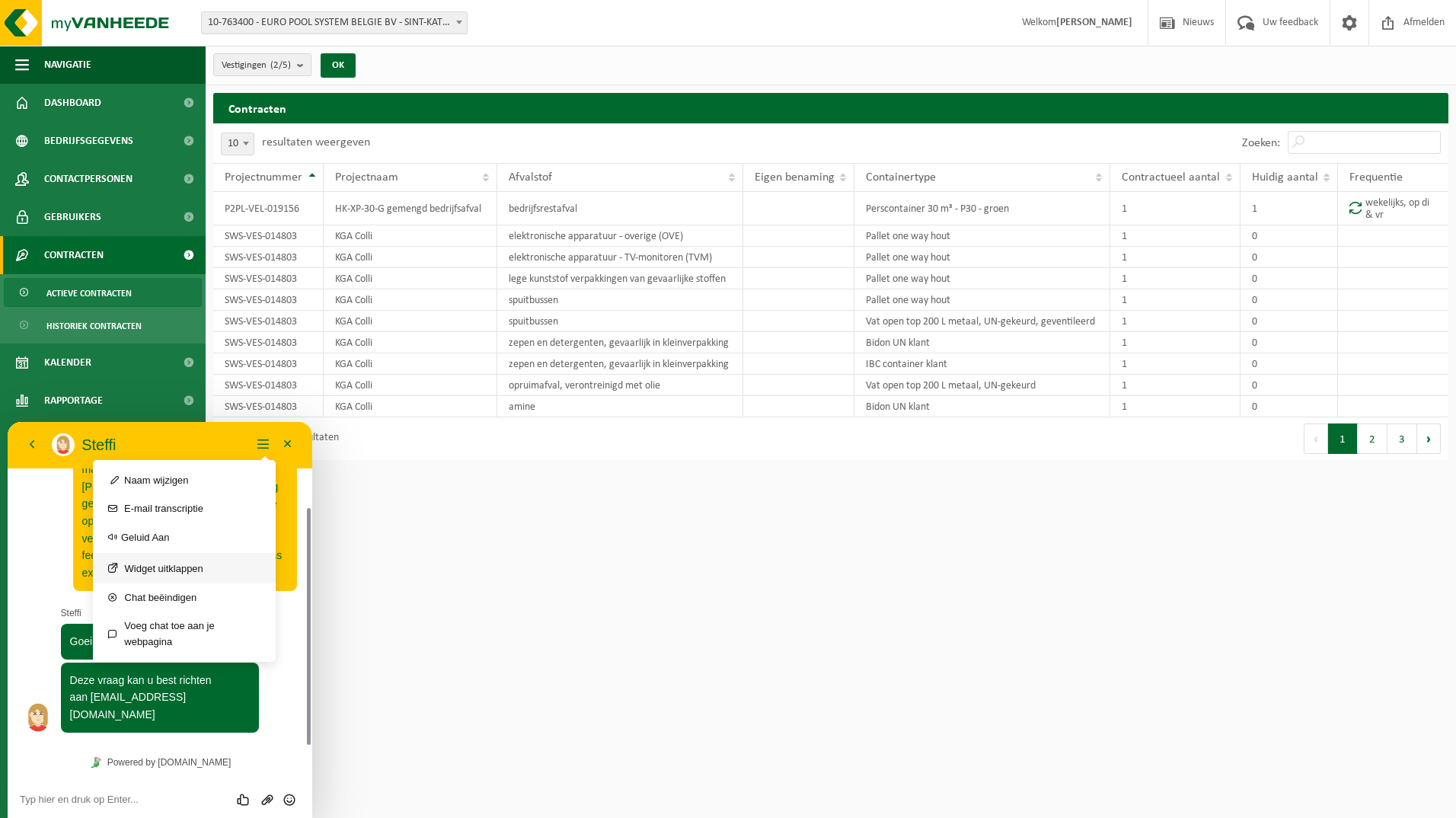
click at [190, 557] on button "Widget uitklappen" at bounding box center [184, 568] width 183 height 31
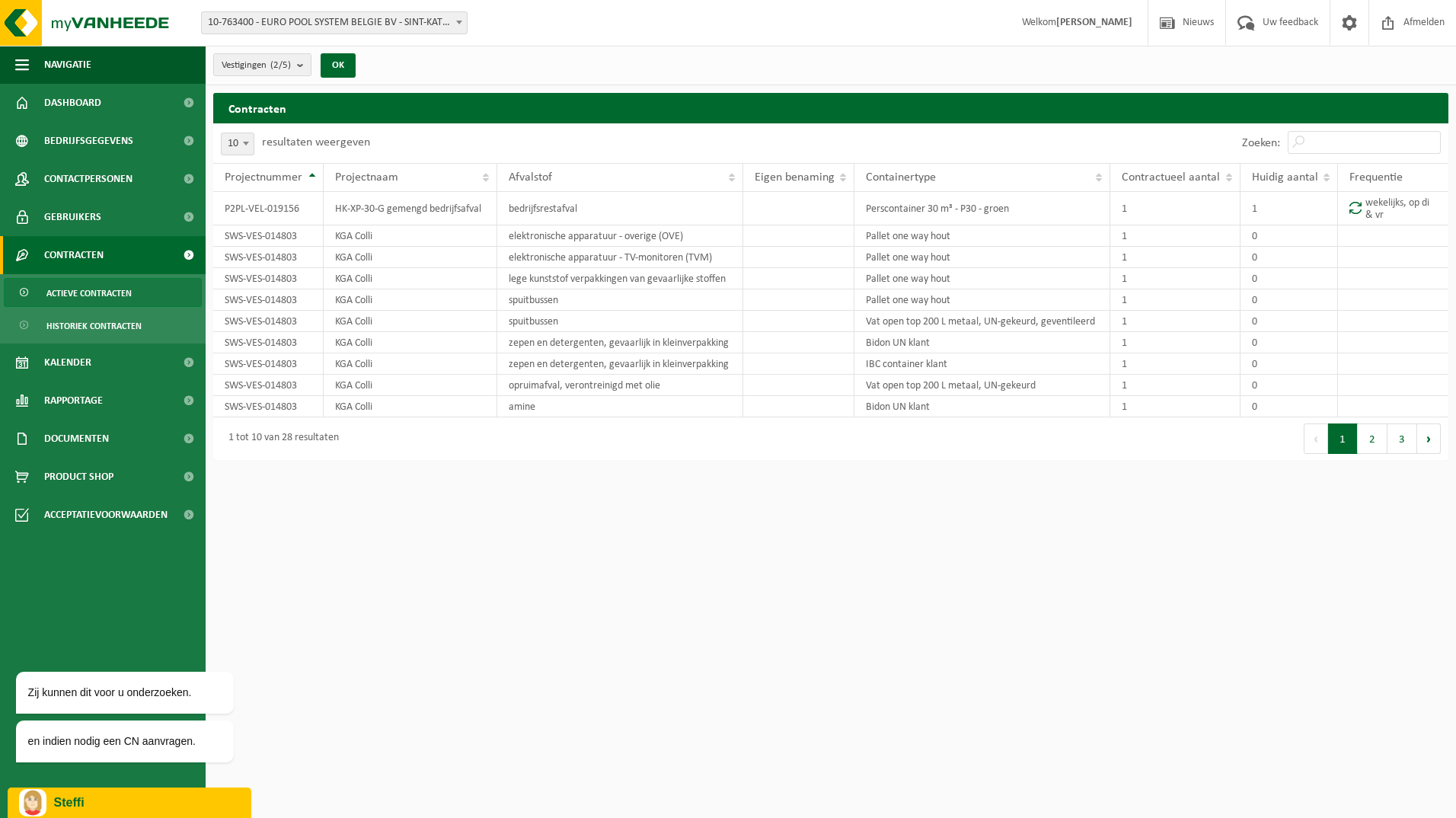
click at [94, 795] on div "Steffi" at bounding box center [129, 802] width 221 height 27
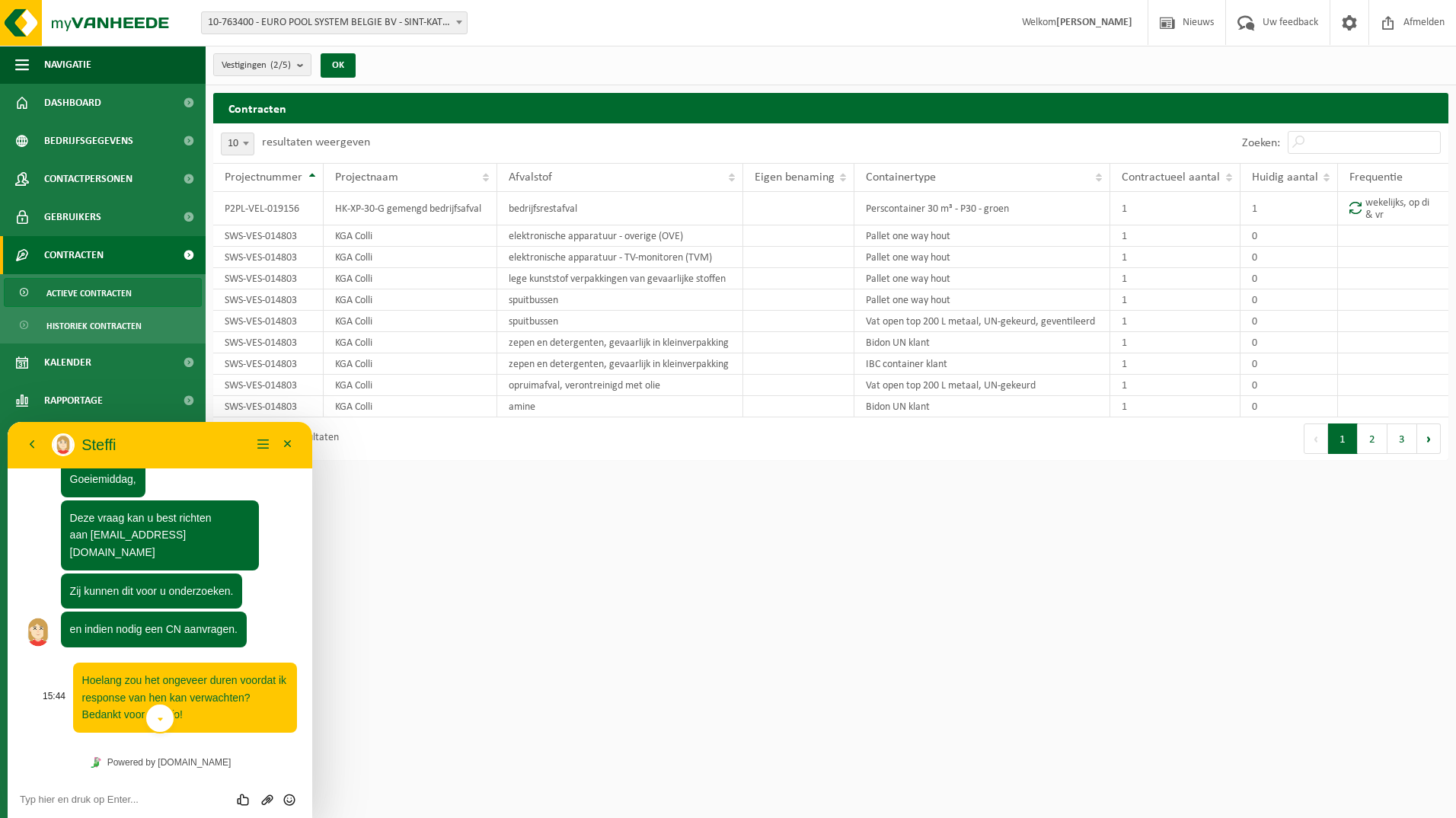
scroll to position [0, 0]
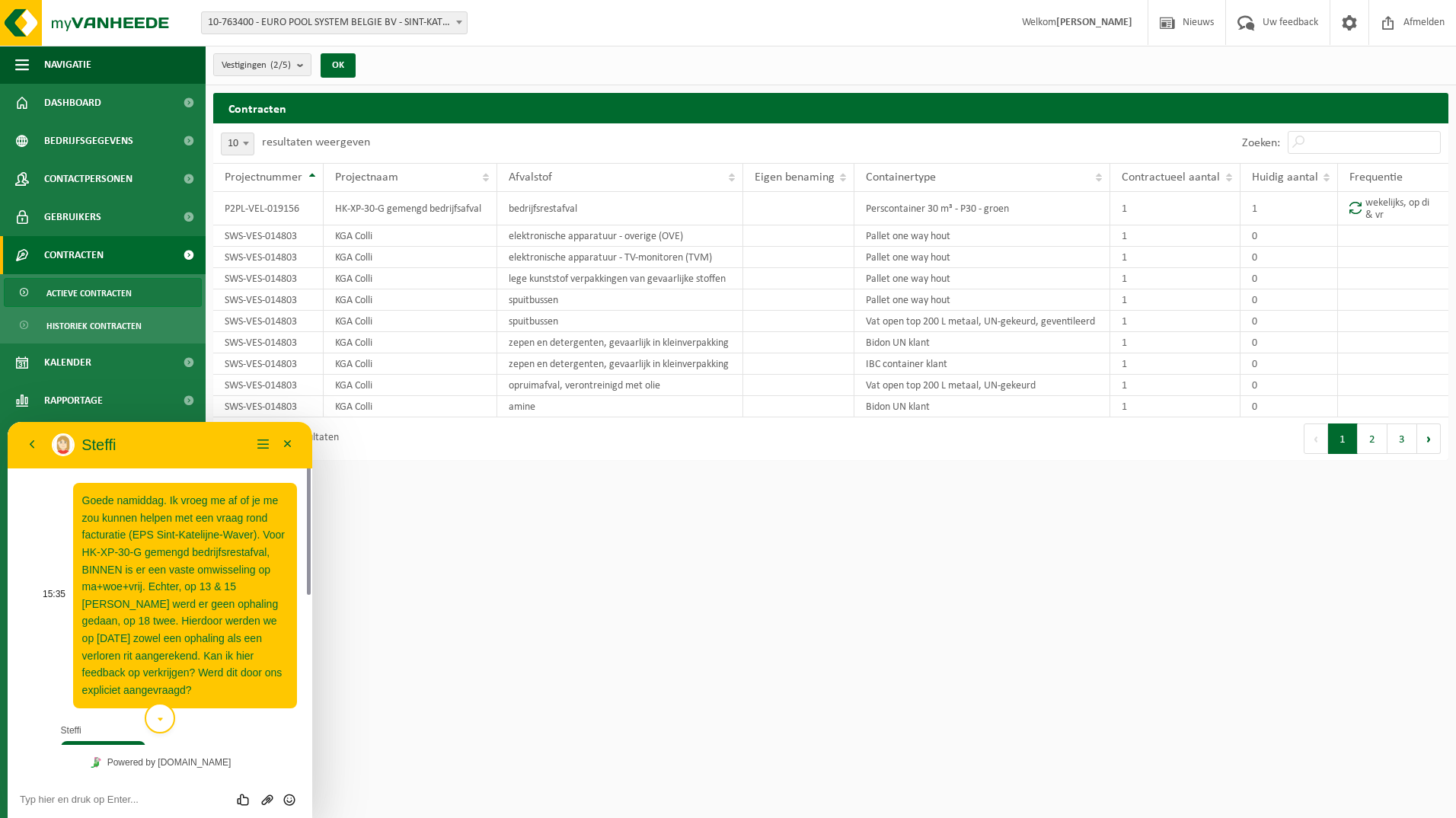
click at [122, 530] on span "Goede namiddag. Ik vroeg me af of je me zou kunnen helpen met een vraag rond fa…" at bounding box center [184, 595] width 203 height 202
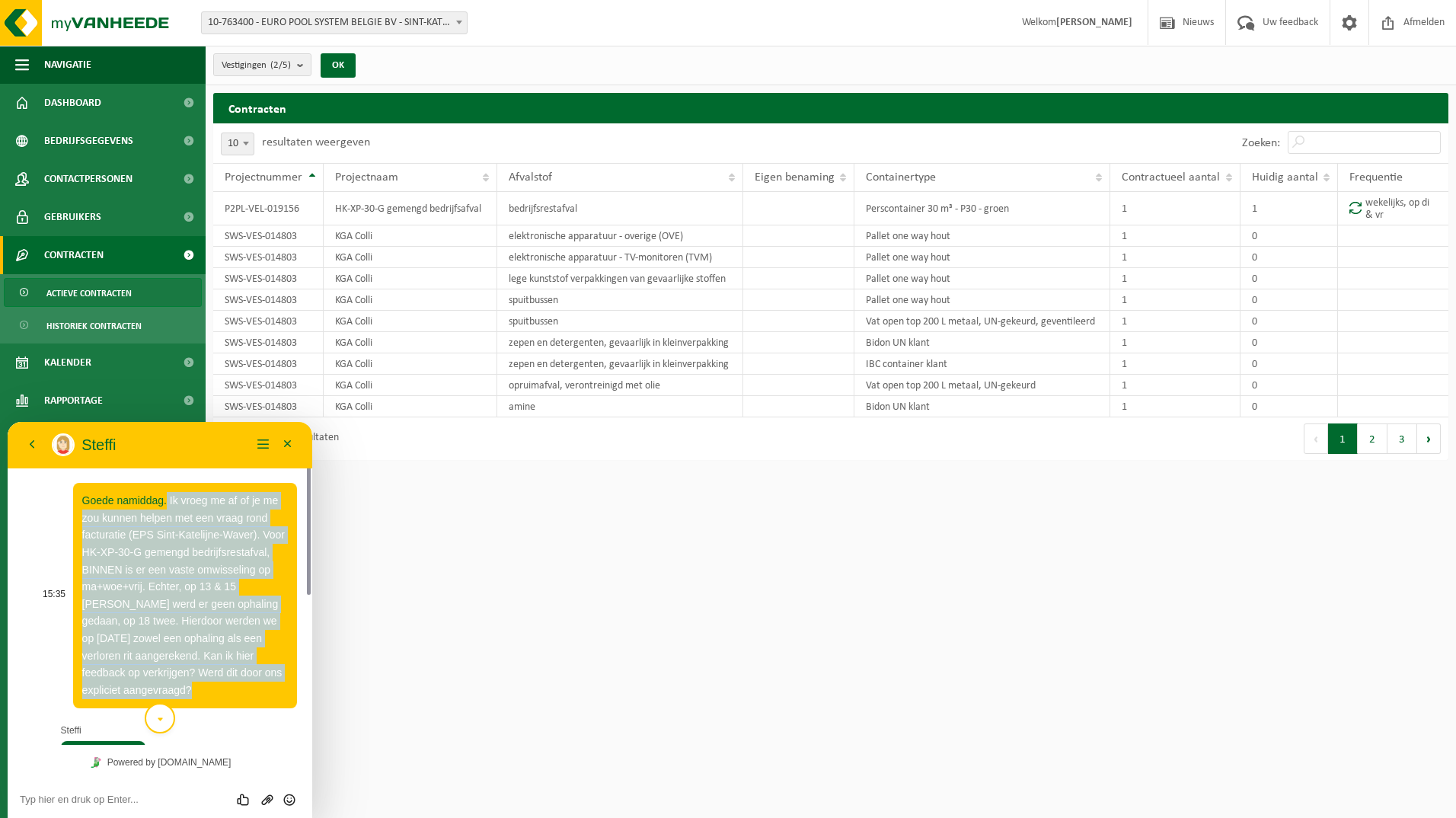
drag, startPoint x: 167, startPoint y: 498, endPoint x: 243, endPoint y: 687, distance: 203.7
click at [243, 687] on p "Goede namiddag. Ik vroeg me af of je me zou kunnen helpen met een vraag rond fa…" at bounding box center [185, 596] width 206 height 207
copy span "Ik vroeg me af of je me zou kunnen helpen met een vraag rond facturatie (EPS Si…"
